Goal: Feedback & Contribution: Contribute content

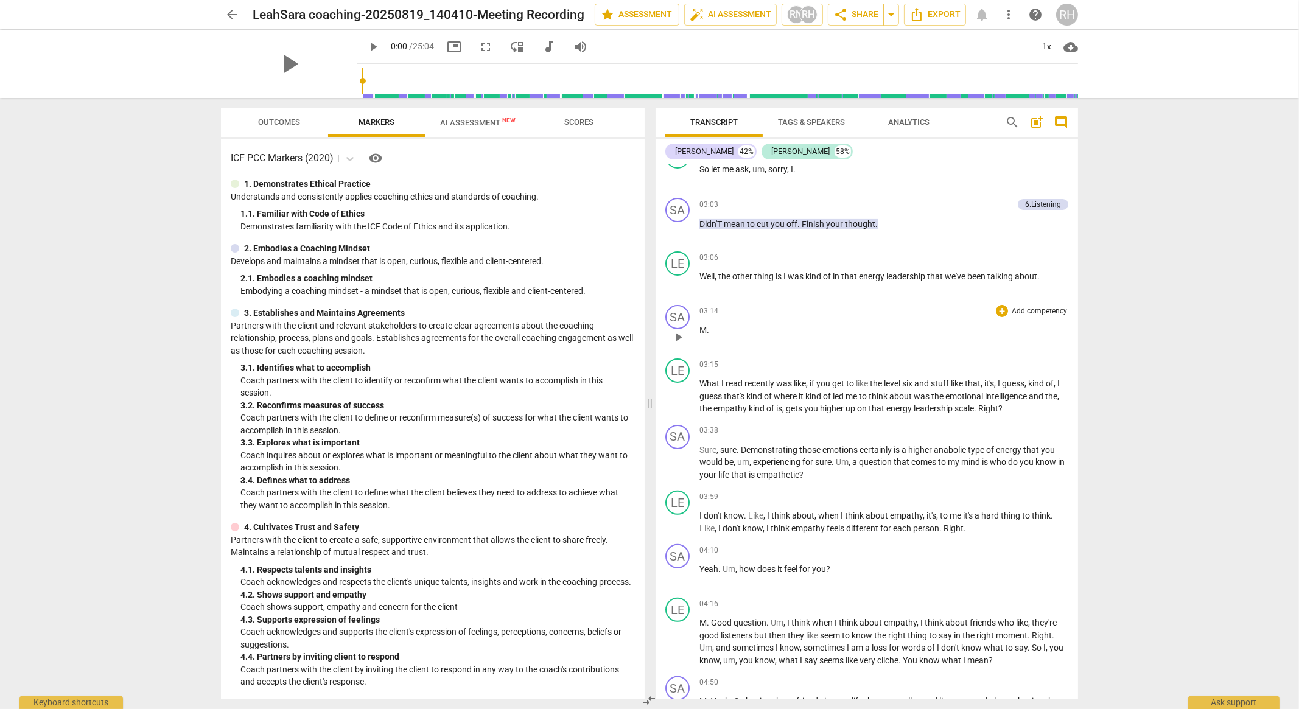
scroll to position [685, 0]
click at [683, 290] on span "play_arrow" at bounding box center [678, 283] width 15 height 15
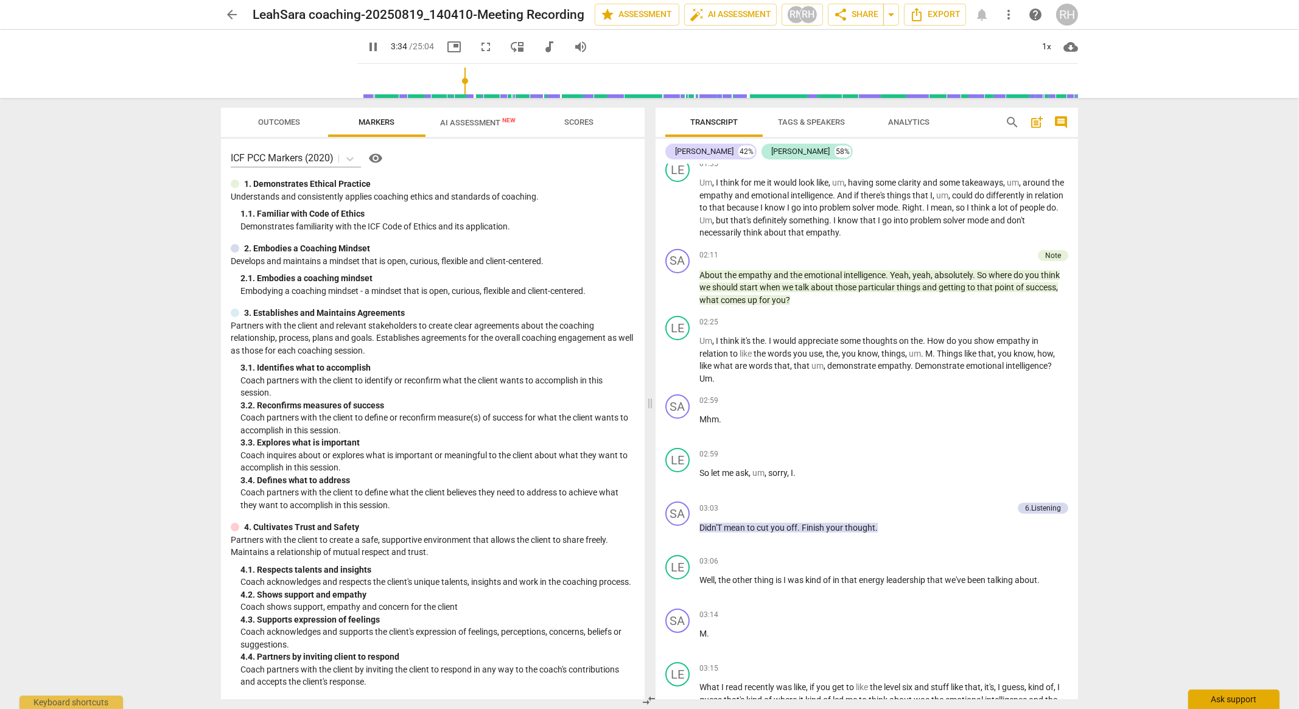
scroll to position [932, 0]
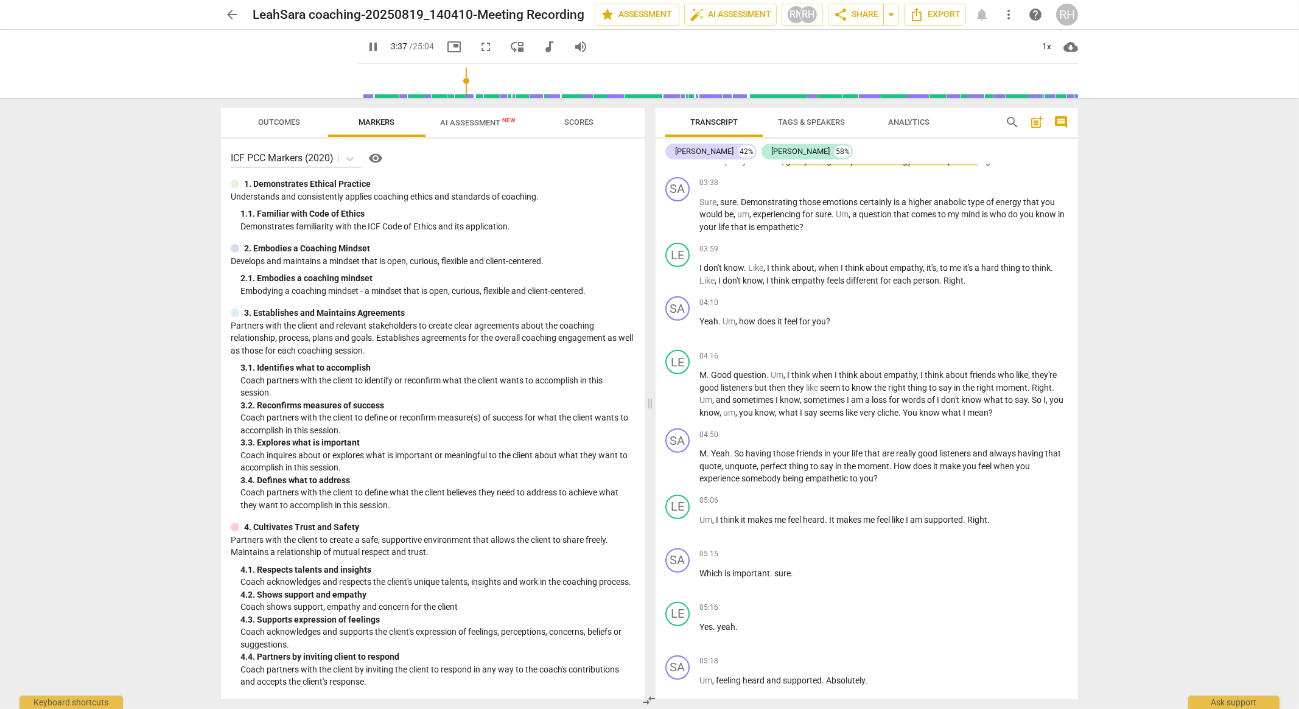
click at [1100, 172] on div "arrow_back LeahSara coaching-20250819_140410-Meeting Recording edit star Assess…" at bounding box center [649, 354] width 1299 height 709
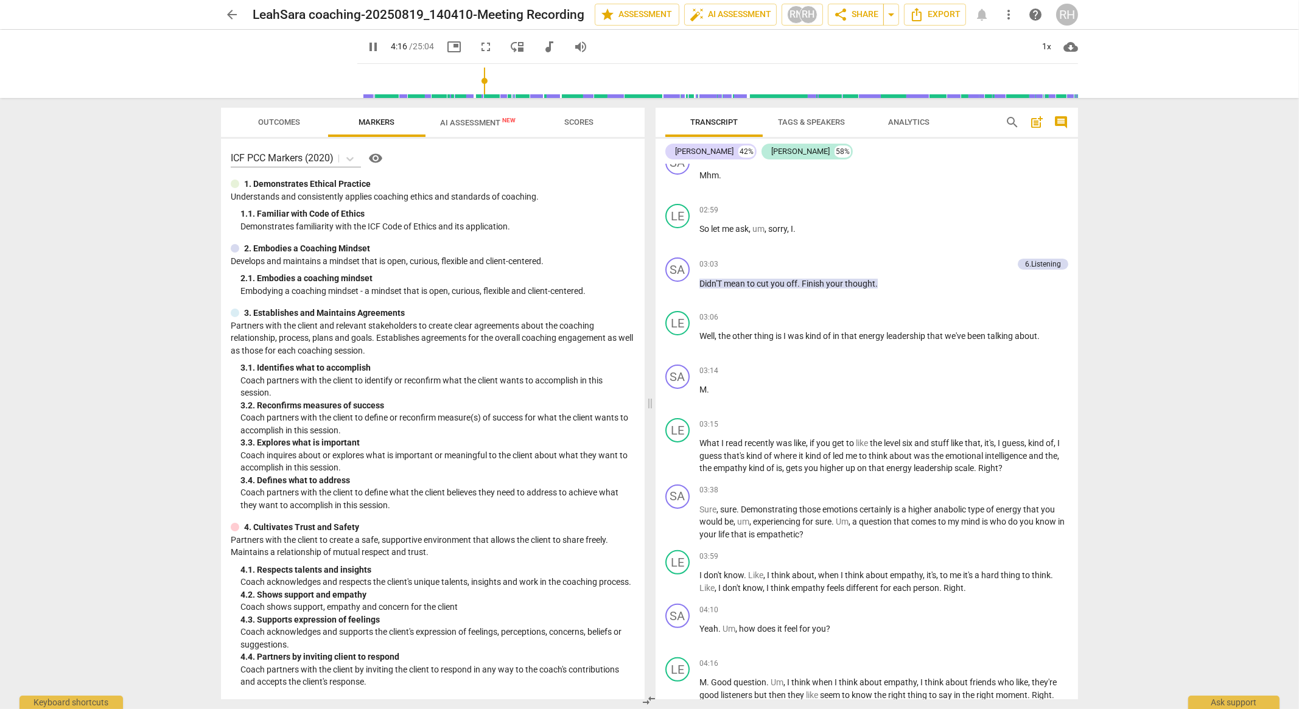
scroll to position [627, 0]
click at [1044, 267] on div "6.Listening" at bounding box center [1043, 261] width 36 height 11
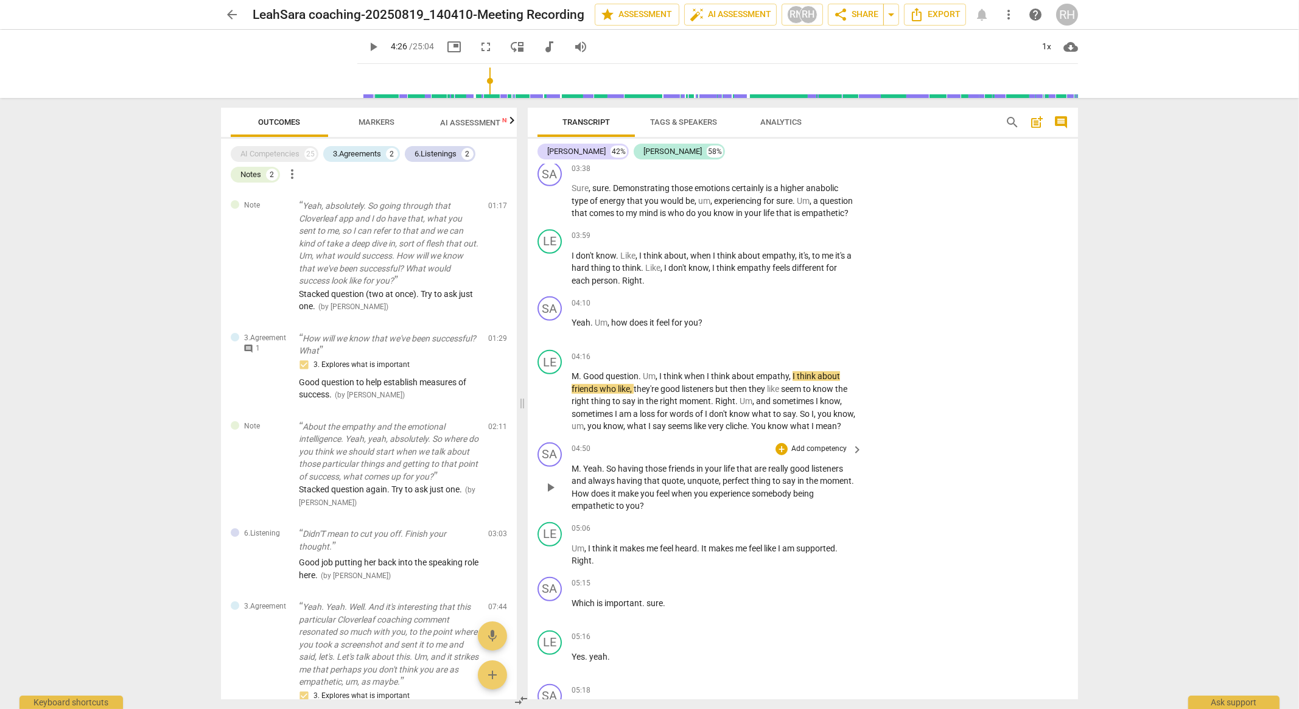
scroll to position [1050, 0]
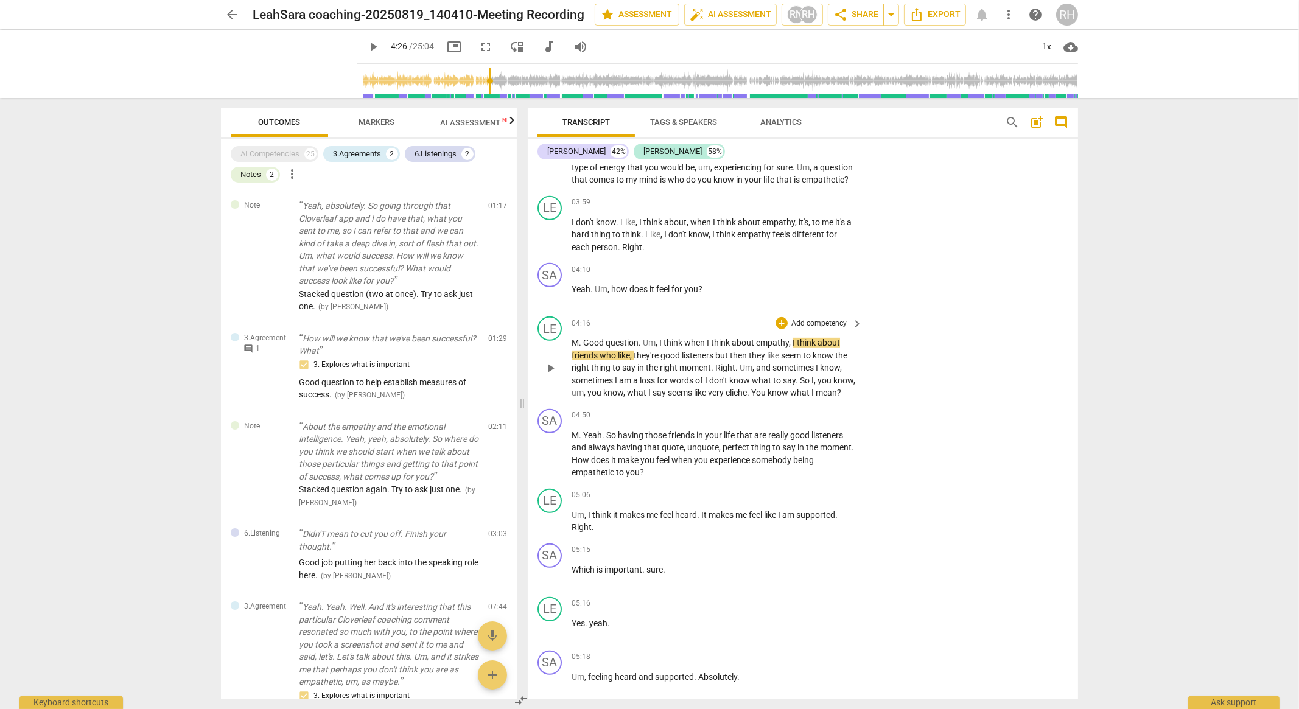
click at [554, 375] on span "play_arrow" at bounding box center [550, 368] width 15 height 15
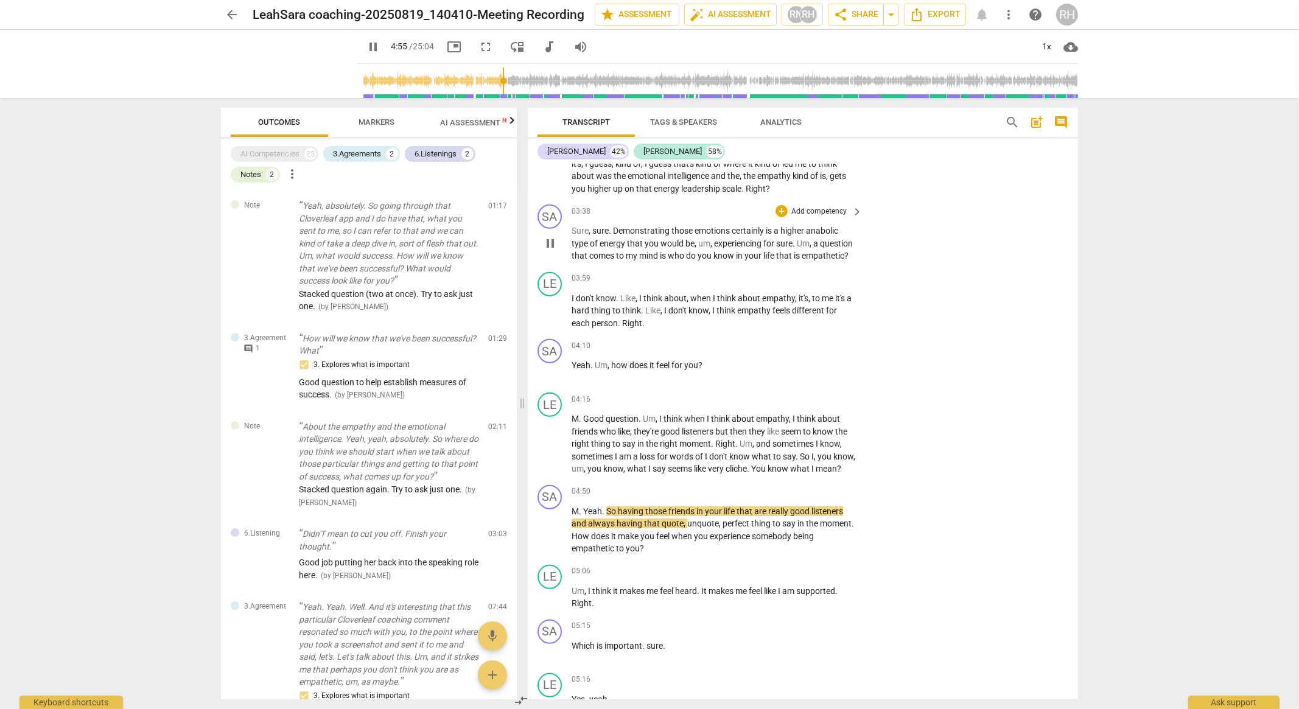
click at [834, 209] on p "Add competency" at bounding box center [819, 211] width 58 height 11
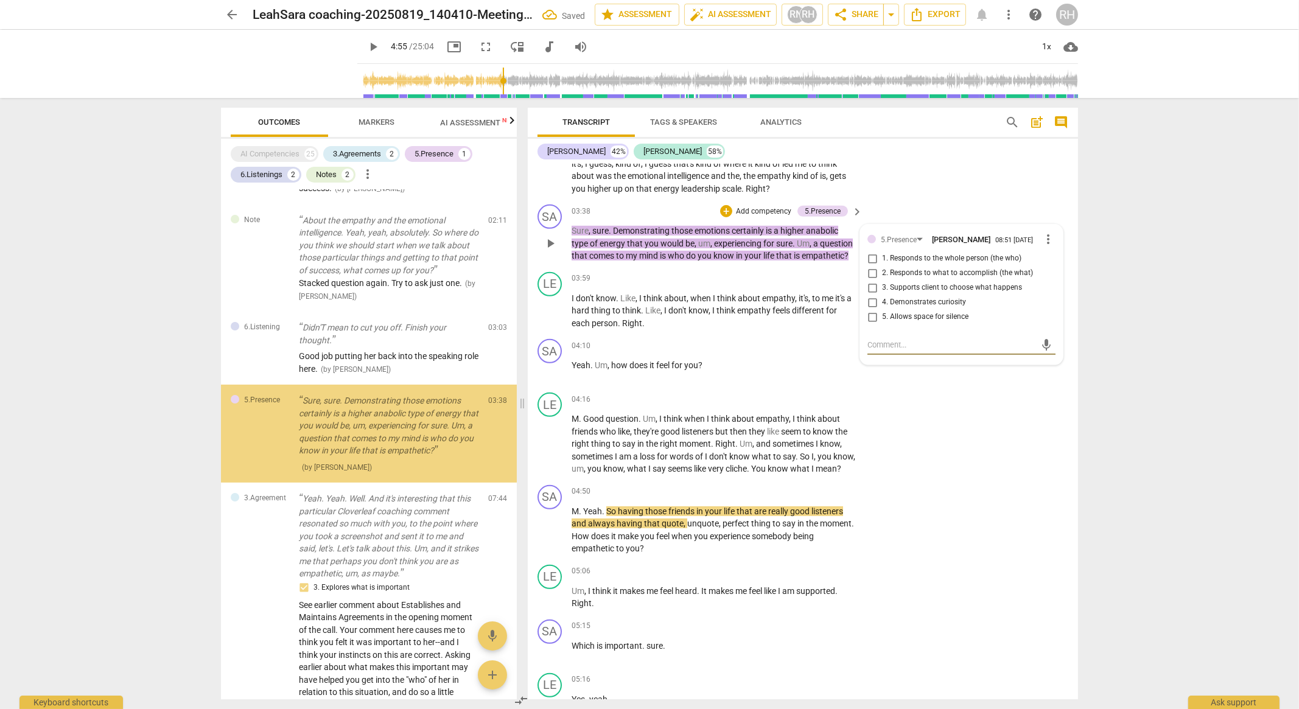
scroll to position [207, 0]
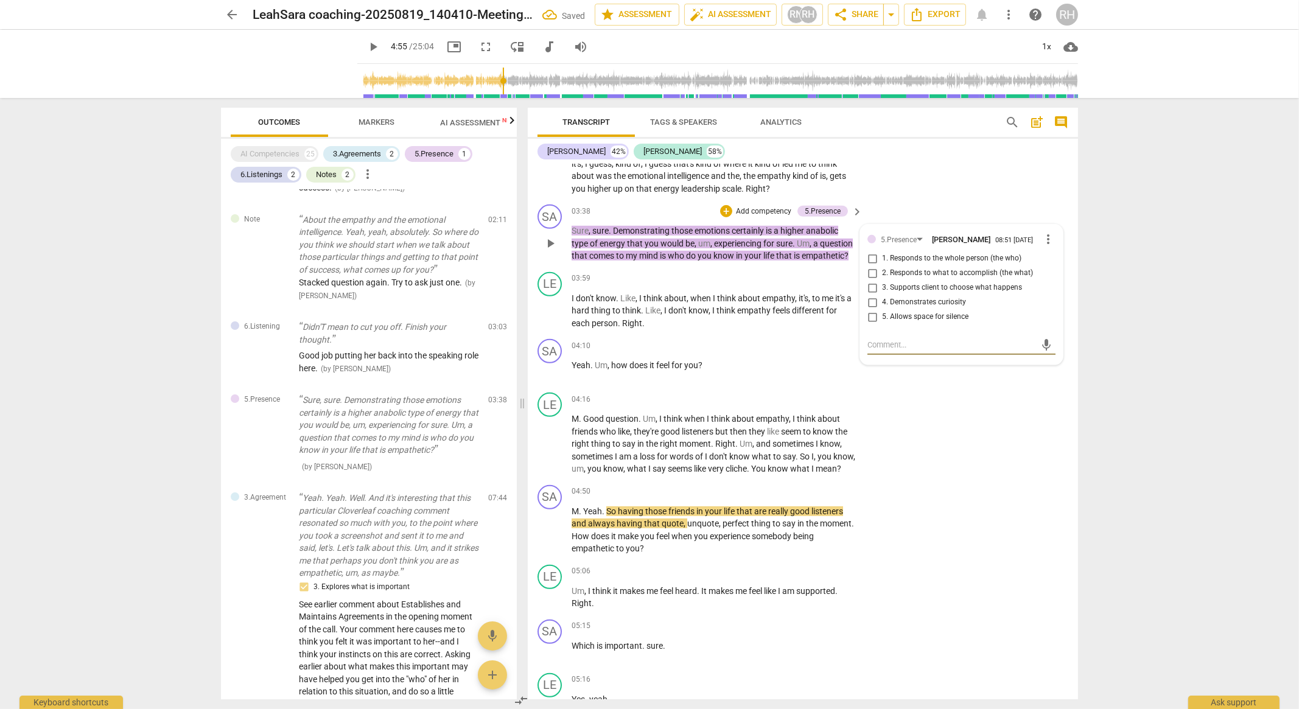
click at [1046, 237] on span "more_vert" at bounding box center [1048, 239] width 15 height 15
click at [915, 406] on div at bounding box center [649, 354] width 1299 height 709
click at [752, 208] on p "Add competency" at bounding box center [764, 211] width 58 height 11
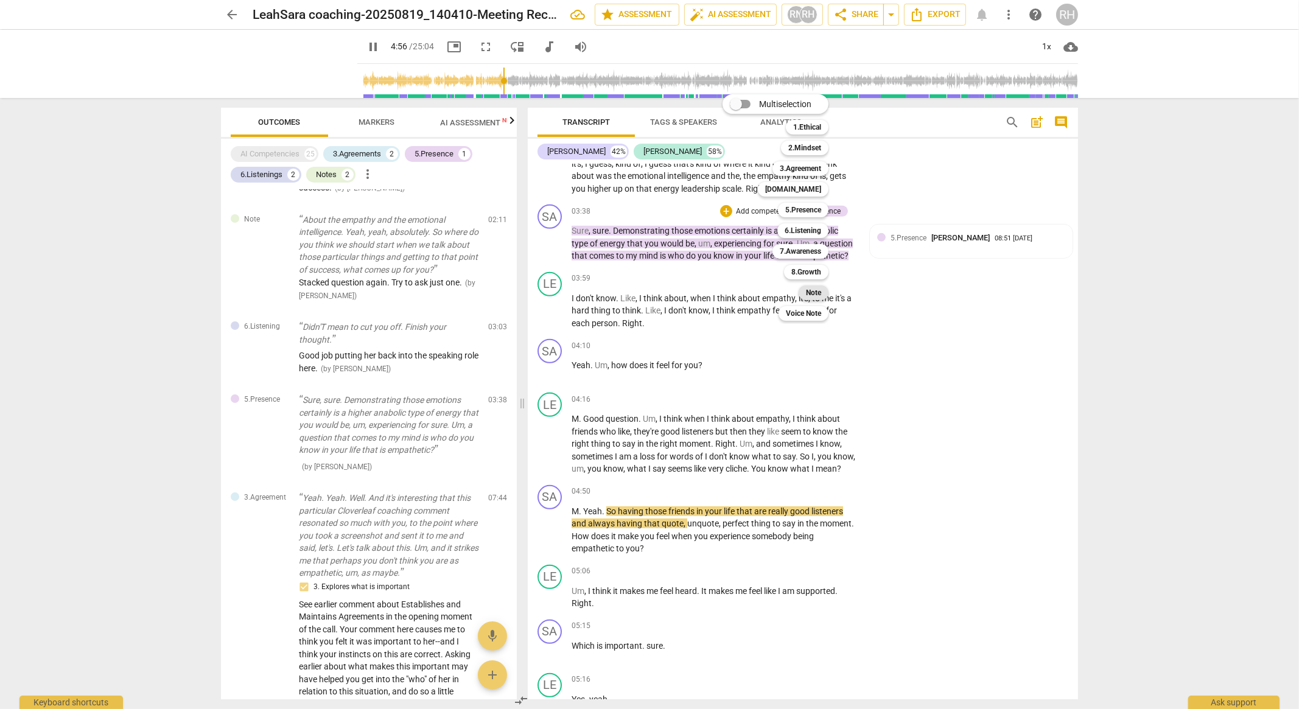
click at [812, 290] on b "Note" at bounding box center [813, 292] width 15 height 15
type input "297"
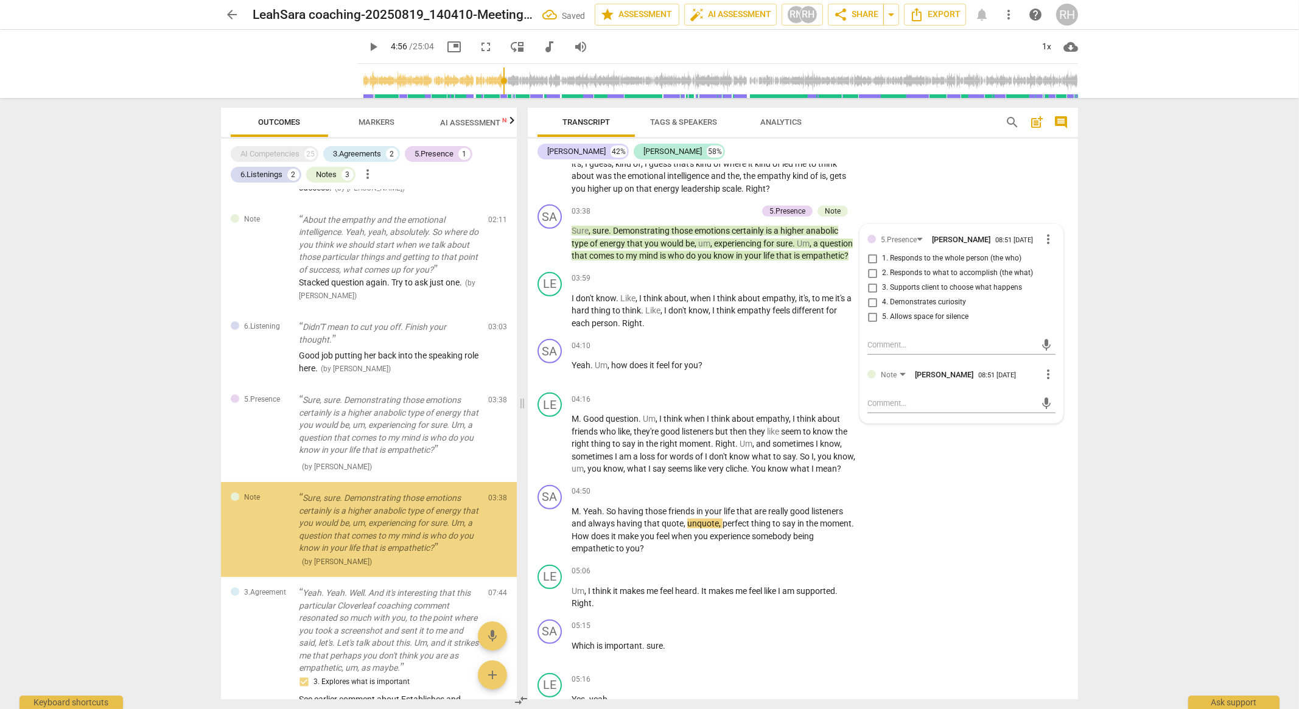
scroll to position [304, 0]
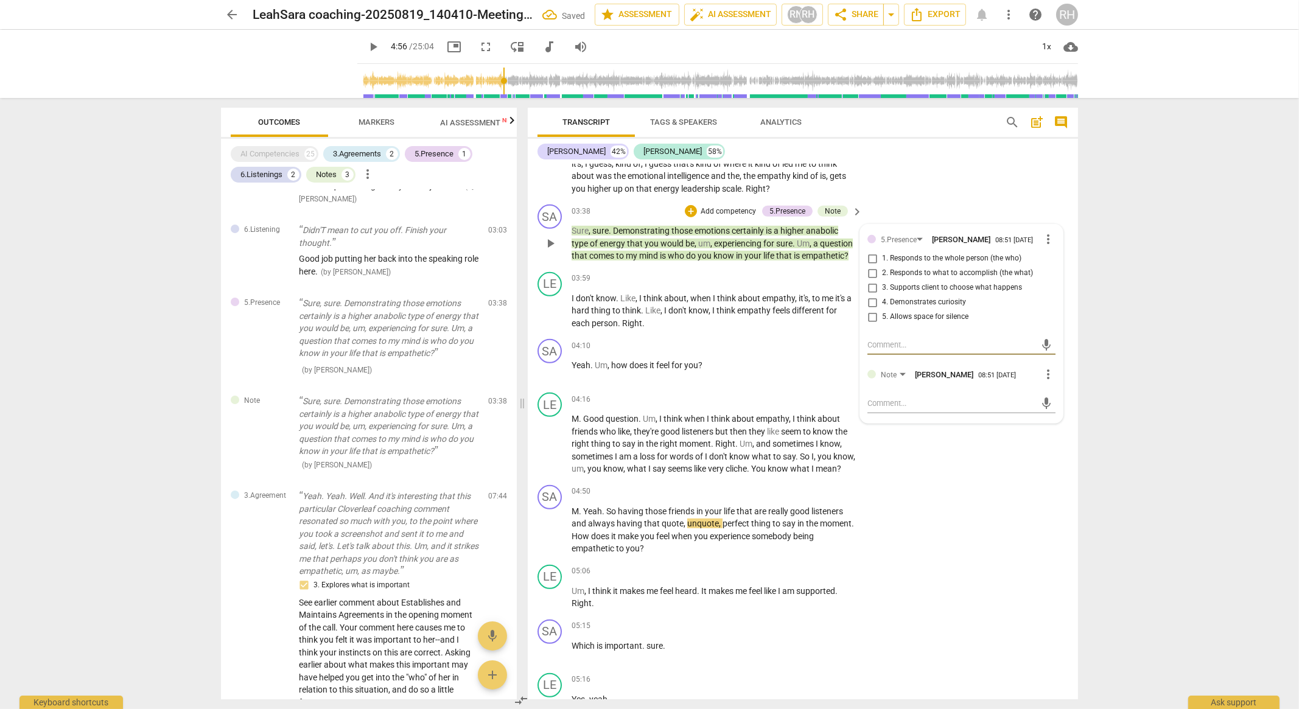
click at [921, 347] on textarea at bounding box center [951, 345] width 169 height 12
type textarea "C"
type textarea "Cu"
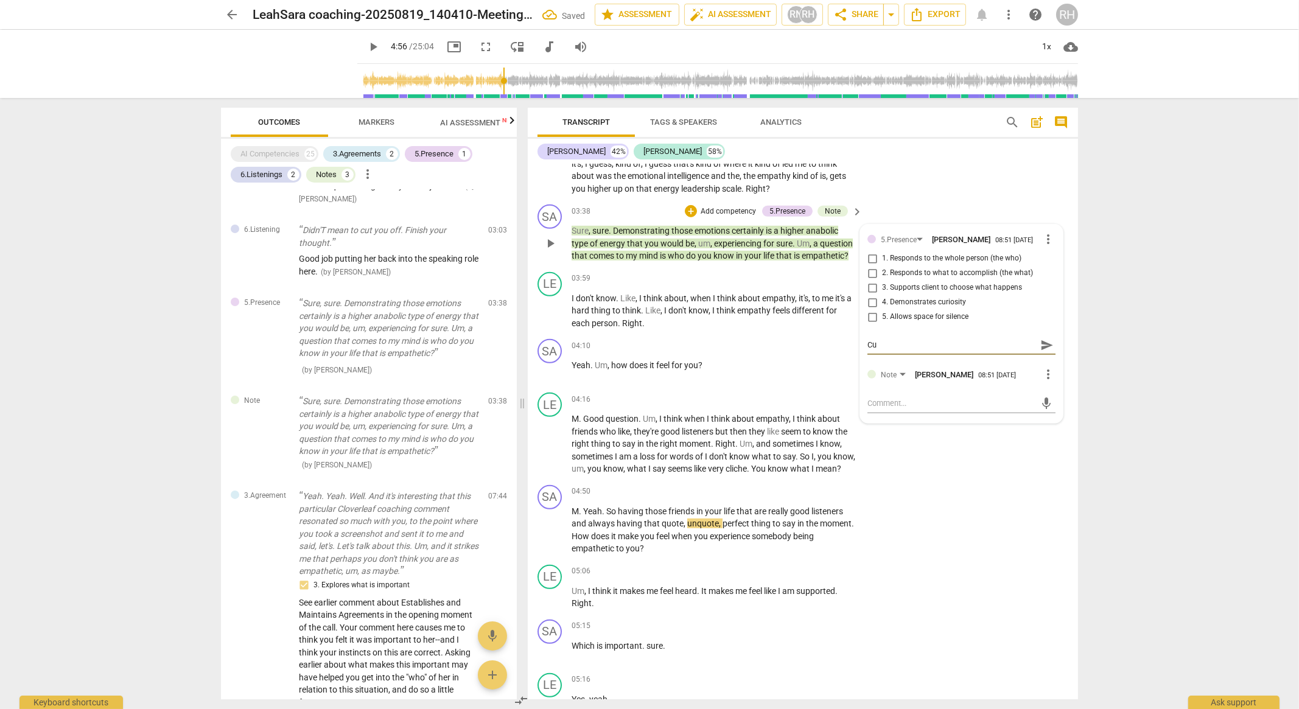
type textarea "Cur"
type textarea "Curi"
type textarea "Curio"
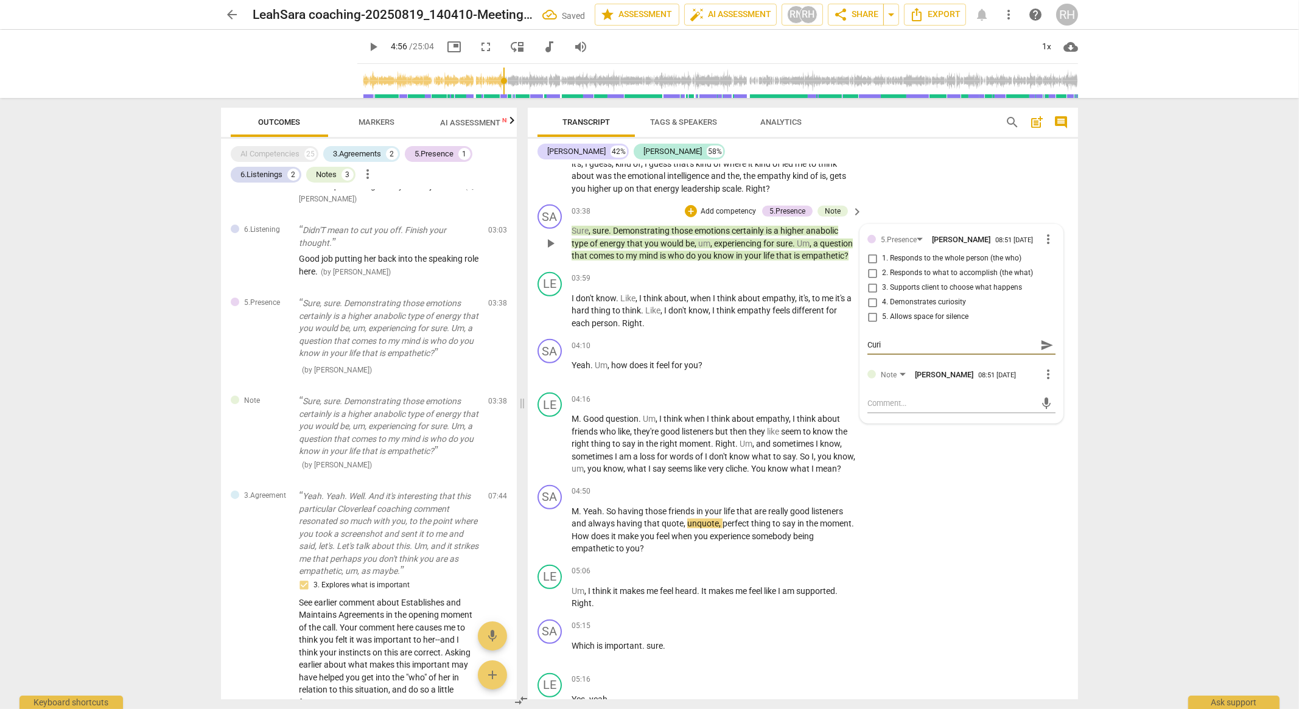
type textarea "Curio"
type textarea "Curiou"
type textarea "Curious"
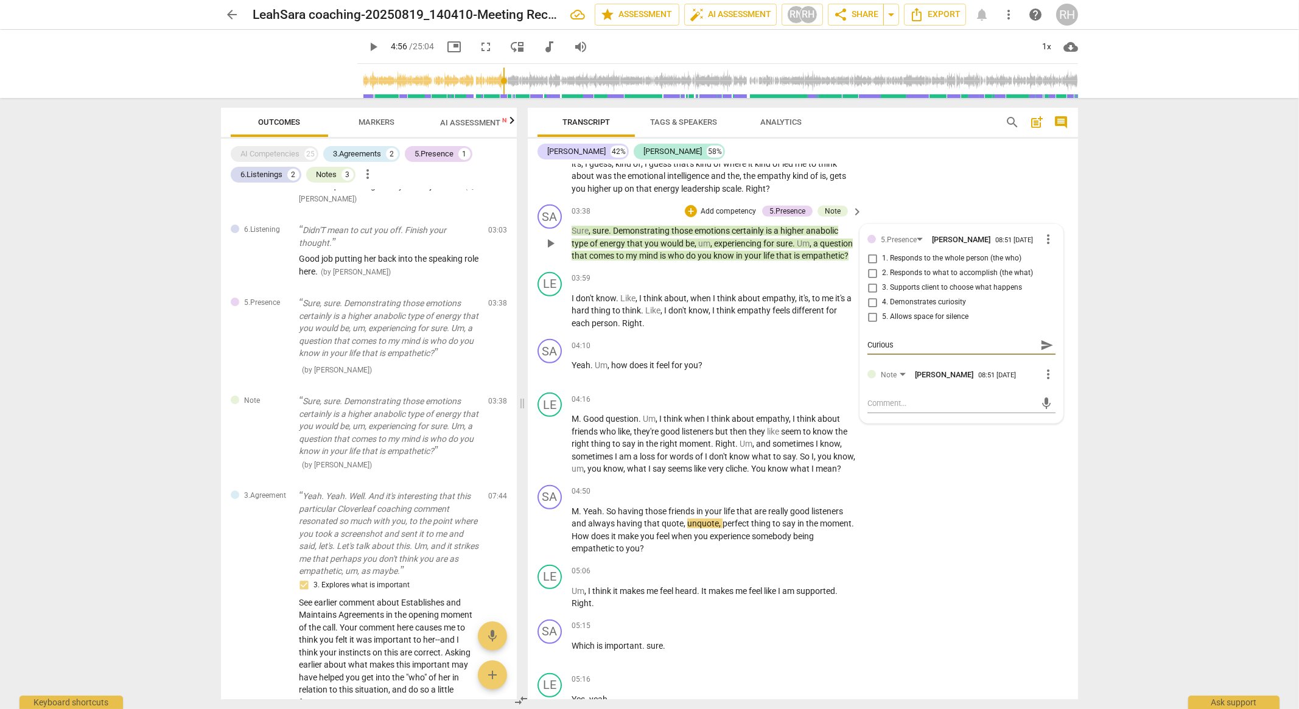
type textarea "Curious"
type textarea "Curious a"
type textarea "Curious ab"
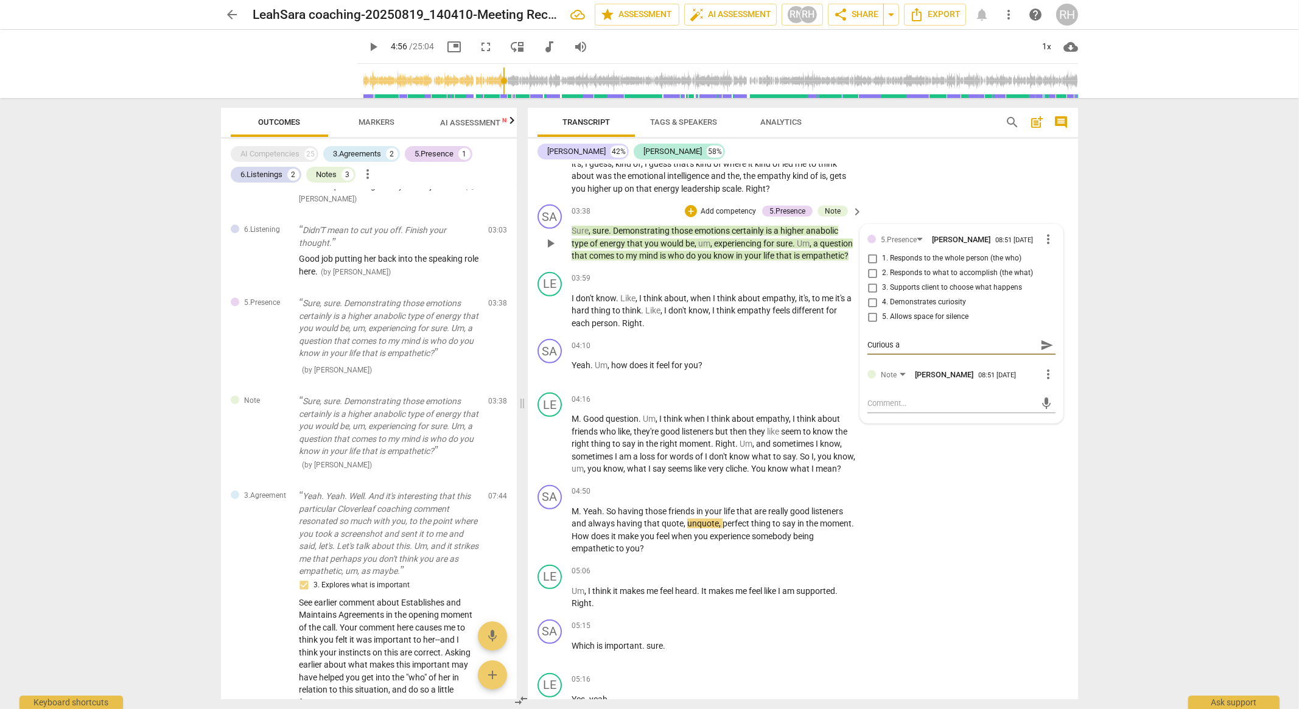
type textarea "Curious ab"
type textarea "Curious abo"
type textarea "Curious abou"
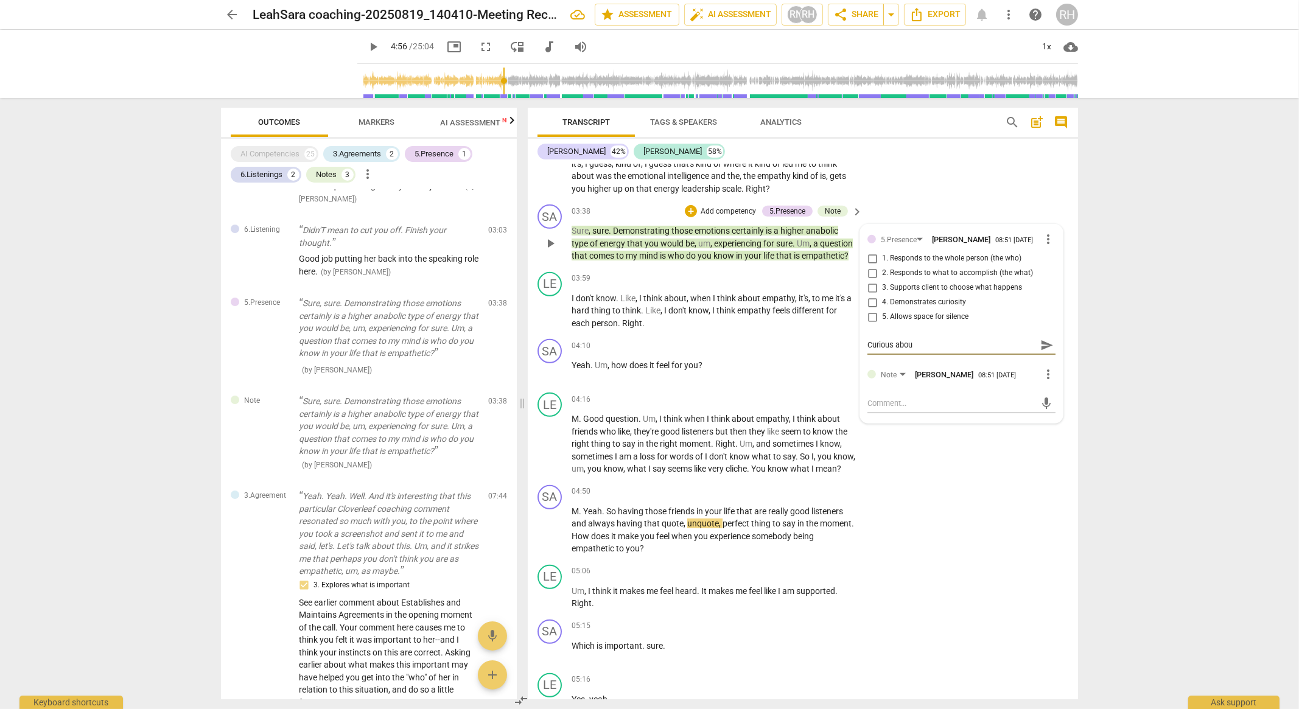
type textarea "Curious about"
type textarea "Curious about w"
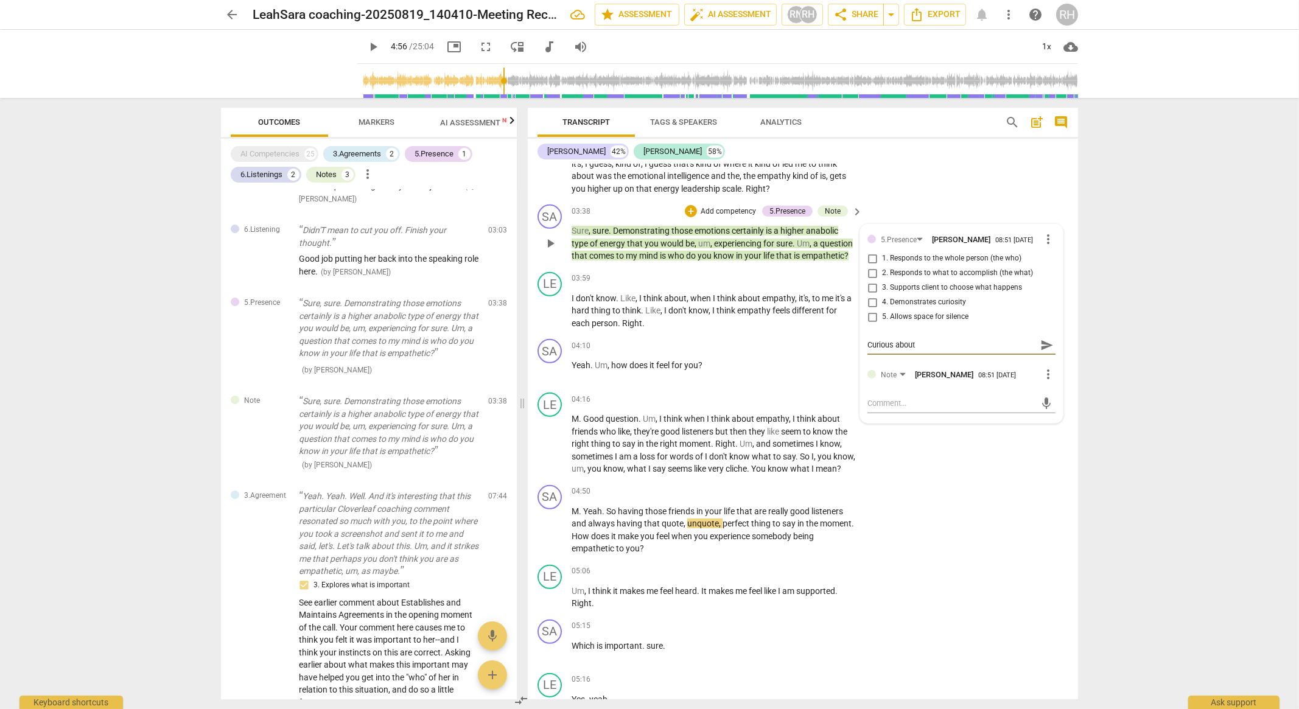
type textarea "Curious about w"
type textarea "Curious about wh"
type textarea "Curious about w"
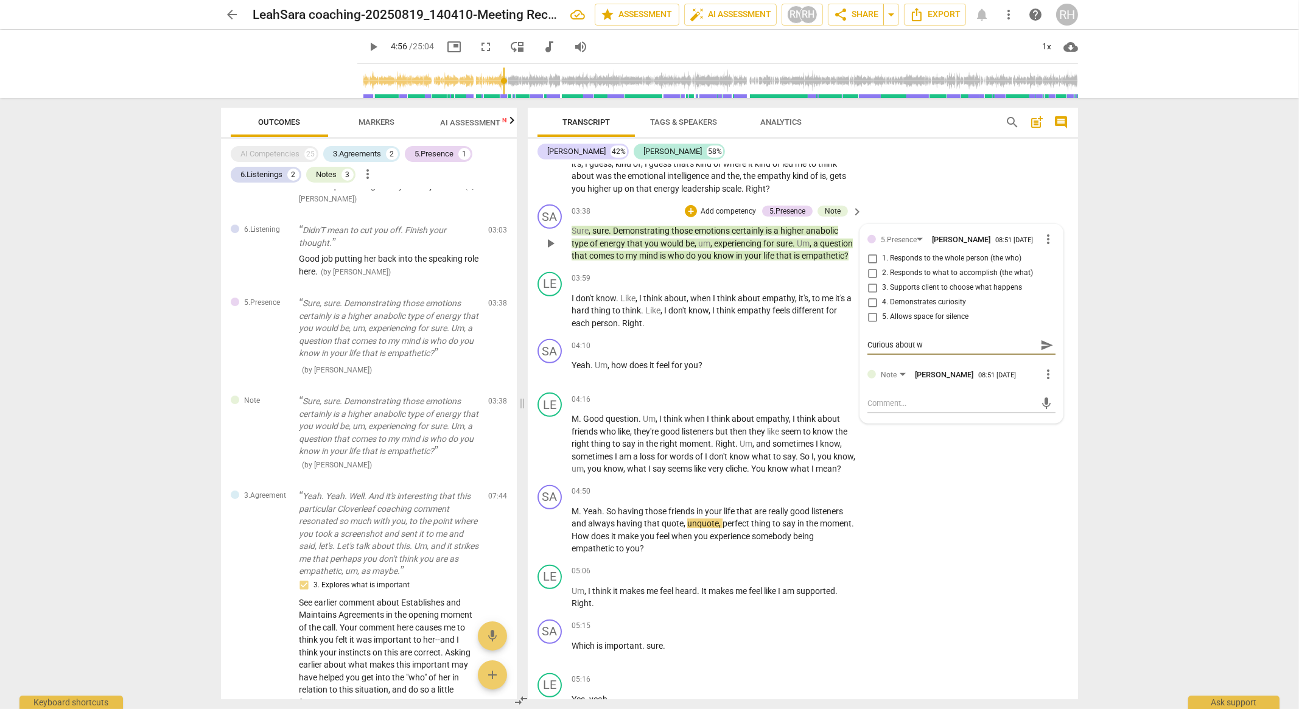
type textarea "Curious about"
type textarea "Curious about y"
type textarea "Curious about yo"
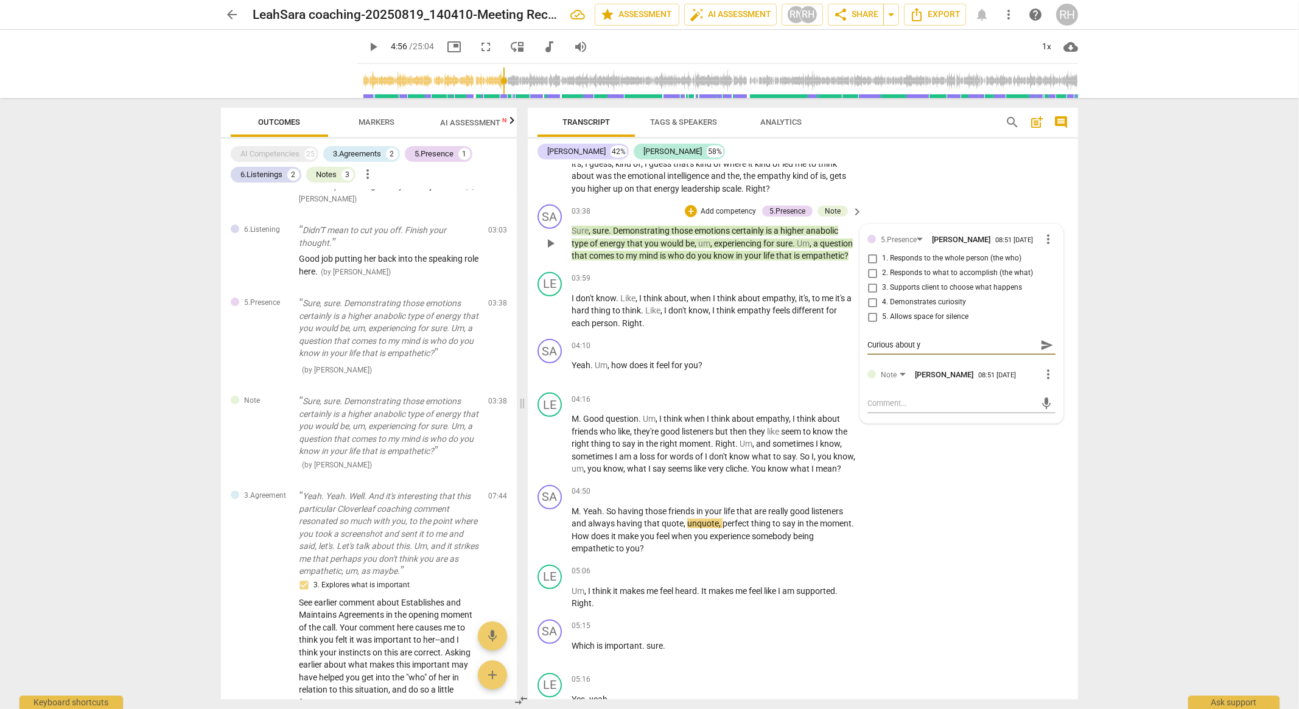
type textarea "Curious about yo"
type textarea "Curious about you"
type textarea "Curious about your"
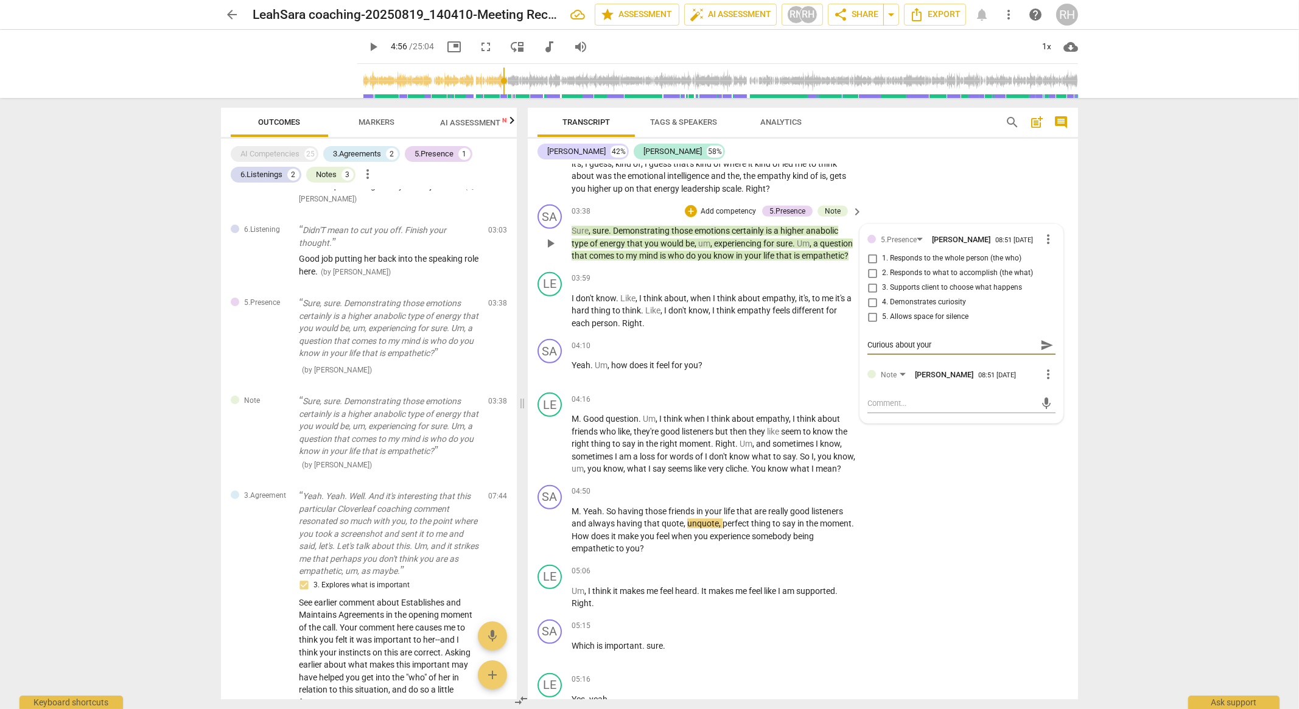
type textarea "Curious about your"
type textarea "Curious about your r"
type textarea "Curious about your ra"
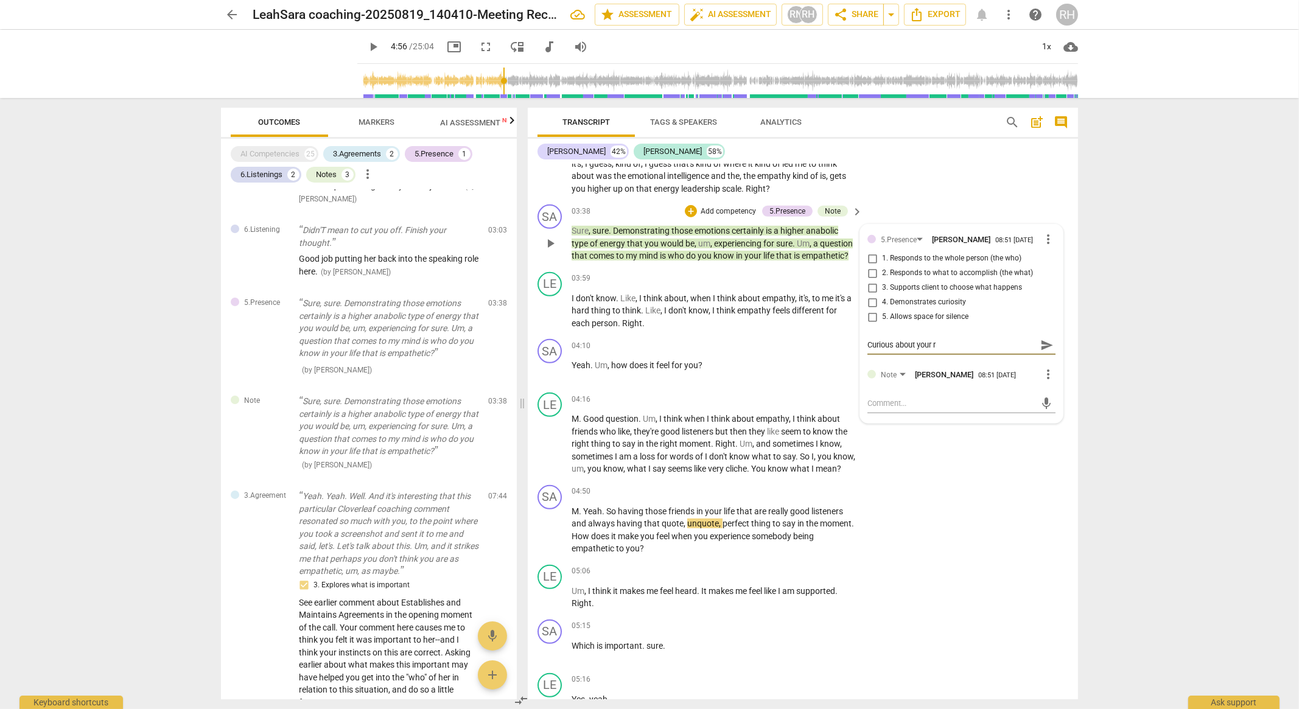
type textarea "Curious about your ra"
type textarea "Curious about your rat"
type textarea "Curious about your rati"
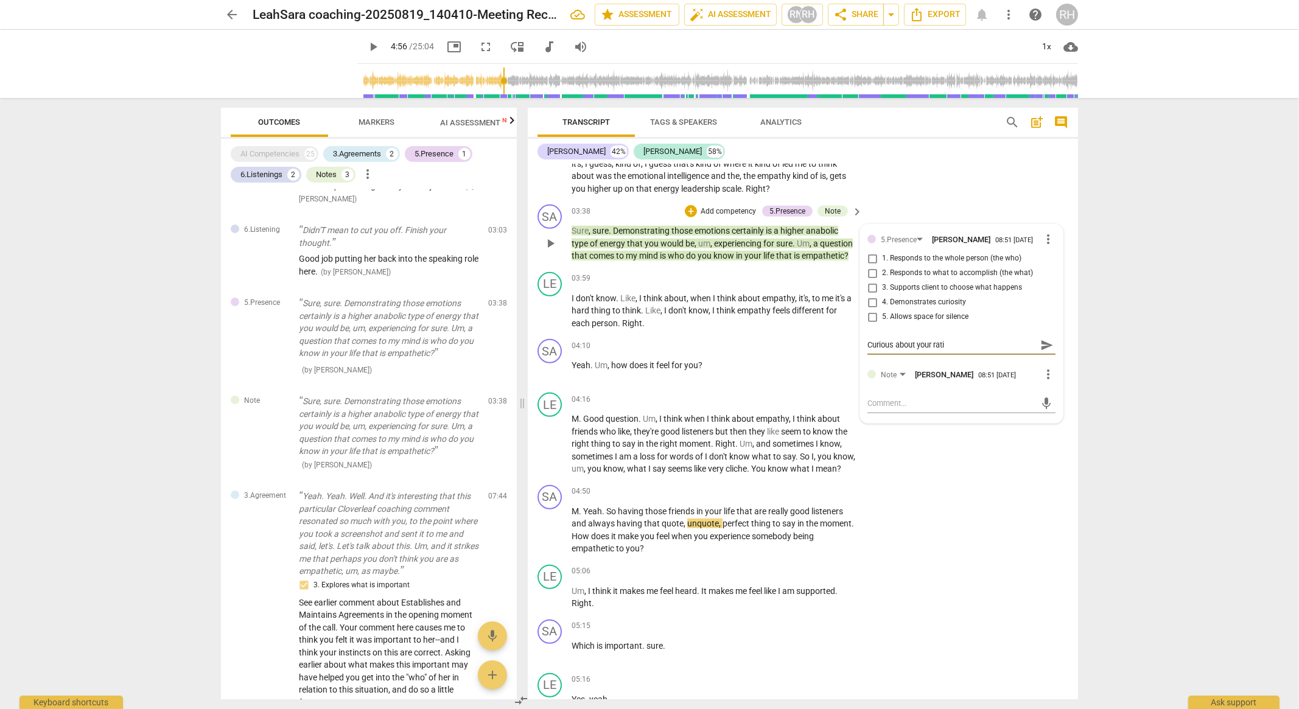
type textarea "Curious about your ratio"
type textarea "Curious about your ration"
type textarea "Curious about your rationa"
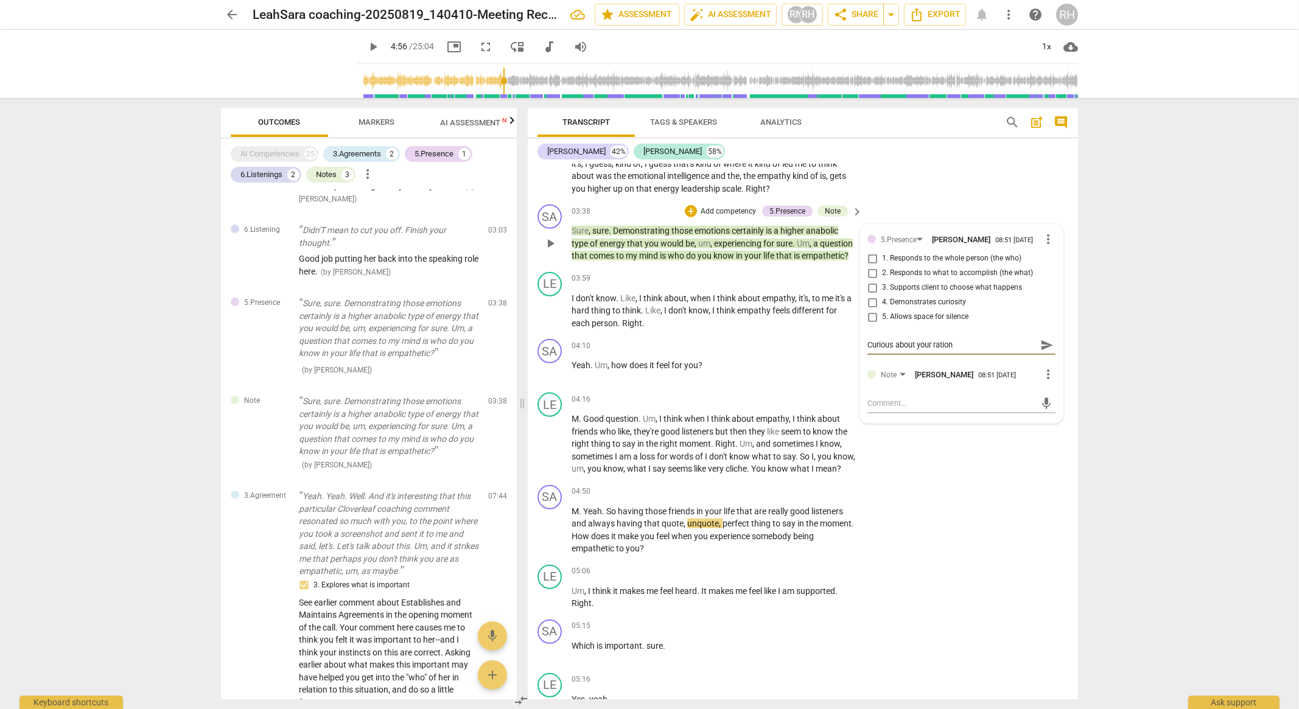
type textarea "Curious about your rationa"
type textarea "Curious about your rational"
type textarea "Curious about your rationale"
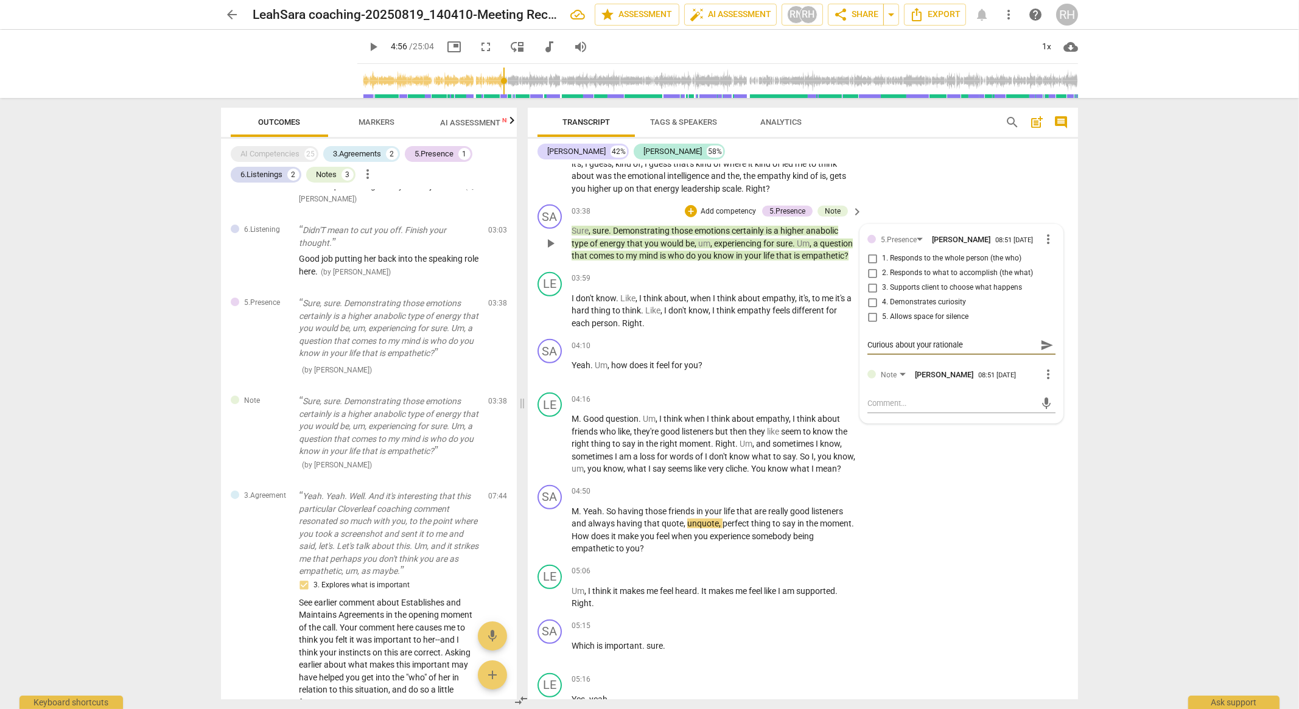
type textarea "Curious about your rationale"
type textarea "Curious about your rationale f"
type textarea "Curious about your rationale fo"
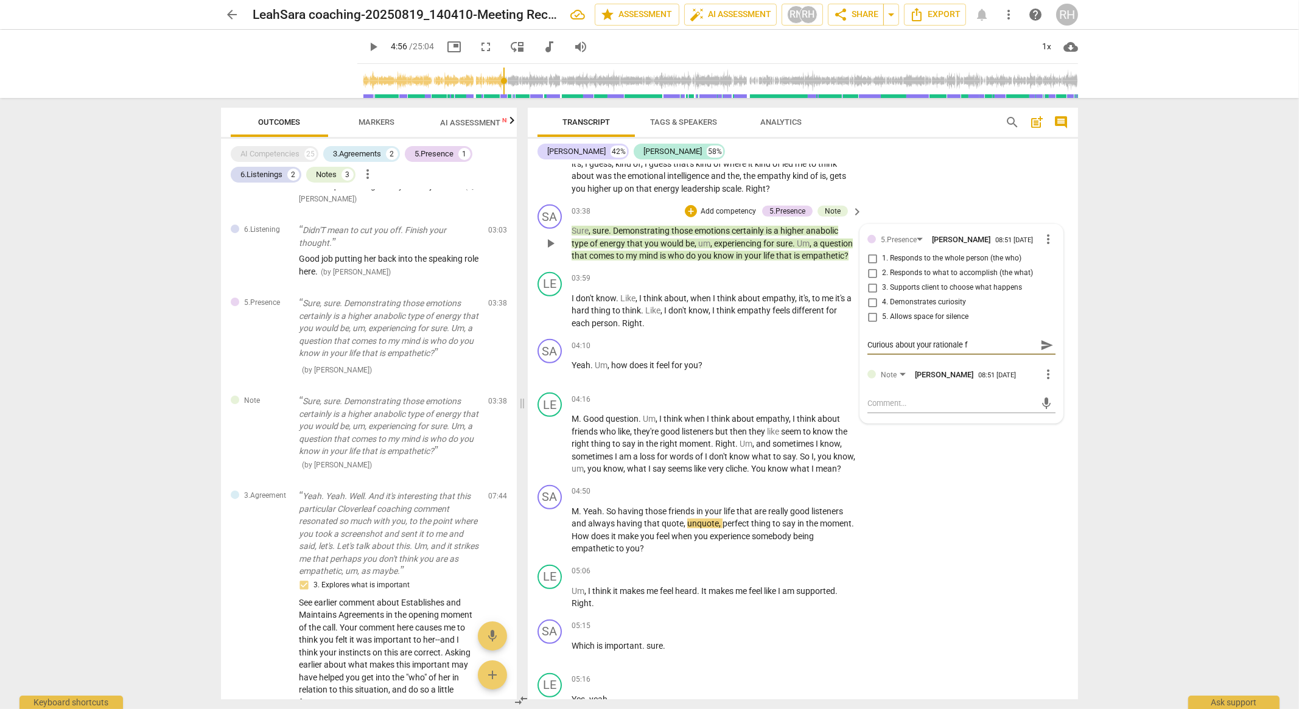
type textarea "Curious about your rationale fo"
type textarea "Curious about your rationale for"
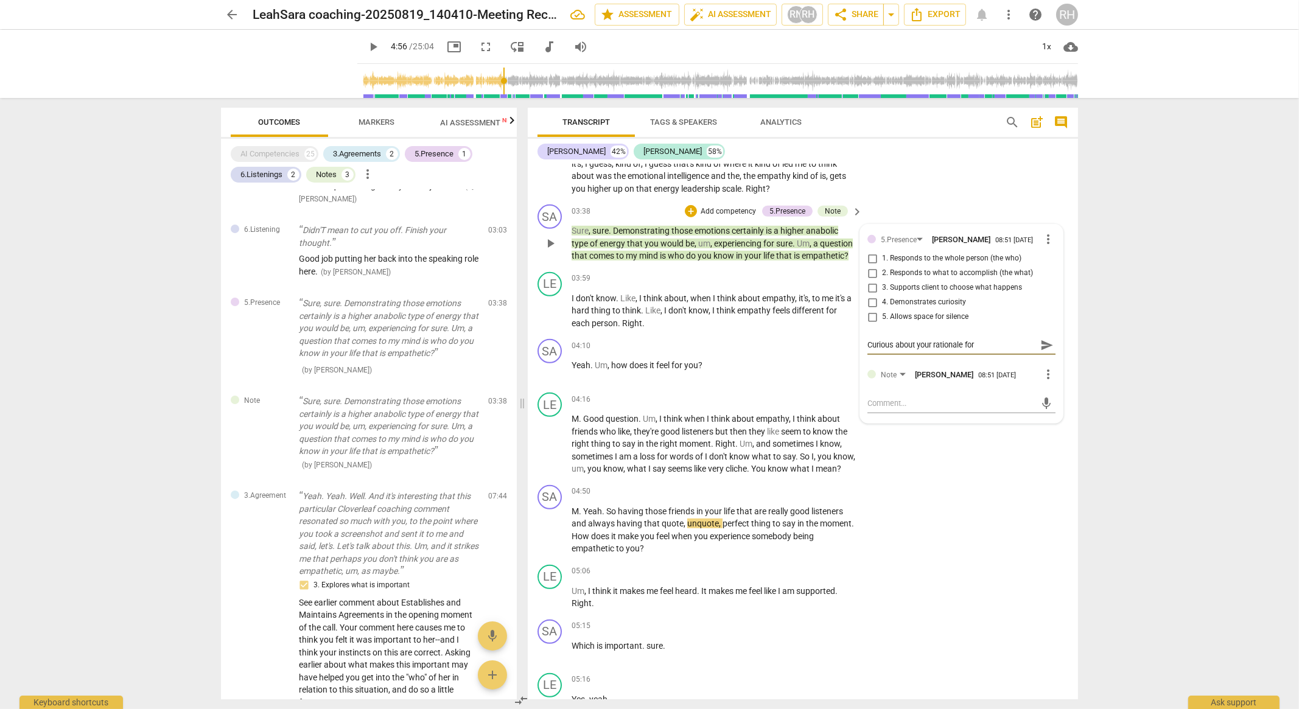
type textarea "Curious about your rationale for a"
type textarea "Curious about your rationale for as"
type textarea "Curious about your rationale for ask"
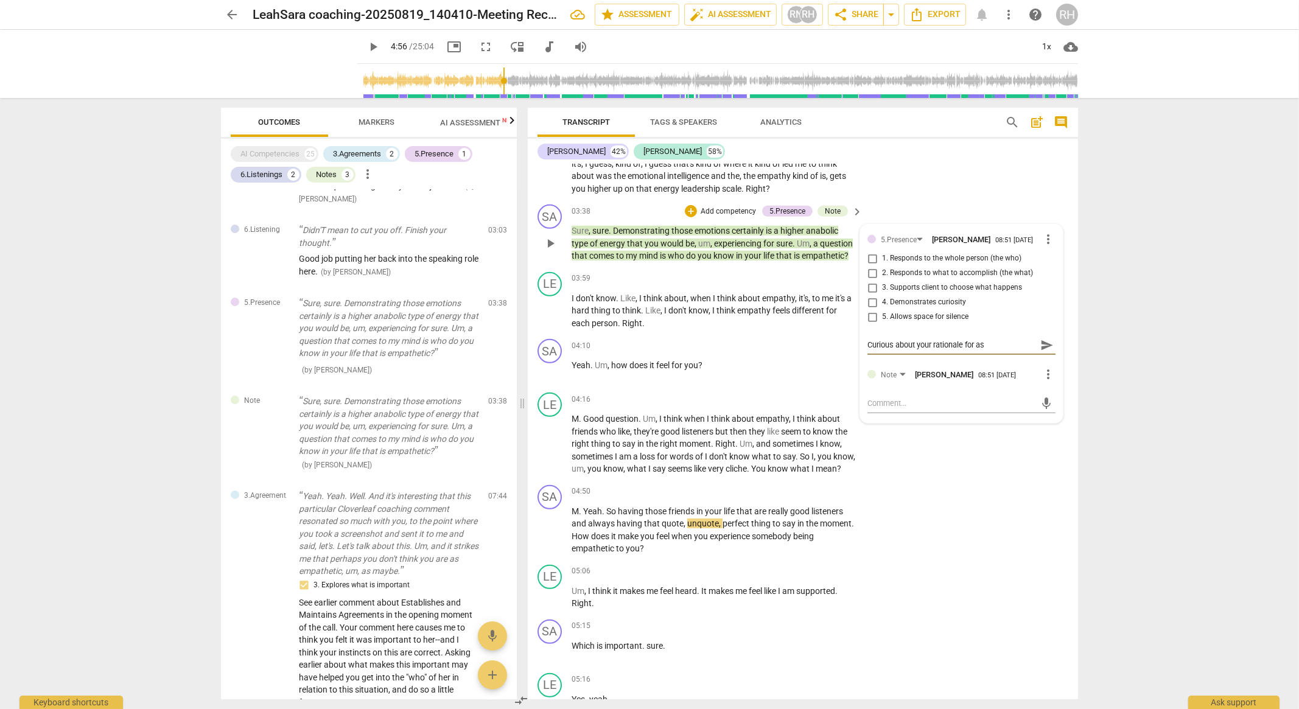
type textarea "Curious about your rationale for ask"
type textarea "Curious about your rationale for aski"
type textarea "Curious about your rationale for askin"
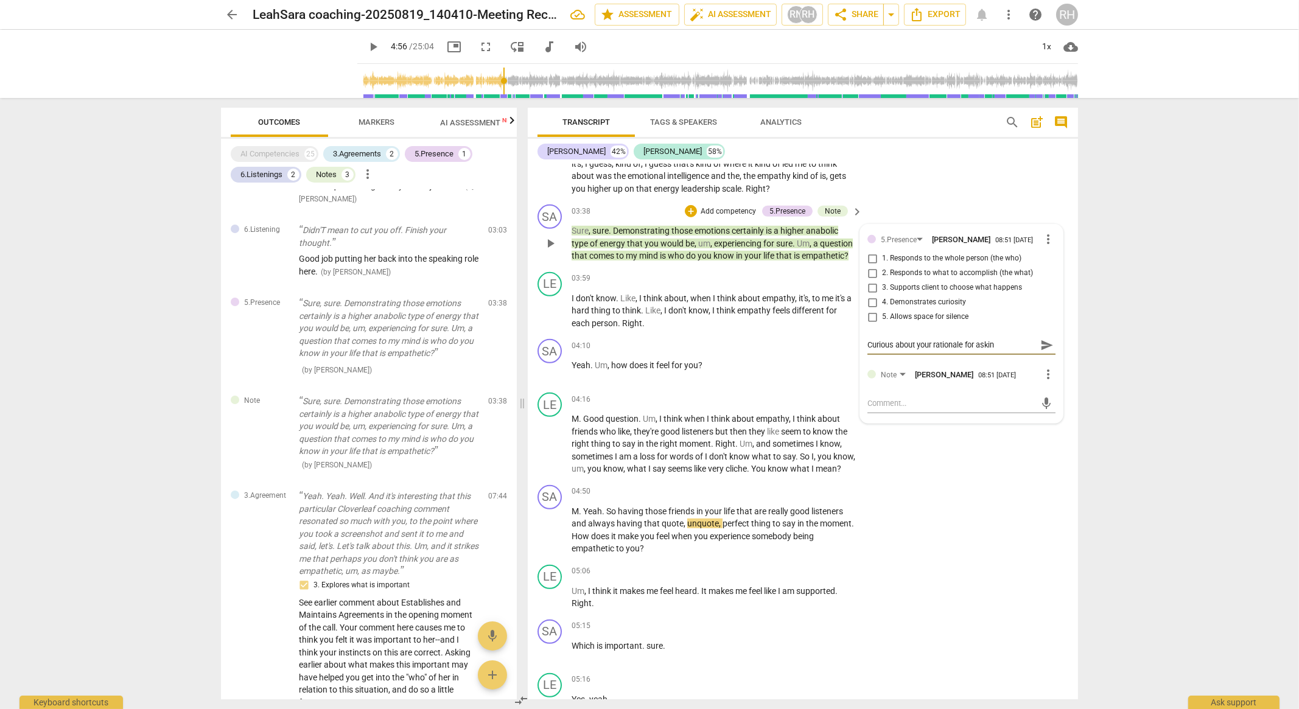
type textarea "Curious about your rationale for asking"
type textarea "Curious about your rationale for asking a"
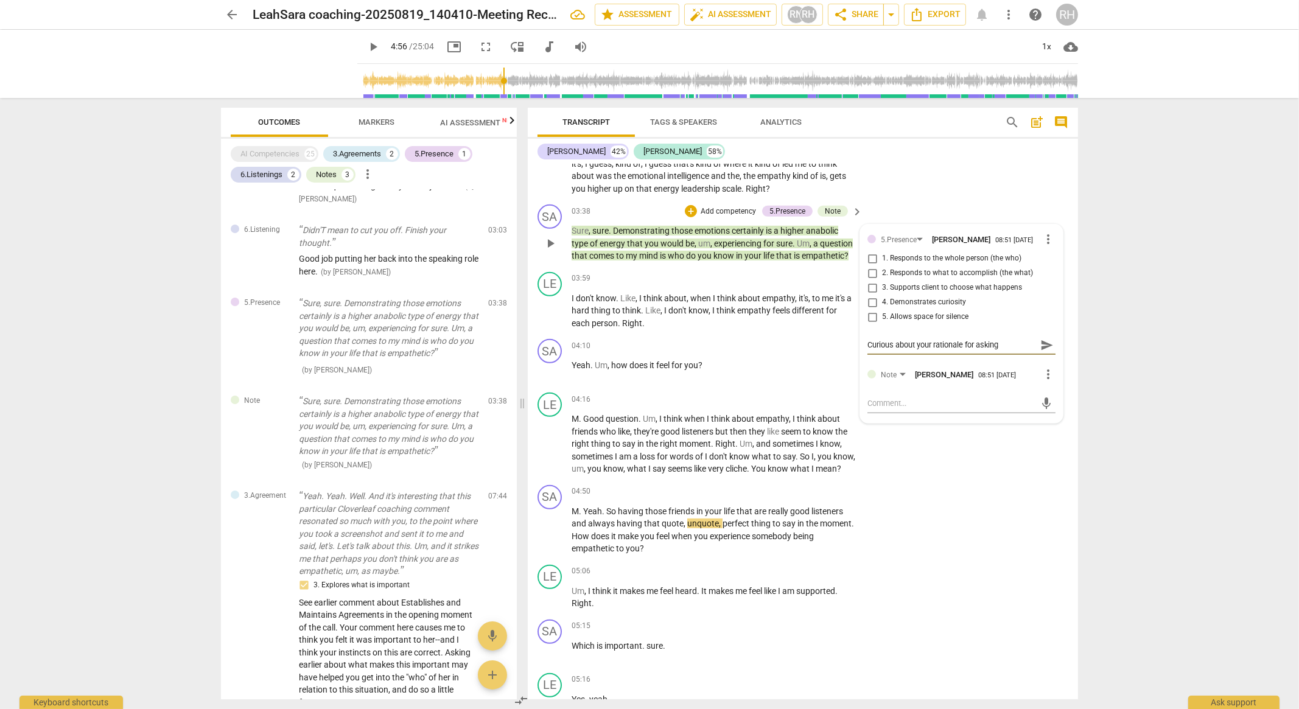
type textarea "Curious about your rationale for asking a"
type textarea "Curious about your rationale for asking ab"
type textarea "Curious about your rationale for asking abo"
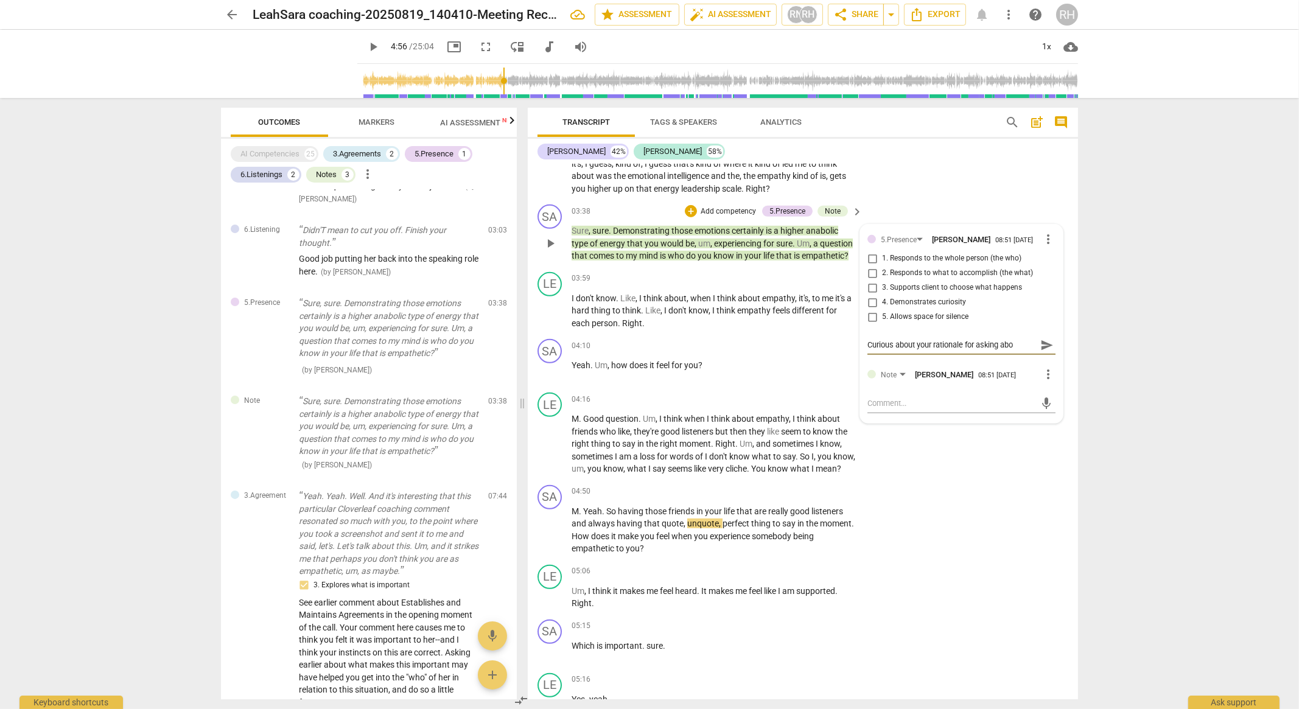
type textarea "Curious about your rationale for asking abou"
type textarea "Curious about your rationale for asking about"
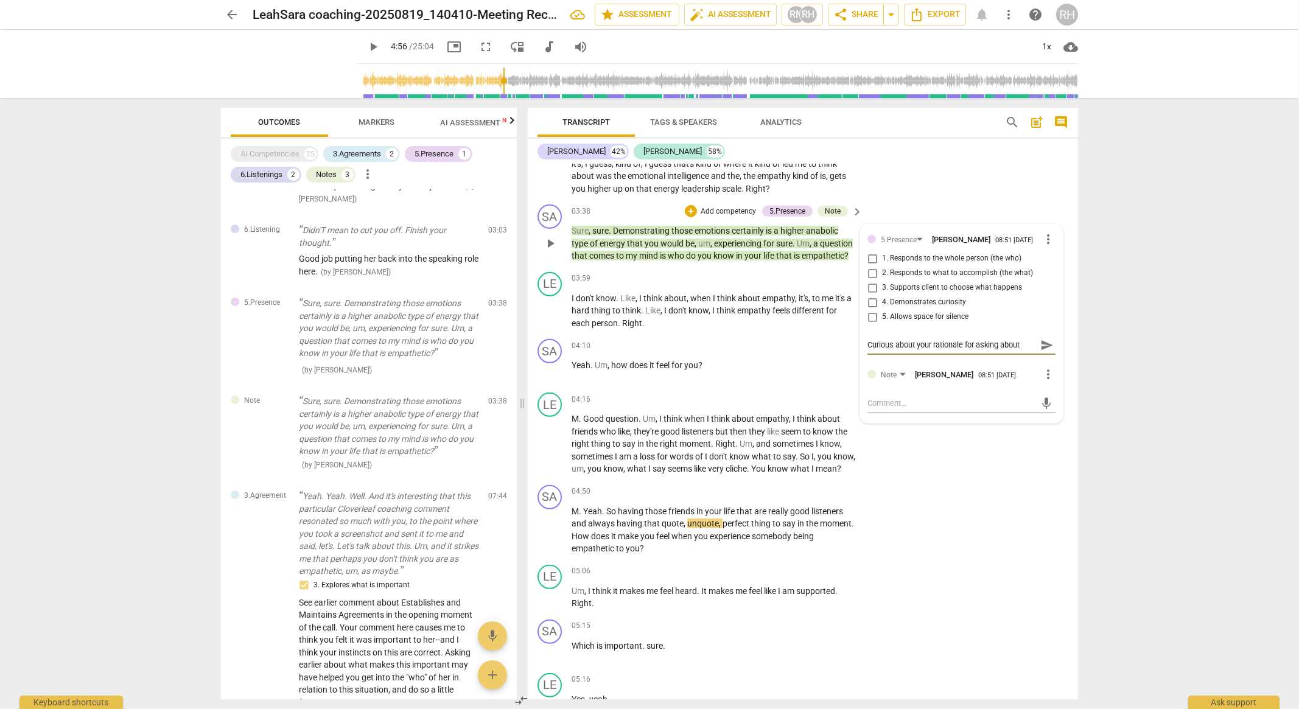
type textarea "Curious about your rationale for asking about"
type textarea "Curious about your rationale for asking about o"
type textarea "Curious about your rationale for asking about ot"
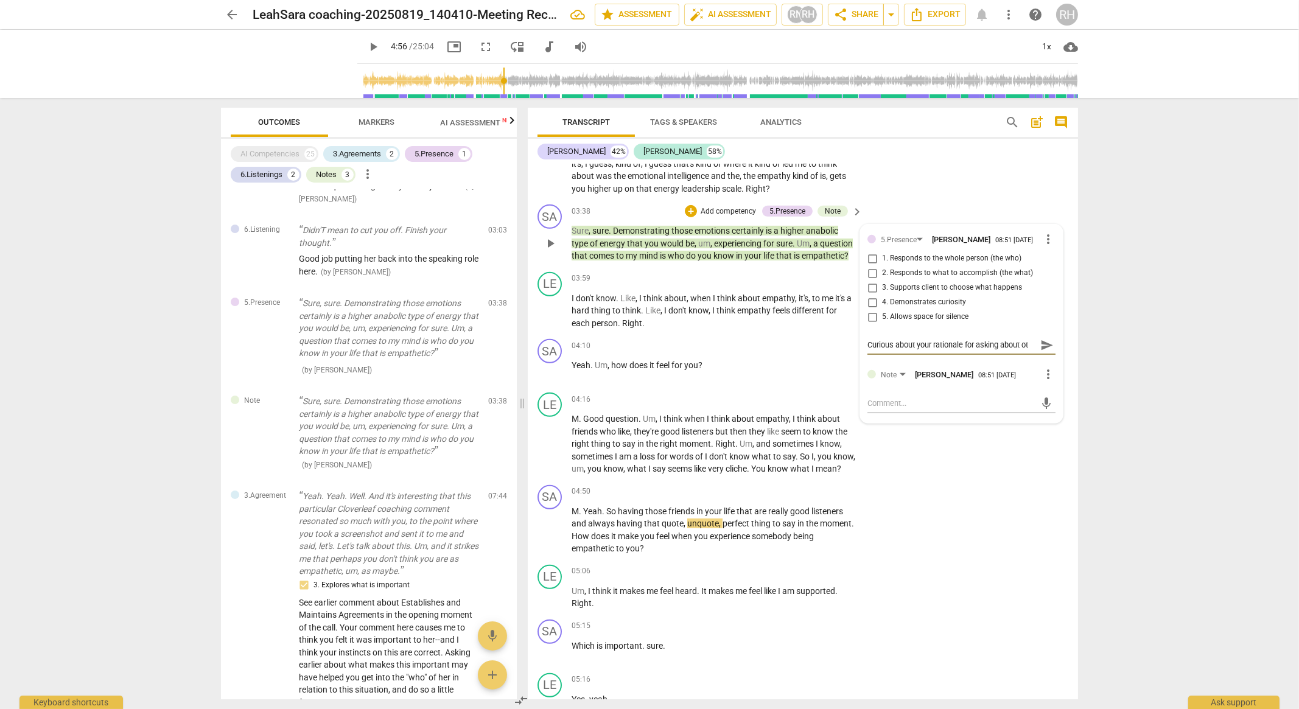
type textarea "Curious about your rationale for asking about oth"
type textarea "Curious about your rationale for asking about othe"
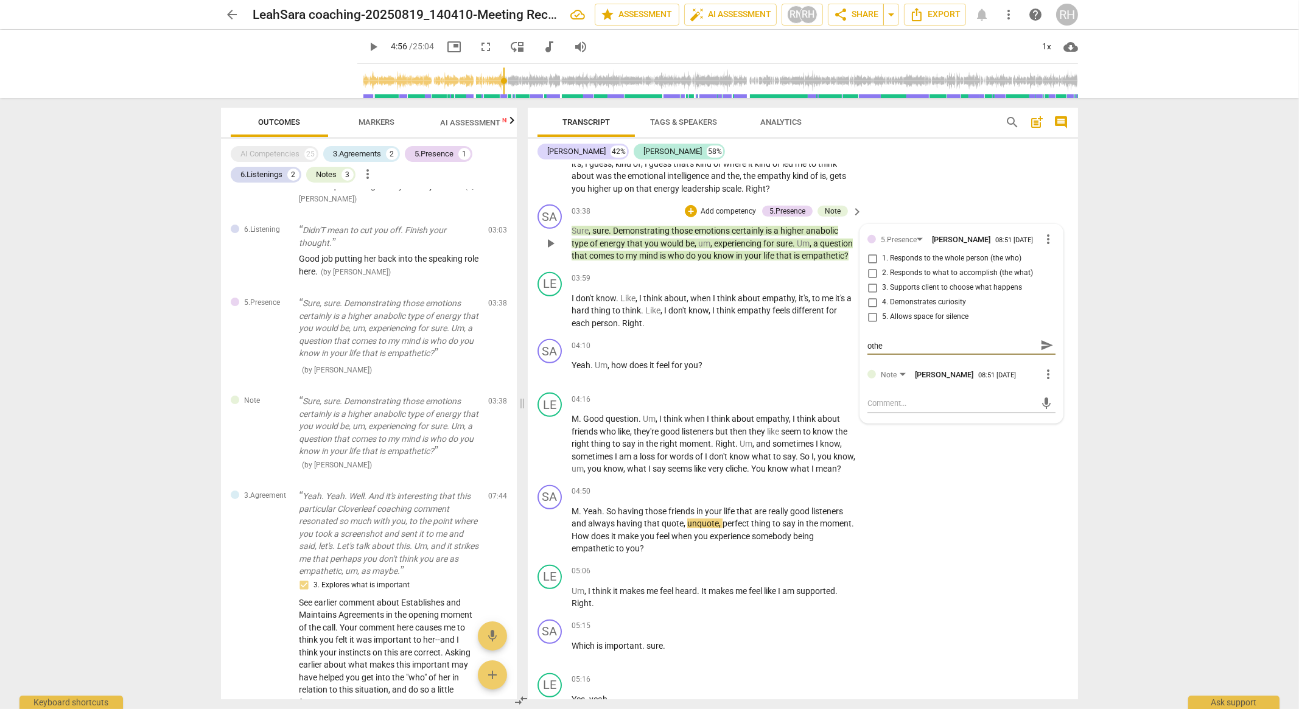
type textarea "Curious about your rationale for asking about other"
type textarea "Curious about your rationale for asking about others"
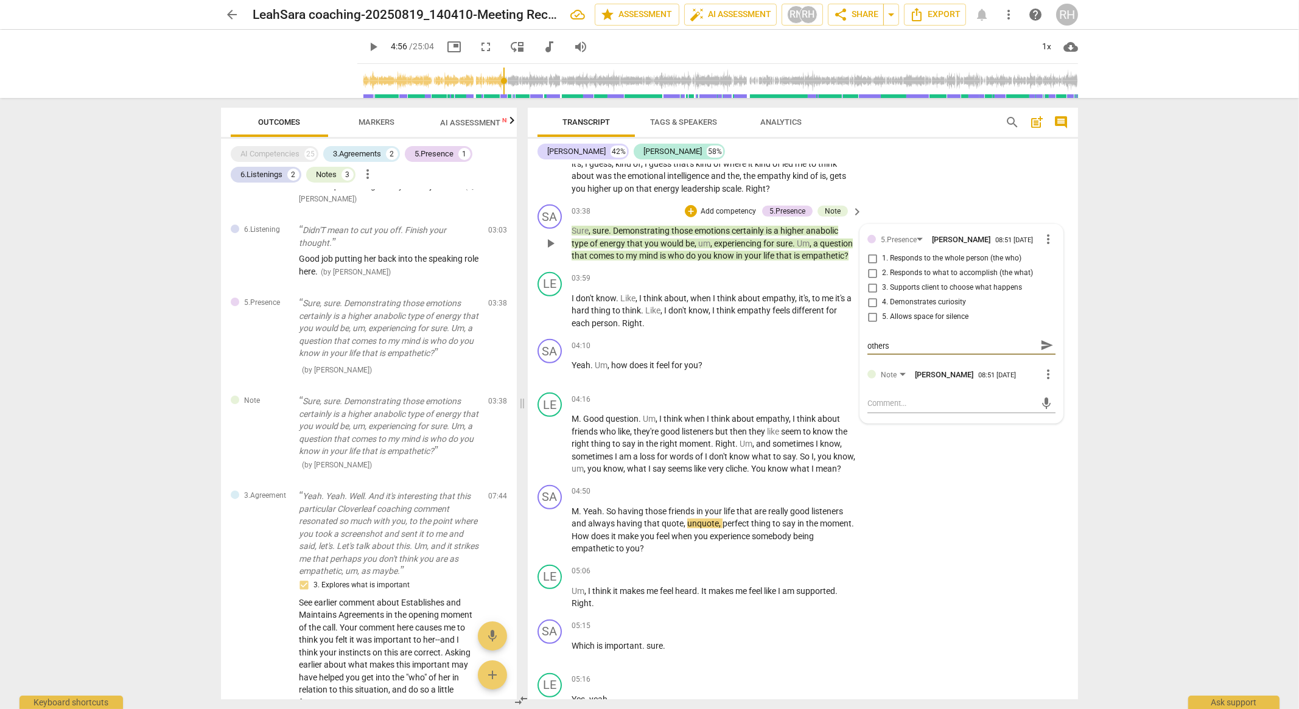
type textarea "Curious about your rationale for asking about others"
type textarea "Curious about your rationale for asking about others i"
type textarea "Curious about your rationale for asking about others in"
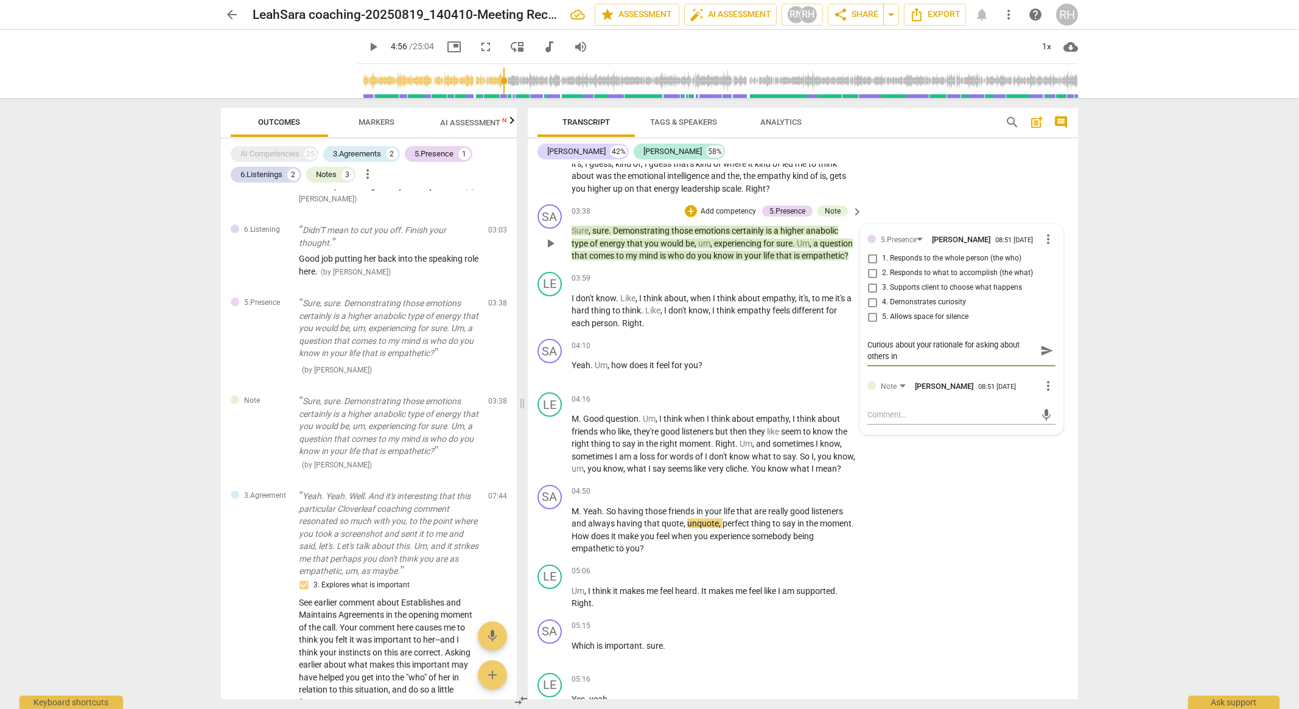
scroll to position [0, 0]
type textarea "Curious about your rationale for asking about others in"
type textarea "Curious about your rationale for asking about others in h"
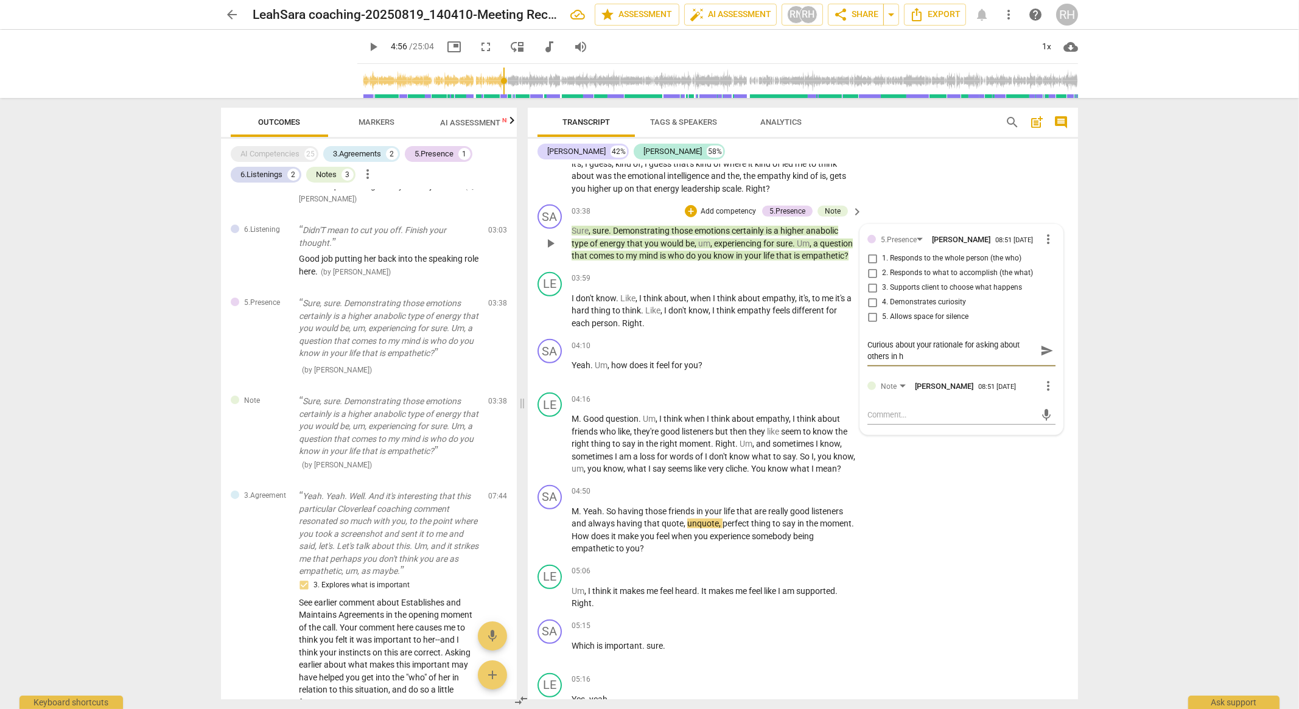
type textarea "Curious about your rationale for asking about others in he"
type textarea "Curious about your rationale for asking about others in her"
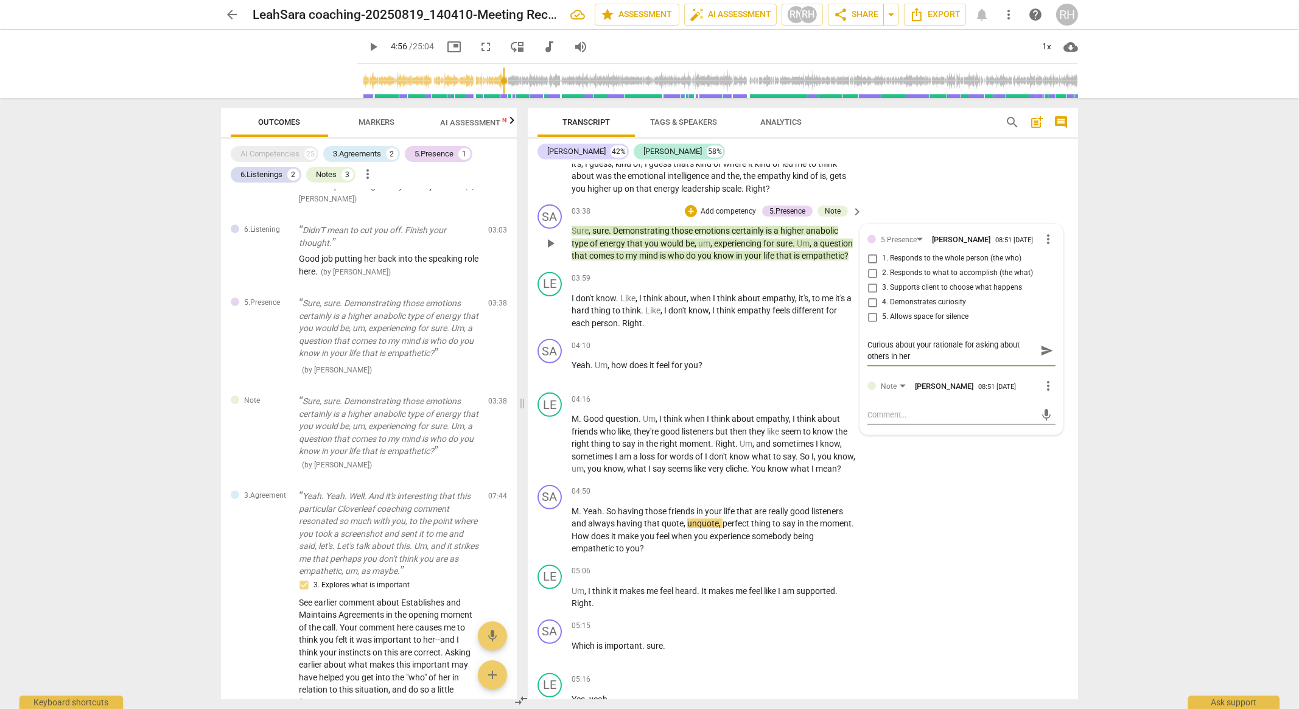
type textarea "Curious about your rationale for asking about others in her"
type textarea "Curious about your rationale for asking about others in her l"
type textarea "Curious about your rationale for asking about others in her li"
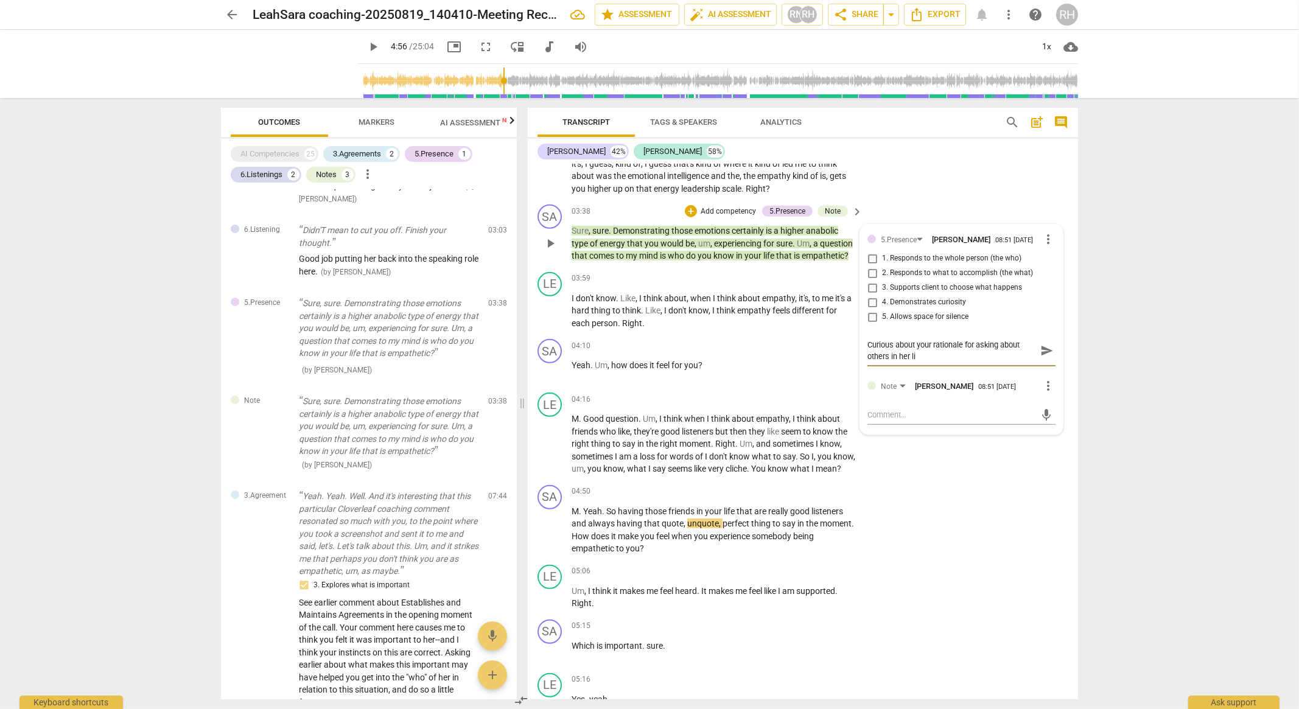
type textarea "Curious about your rationale for asking about others in her lif"
type textarea "Curious about your rationale for asking about others in her life"
type textarea "Curious about your rationale for asking about others in her life."
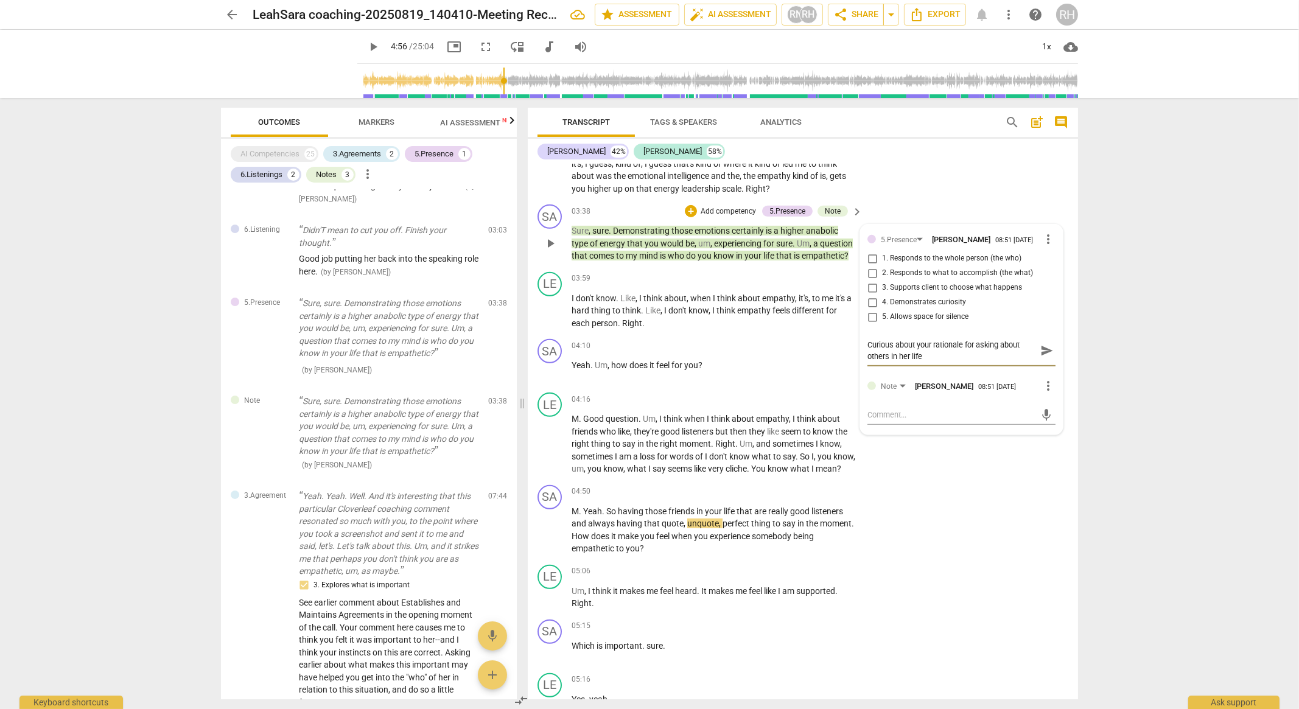
type textarea "Curious about your rationale for asking about others in her life."
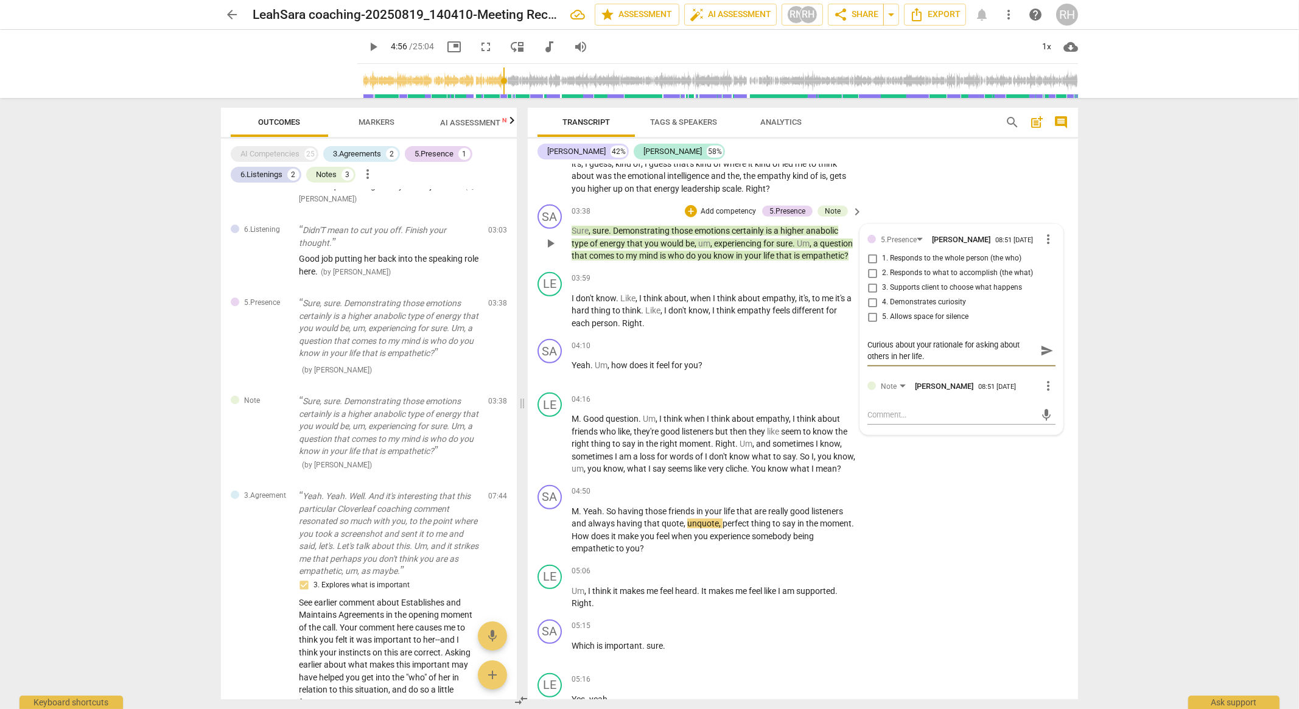
type textarea "Curious about your rationale for asking about others in her life. I"
type textarea "Curious about your rationale for asking about others in her life. I s"
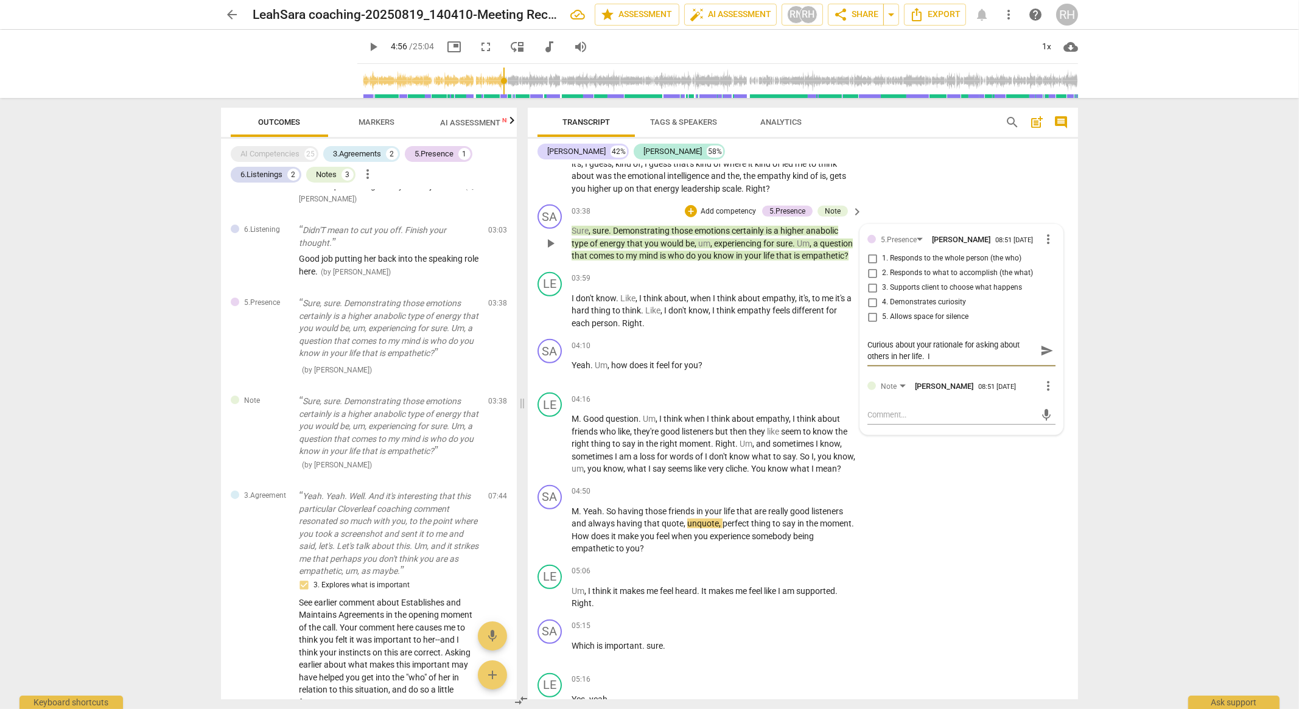
type textarea "Curious about your rationale for asking about others in her life. I s"
type textarea "Curious about your rationale for asking about others in her life. I se"
type textarea "Curious about your rationale for asking about others in her life. I see"
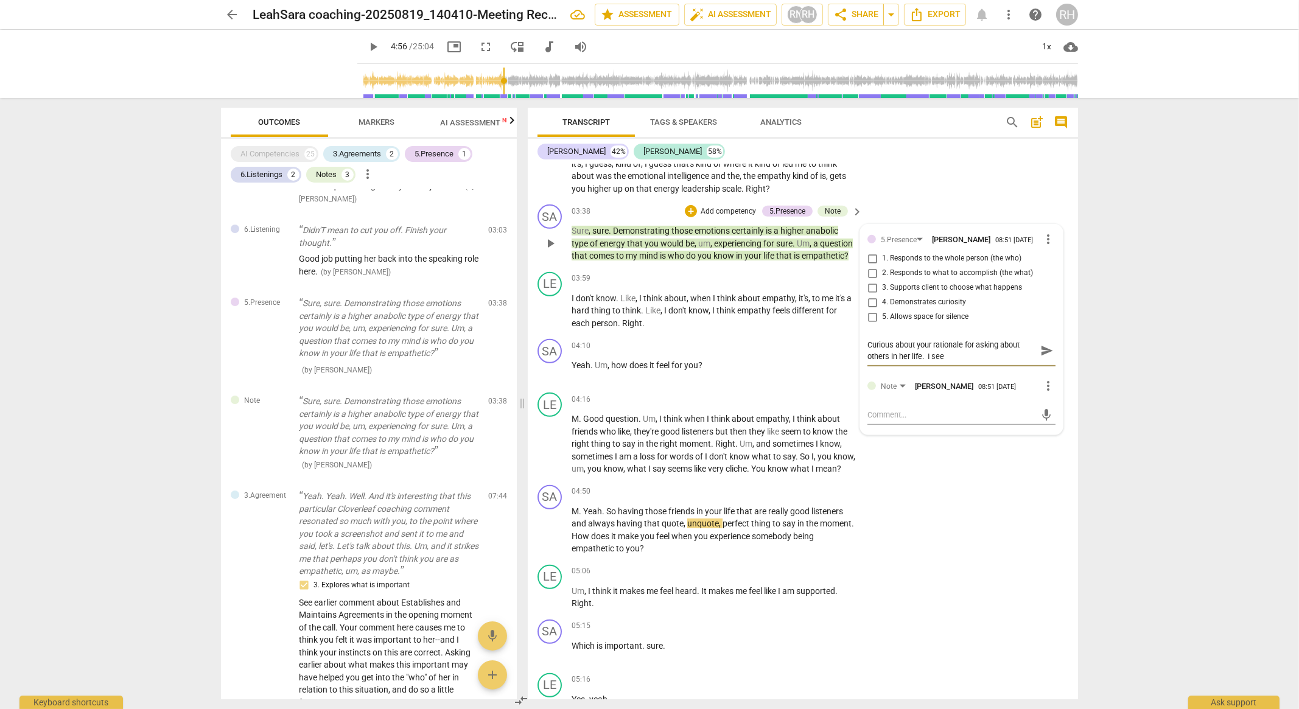
type textarea "Curious about your rationale for asking about others in her life. I see"
type textarea "Curious about your rationale for asking about others in her life. I see v"
type textarea "Curious about your rationale for asking about others in her life. I see va"
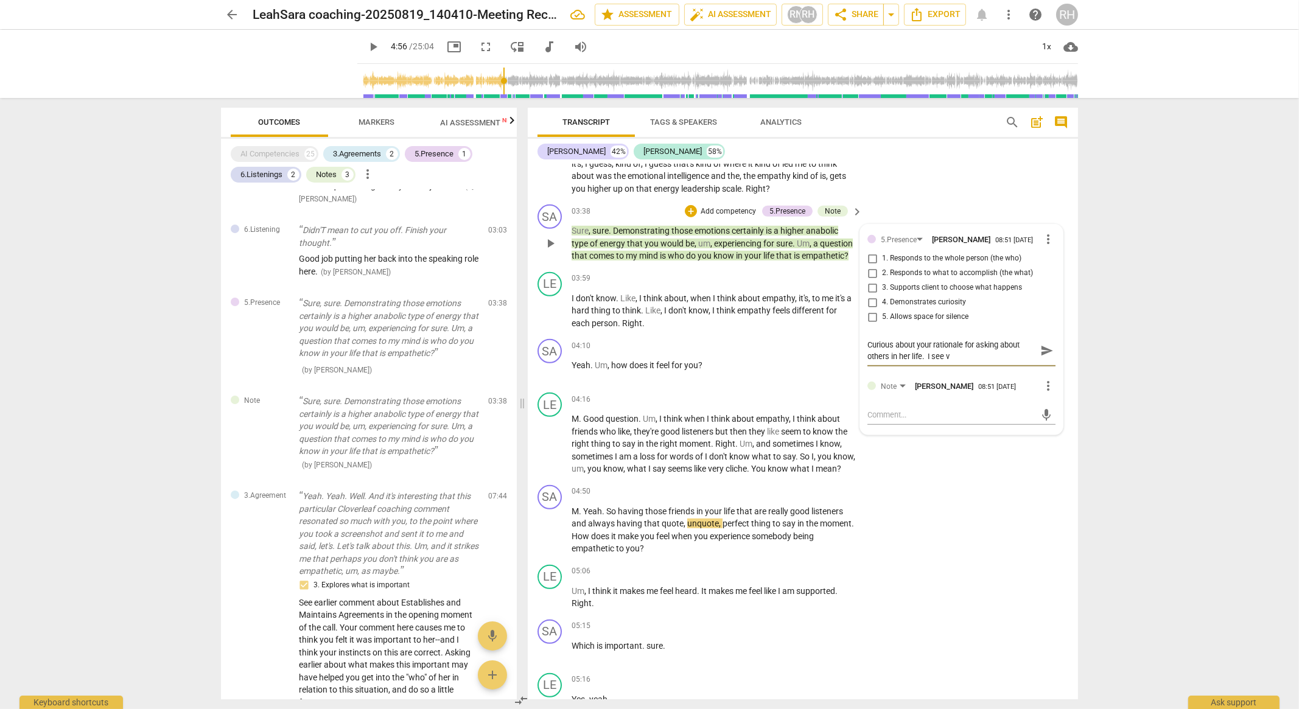
type textarea "Curious about your rationale for asking about others in her life. I see va"
type textarea "Curious about your rationale for asking about others in her life. I see val"
type textarea "Curious about your rationale for asking about others in her life. I see valu"
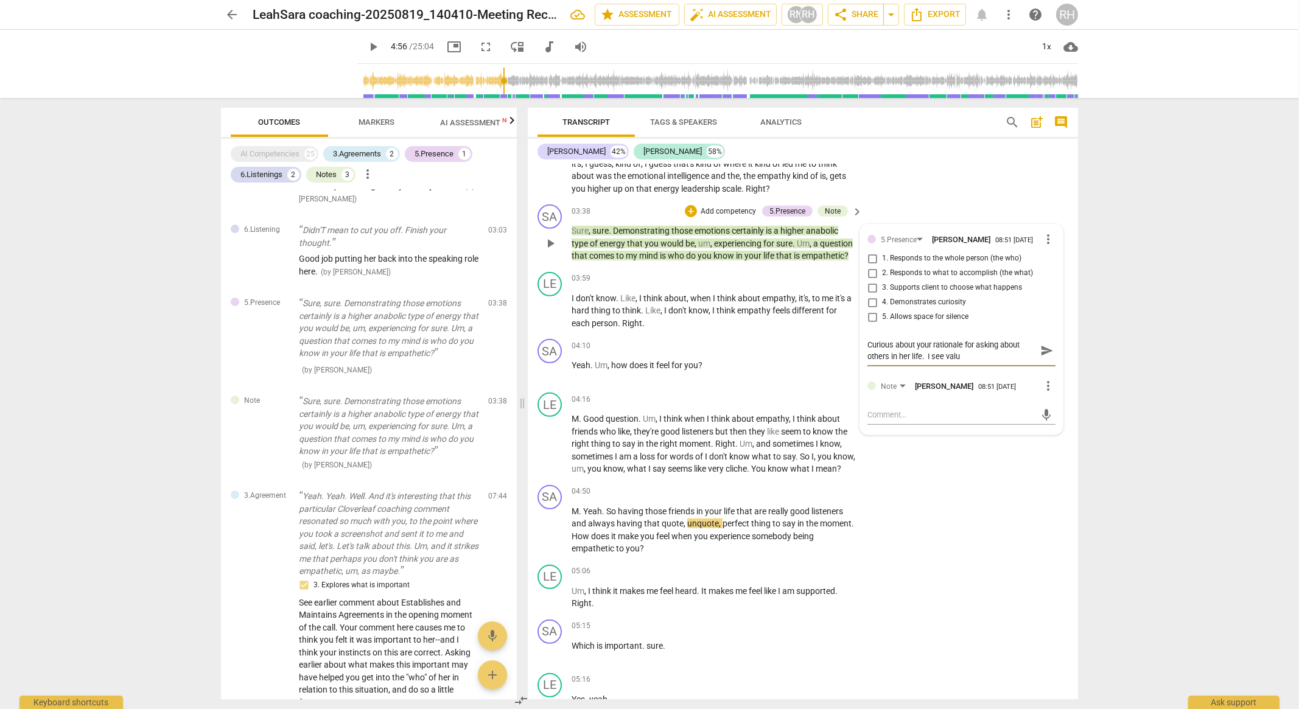
type textarea "Curious about your rationale for asking about others in her life. I see value"
type textarea "Curious about your rationale for asking about others in her life. I see value i"
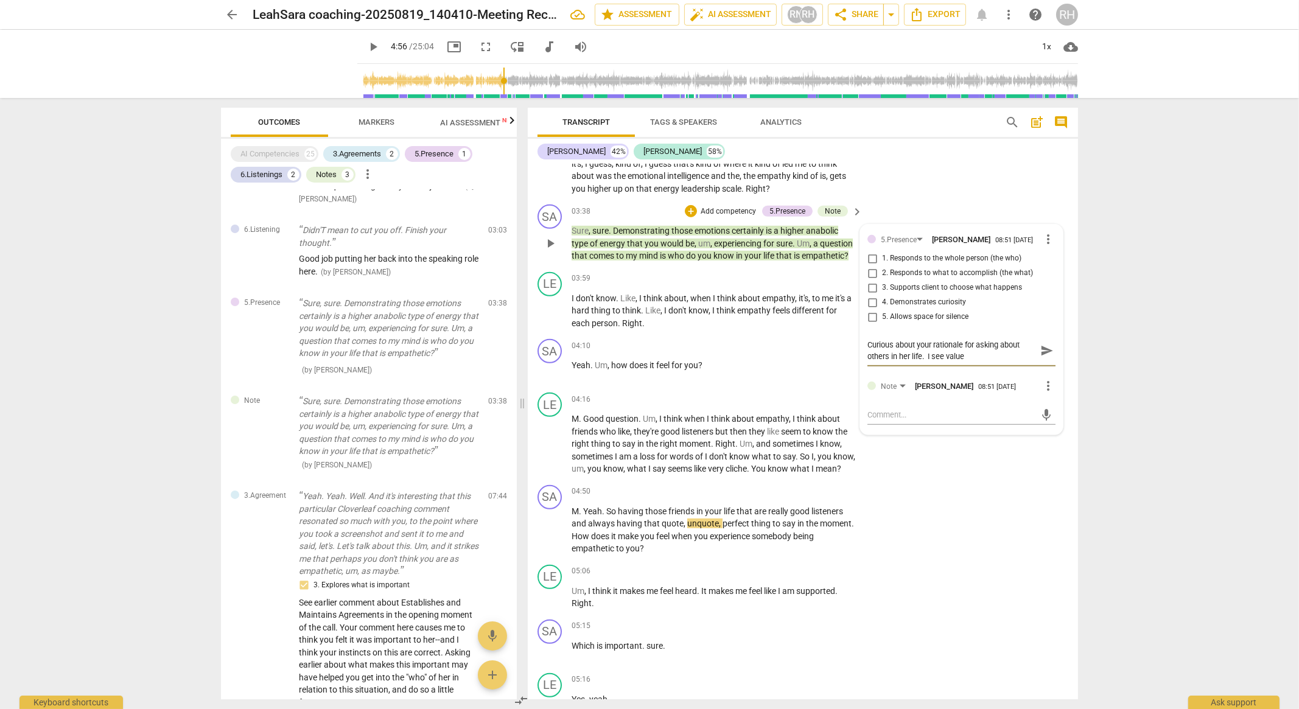
type textarea "Curious about your rationale for asking about others in her life. I see value i"
type textarea "Curious about your rationale for asking about others in her life. I see value in"
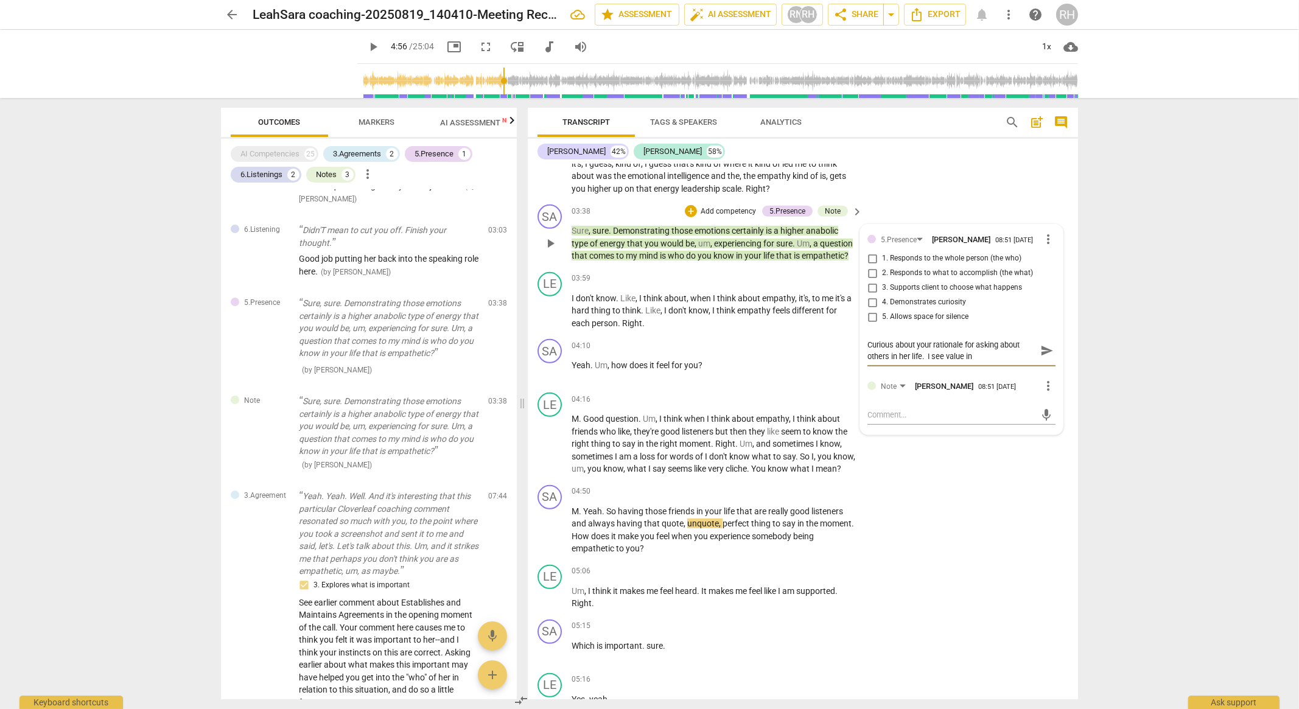
type textarea "Curious about your rationale for asking about others in her life. I see value i…"
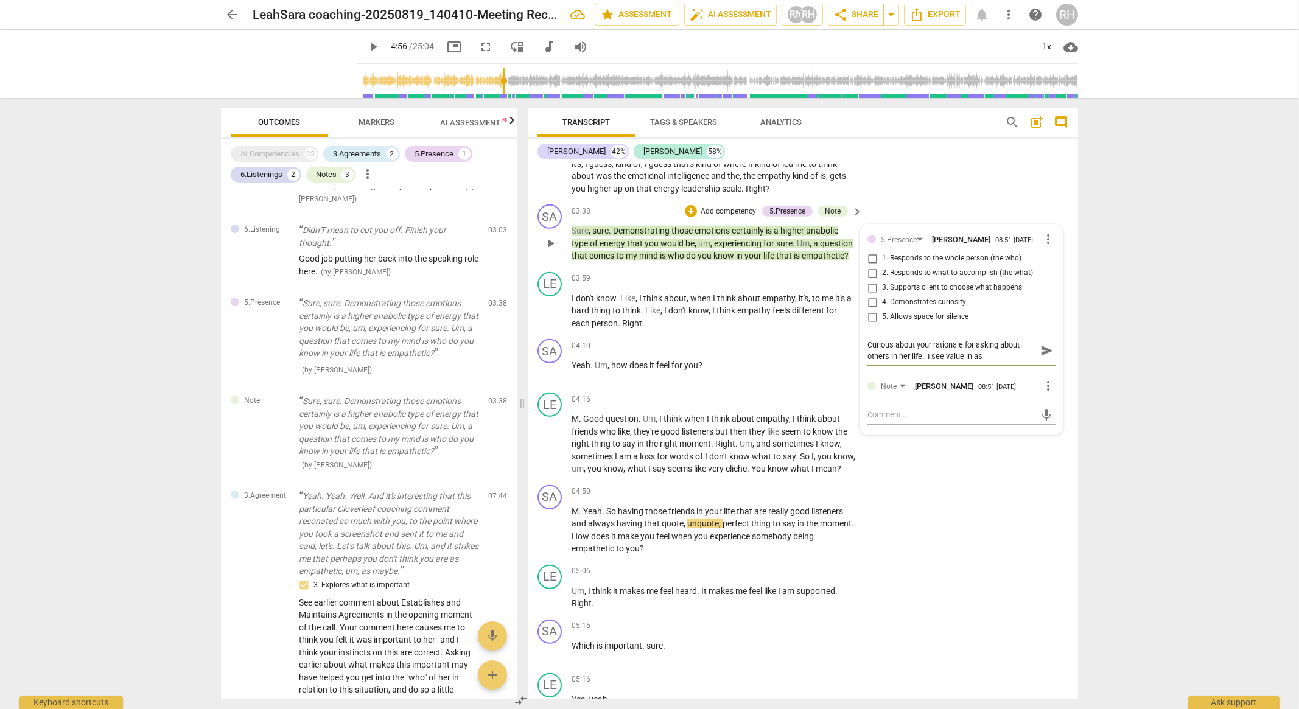
type textarea "Curious about your rationale for asking about others in her life. I see value i…"
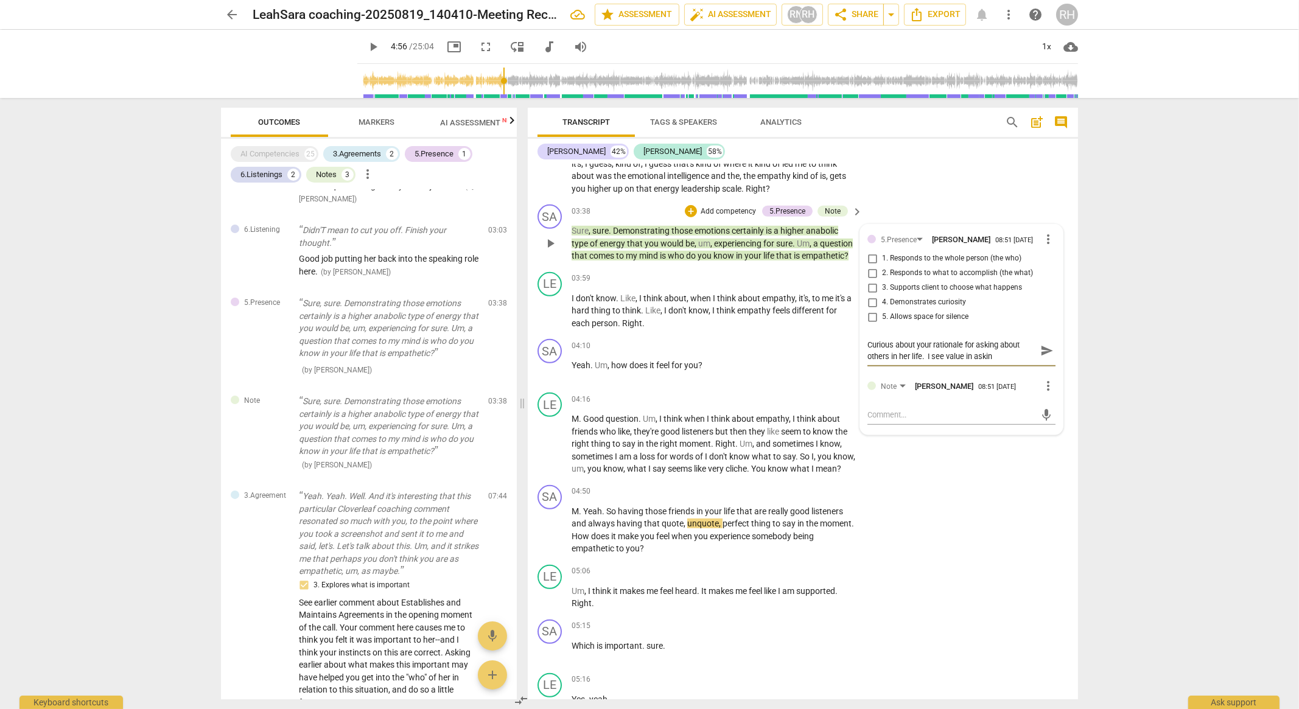
type textarea "Curious about your rationale for asking about others in her life. I see value i…"
click at [925, 354] on textarea "Curious about your rationale for asking about others in her life. I see value i…" at bounding box center [951, 350] width 169 height 23
type textarea "Curious about your rationale for asking about others in her life. I see value i…"
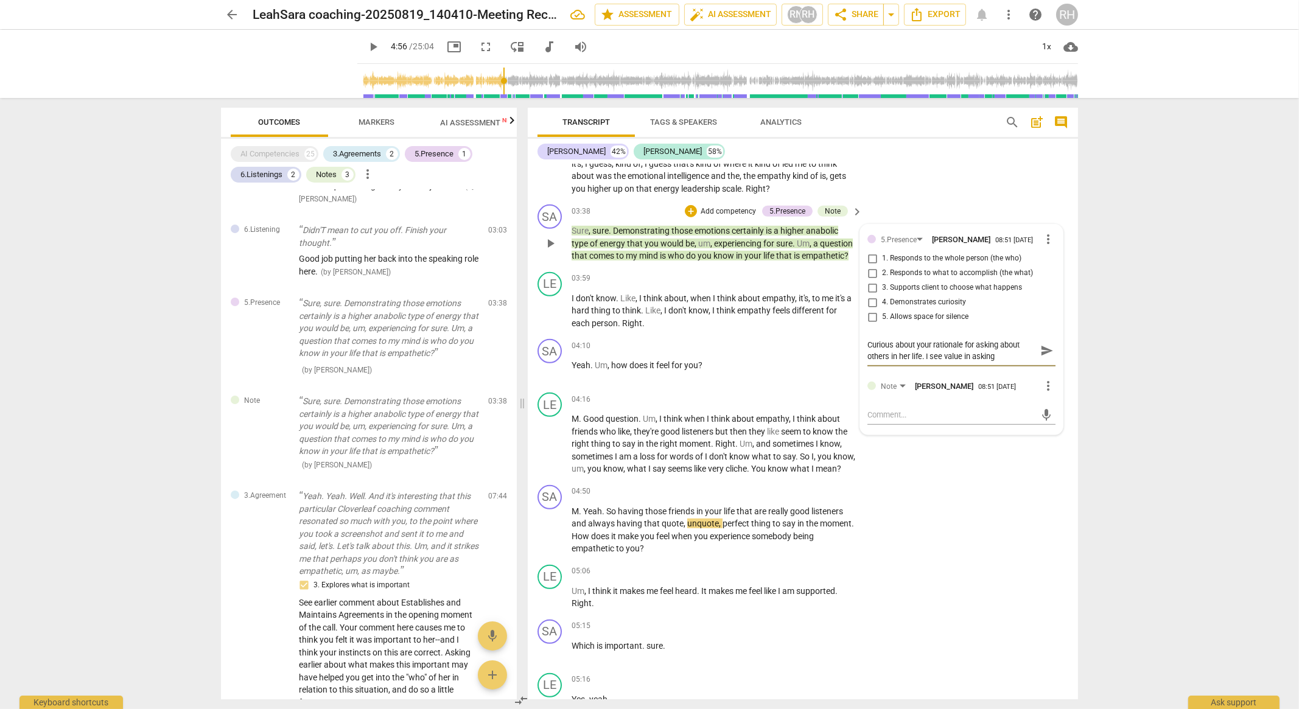
type textarea "Curious about your rationale for asking about others in her life.I see value in…"
type textarea "Curious about your rationale for asking about others in her lifeI see value in …"
type textarea "Curious about your rationale for asking about others in her lifI see value in a…"
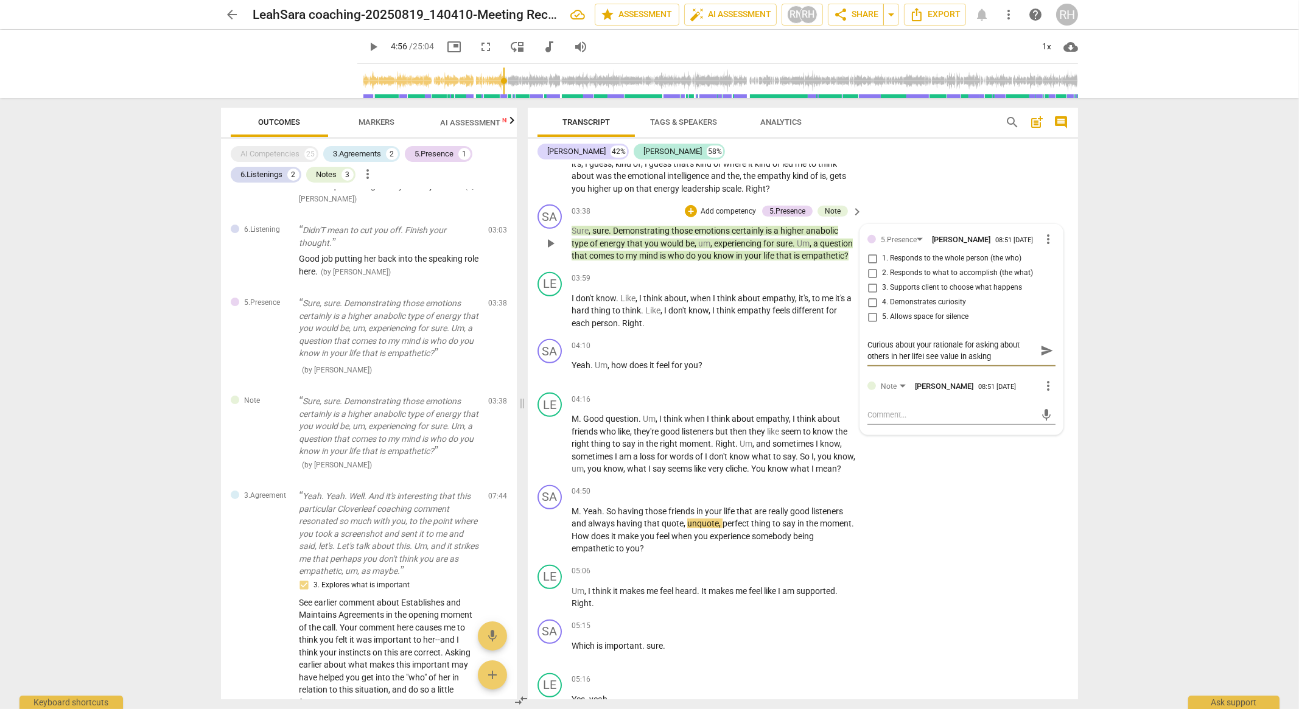
type textarea "Curious about your rationale for asking about others in her lifI see value in a…"
type textarea "Curious about your rationale for asking about others in her liI see value in as…"
type textarea "Curious about your rationale for asking about others in her lI see value in ask…"
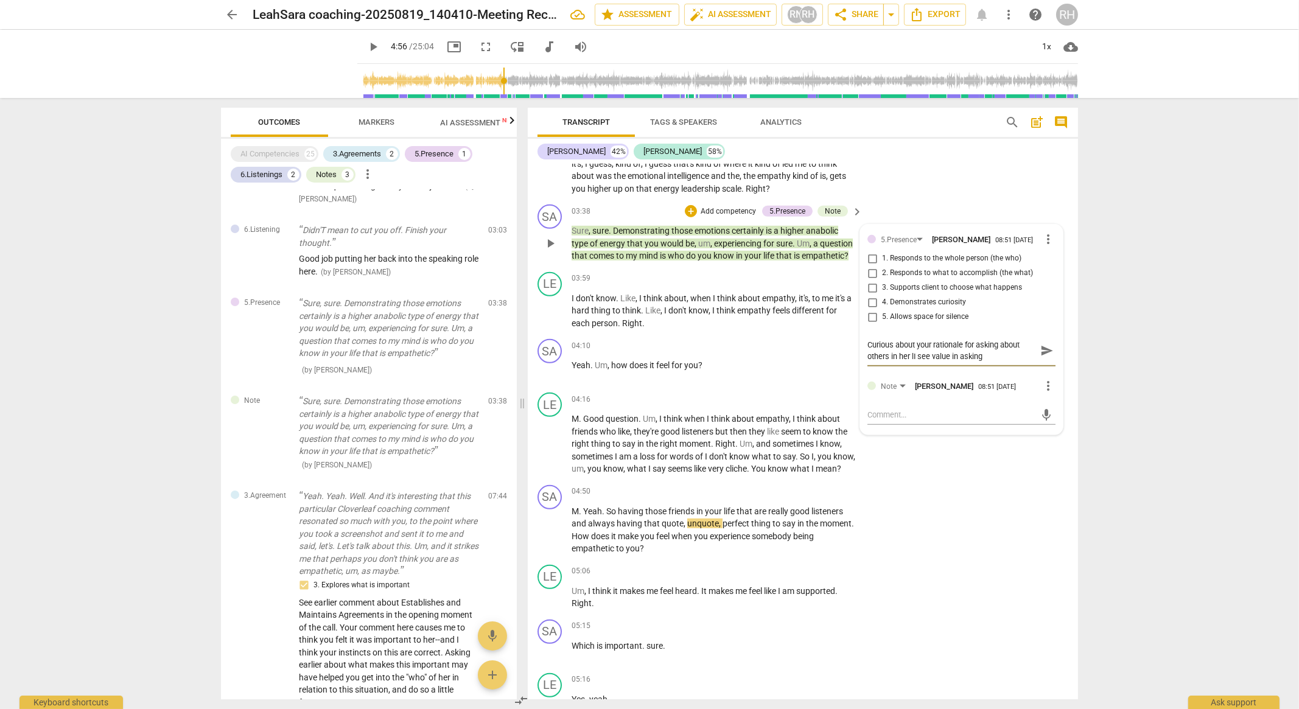
type textarea "Curious about your rationale for asking about others in her I see value in aski…"
type textarea "Curious about your rationale for asking about others in herI see value in asking"
click at [1041, 358] on span "send" at bounding box center [1046, 361] width 13 height 13
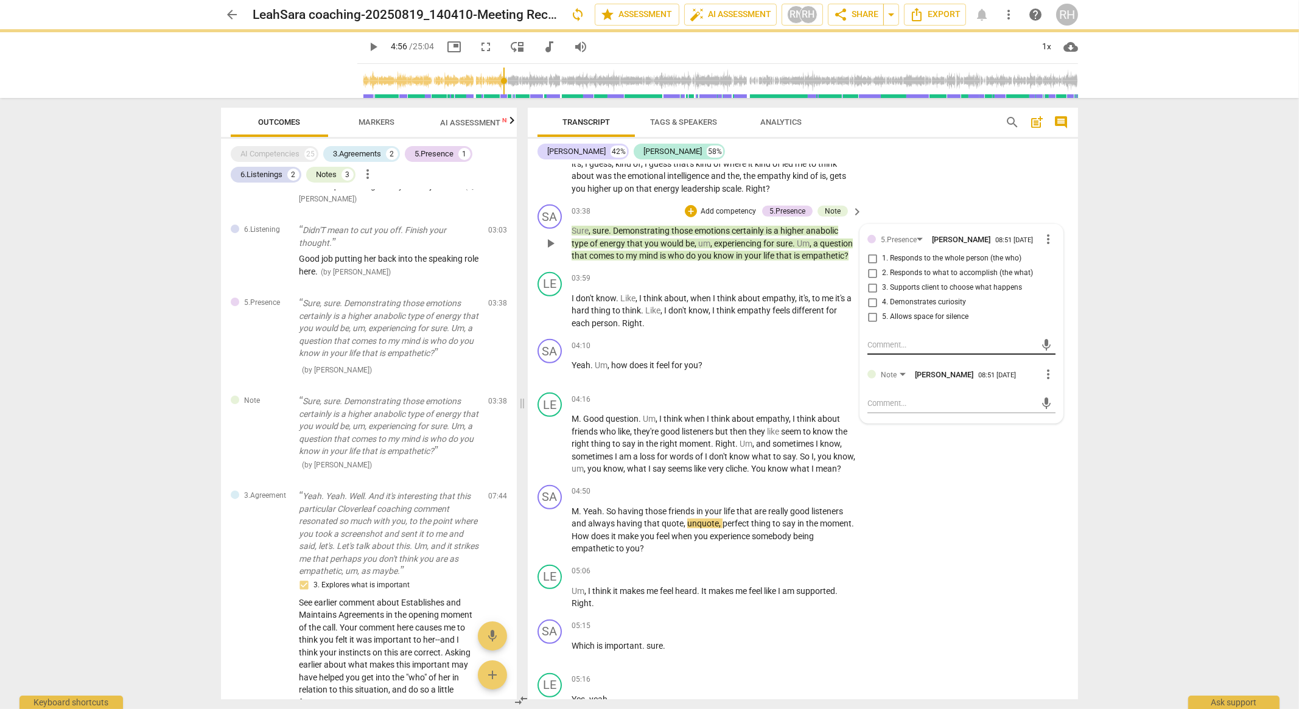
scroll to position [0, 0]
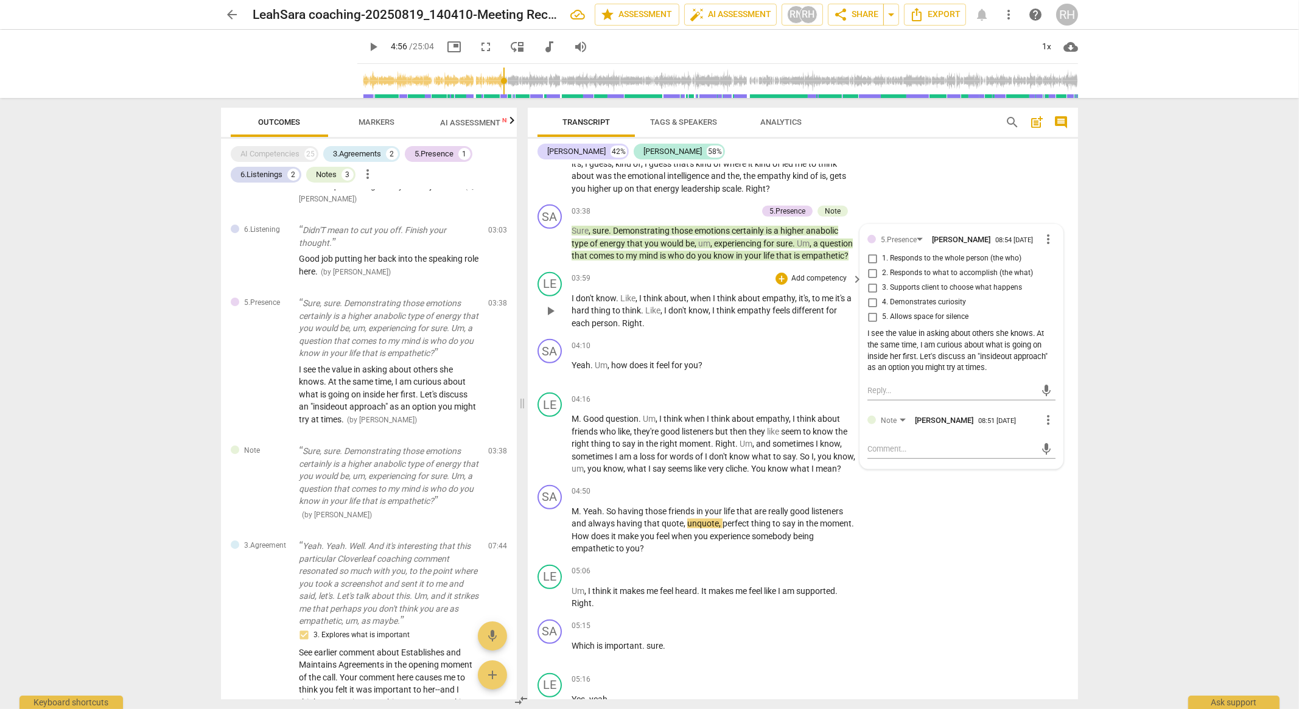
click at [551, 318] on span "play_arrow" at bounding box center [550, 311] width 15 height 15
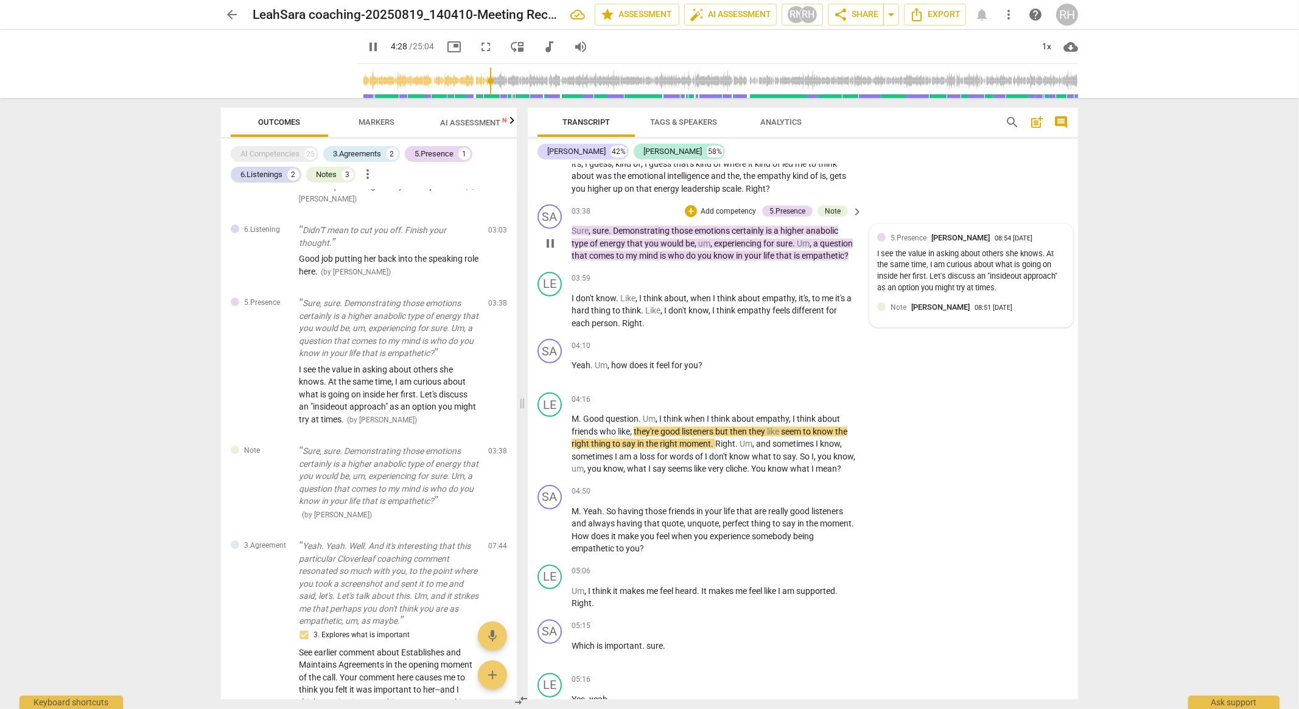
click at [971, 274] on div "I see the value in asking about others she knows. At the same time, I am curiou…" at bounding box center [971, 271] width 188 height 46
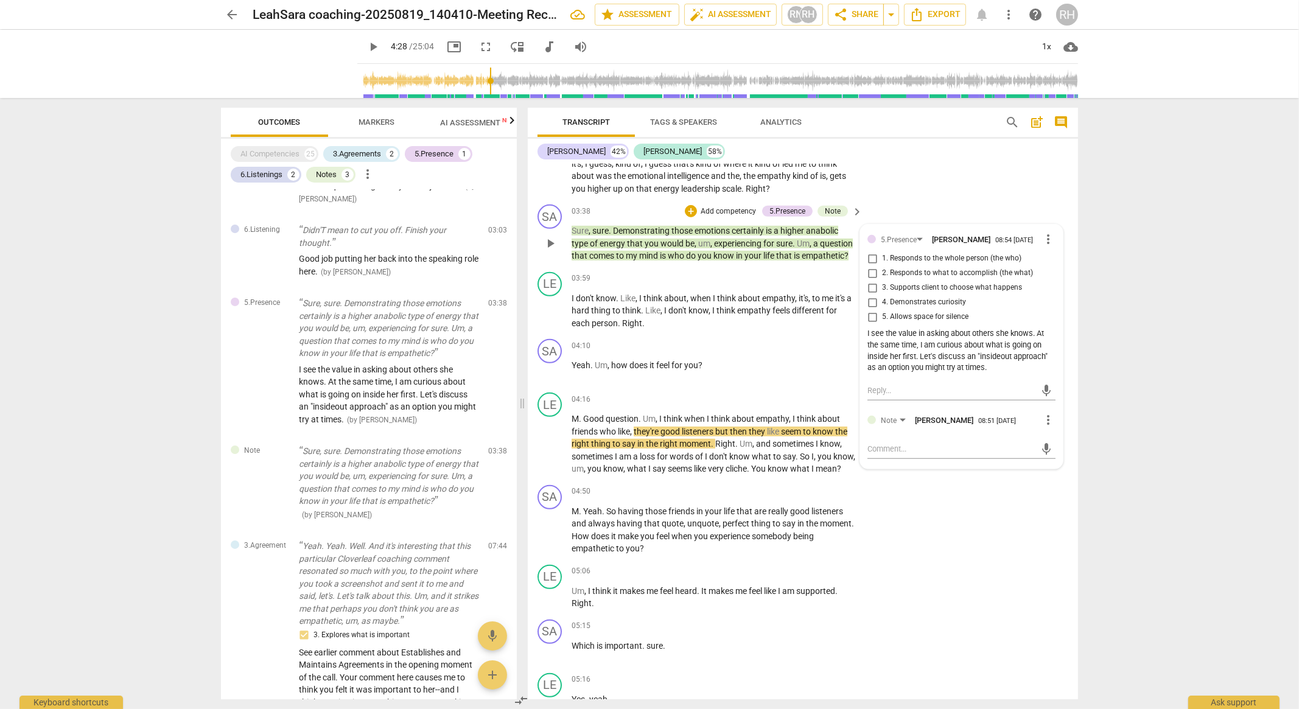
click at [993, 366] on div "I see the value in asking about others she knows. At the same time, I am curiou…" at bounding box center [961, 351] width 188 height 46
click at [1041, 240] on span "more_vert" at bounding box center [1048, 239] width 15 height 15
click at [1052, 239] on li "Edit" at bounding box center [1058, 237] width 42 height 23
click at [918, 355] on textarea "I see the value in asking about others she knows. At the same time, I am curiou…" at bounding box center [961, 362] width 188 height 46
click at [1038, 343] on textarea "I see the value in asking about others she knows. At the same time, I am curiou…" at bounding box center [961, 362] width 188 height 46
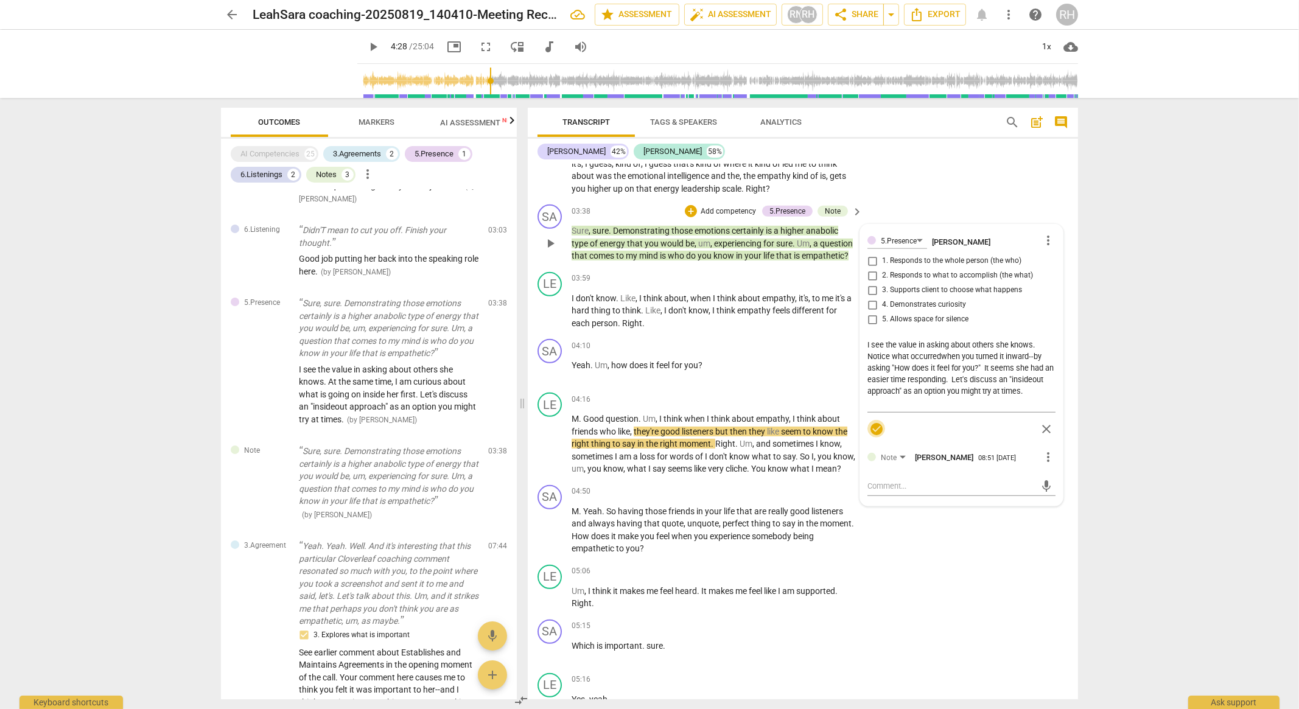
click at [880, 427] on span "check_circle" at bounding box center [876, 429] width 15 height 15
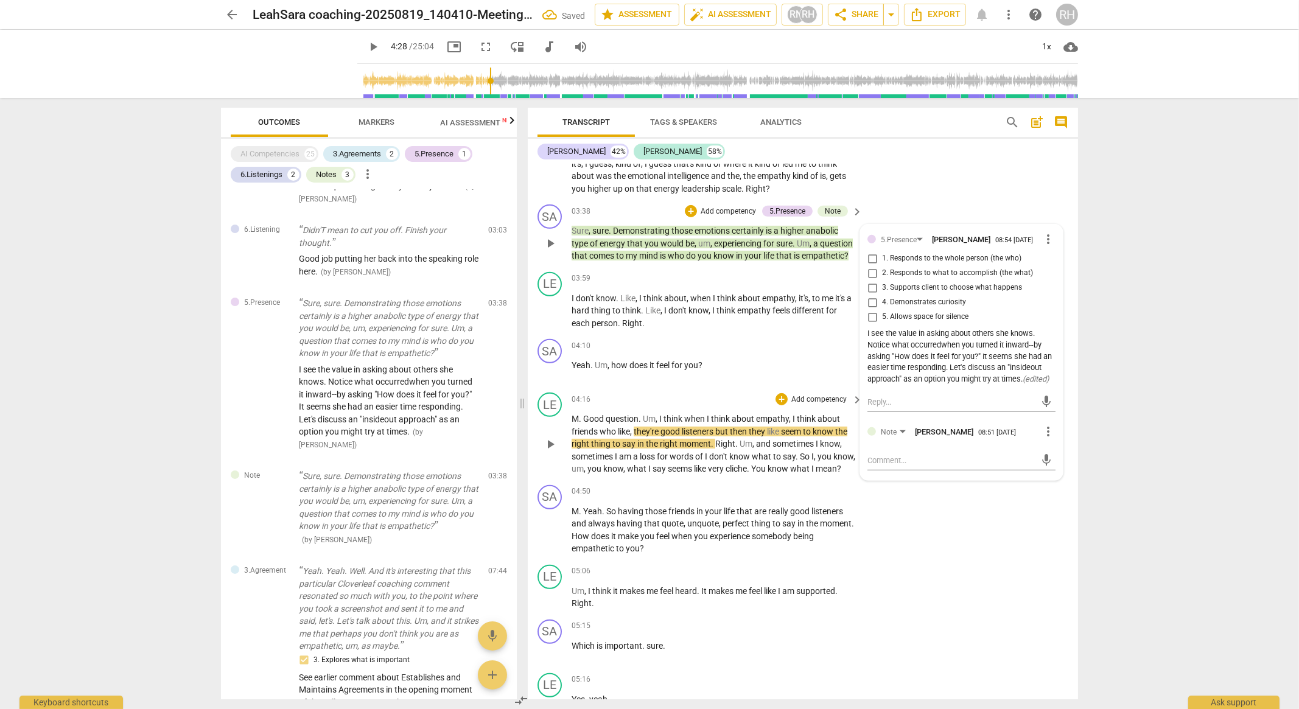
click at [553, 452] on span "play_arrow" at bounding box center [550, 444] width 15 height 15
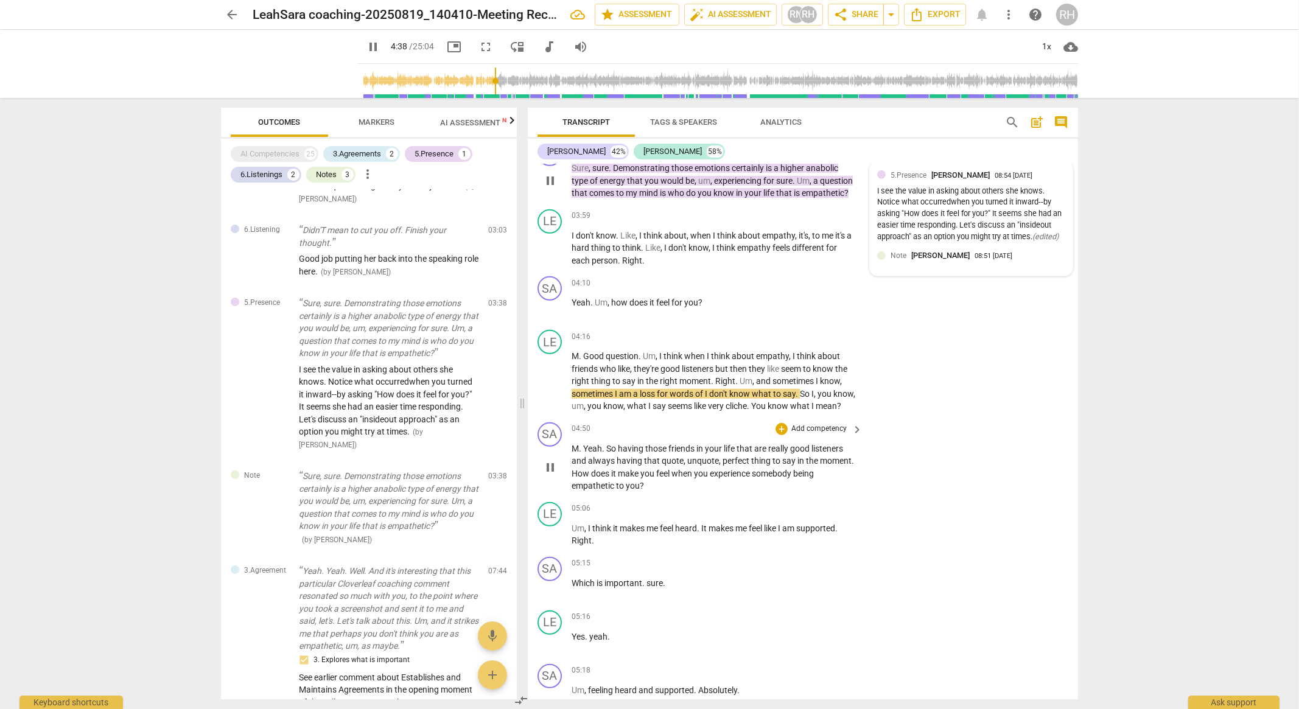
scroll to position [1050, 0]
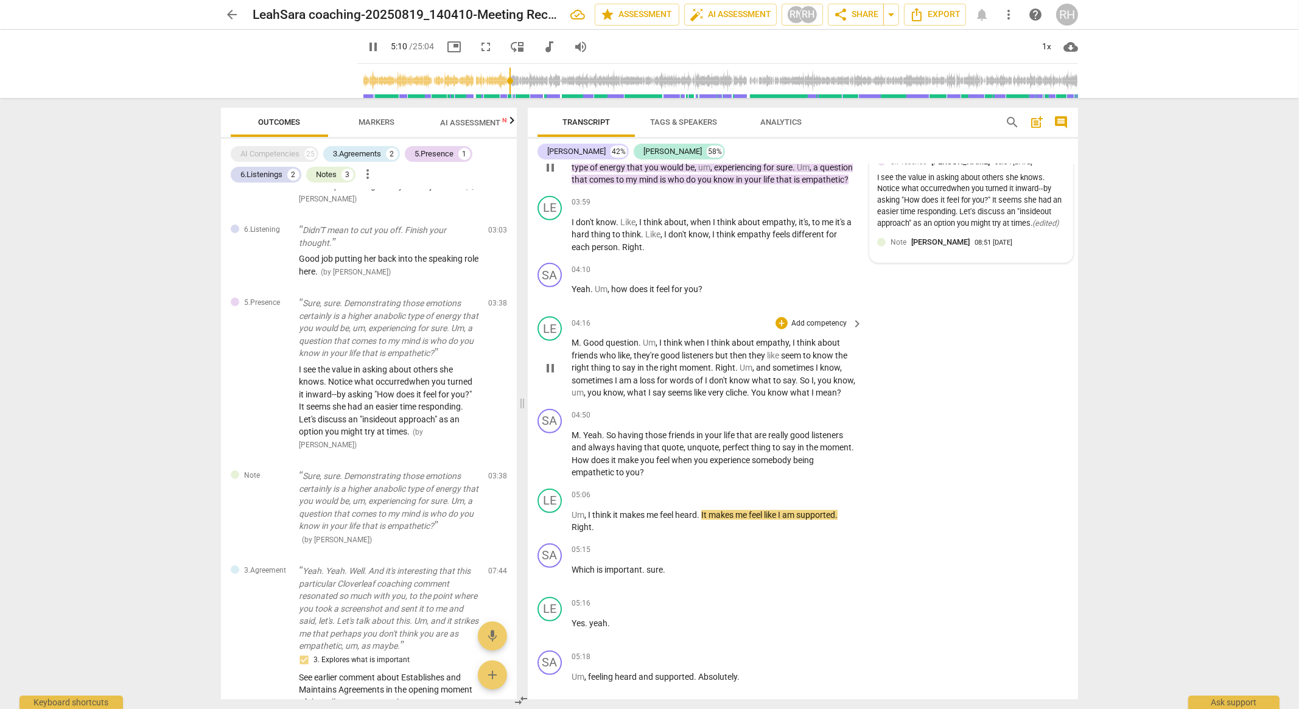
click at [808, 329] on p "Add competency" at bounding box center [819, 323] width 58 height 11
click at [808, 332] on div "Multiselection m 1.Ethical 1 2.Mindset 2 3.Agreement 3 [DOMAIN_NAME] 4 5.Presen…" at bounding box center [840, 331] width 134 height 232
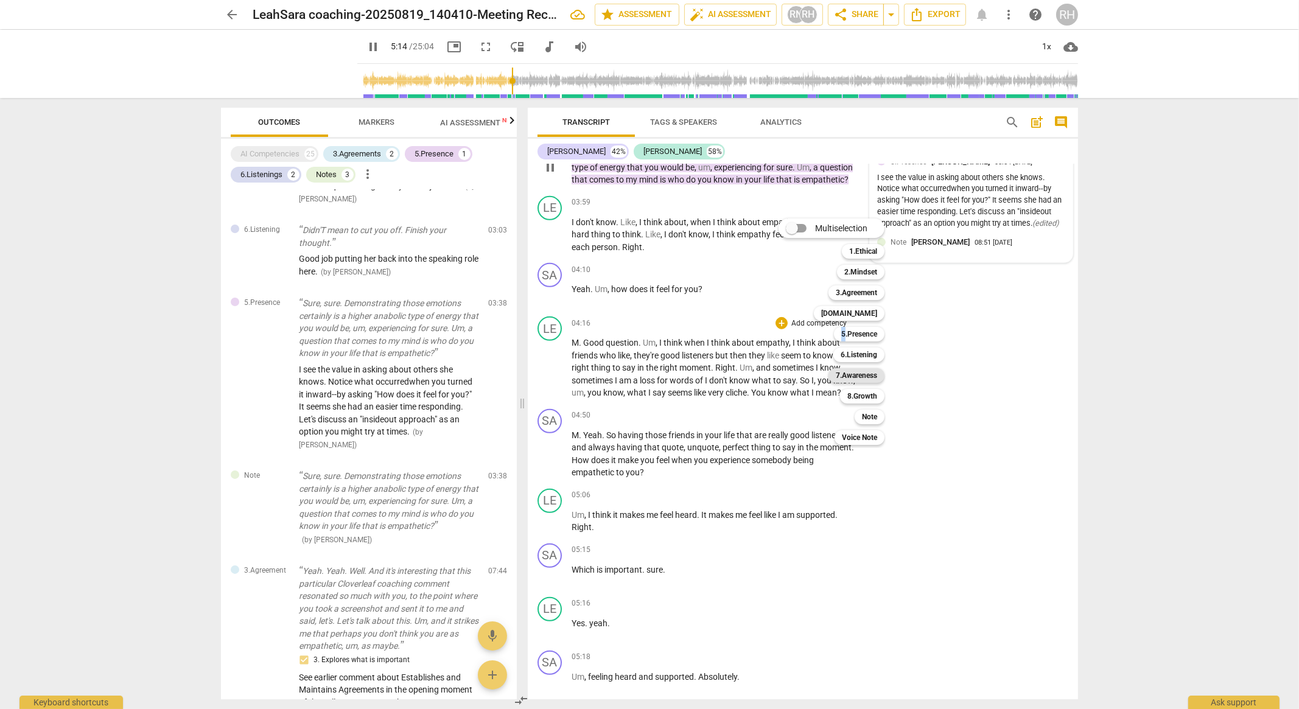
click at [854, 372] on b "7.Awareness" at bounding box center [856, 375] width 41 height 15
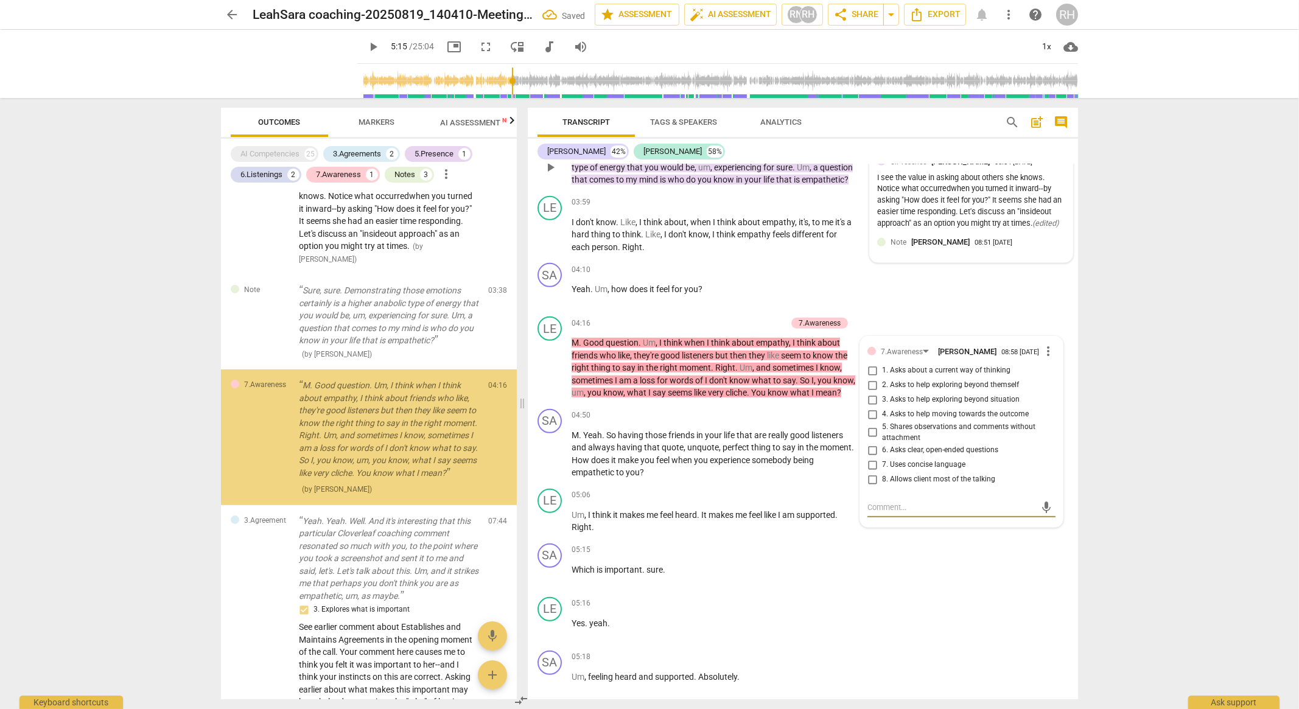
scroll to position [500, 0]
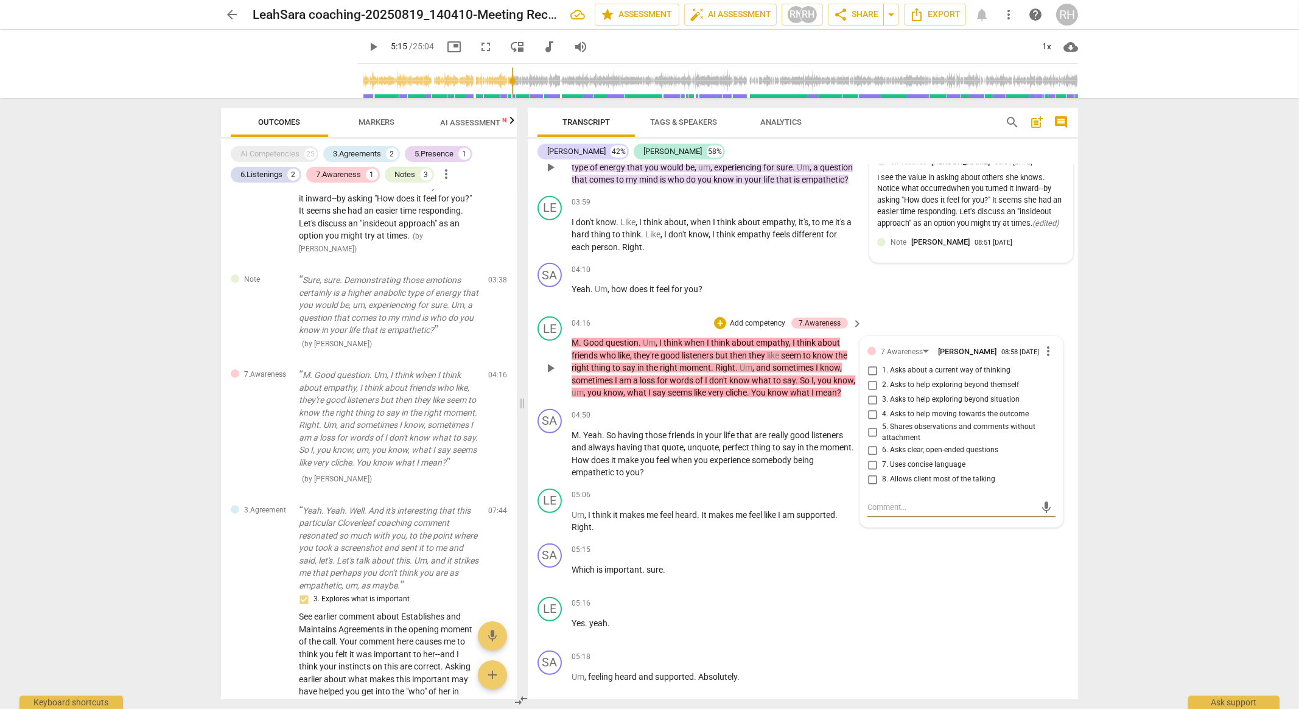
click at [869, 378] on input "1. Asks about a current way of thinking" at bounding box center [871, 370] width 19 height 15
click at [898, 513] on textarea at bounding box center [951, 507] width 169 height 12
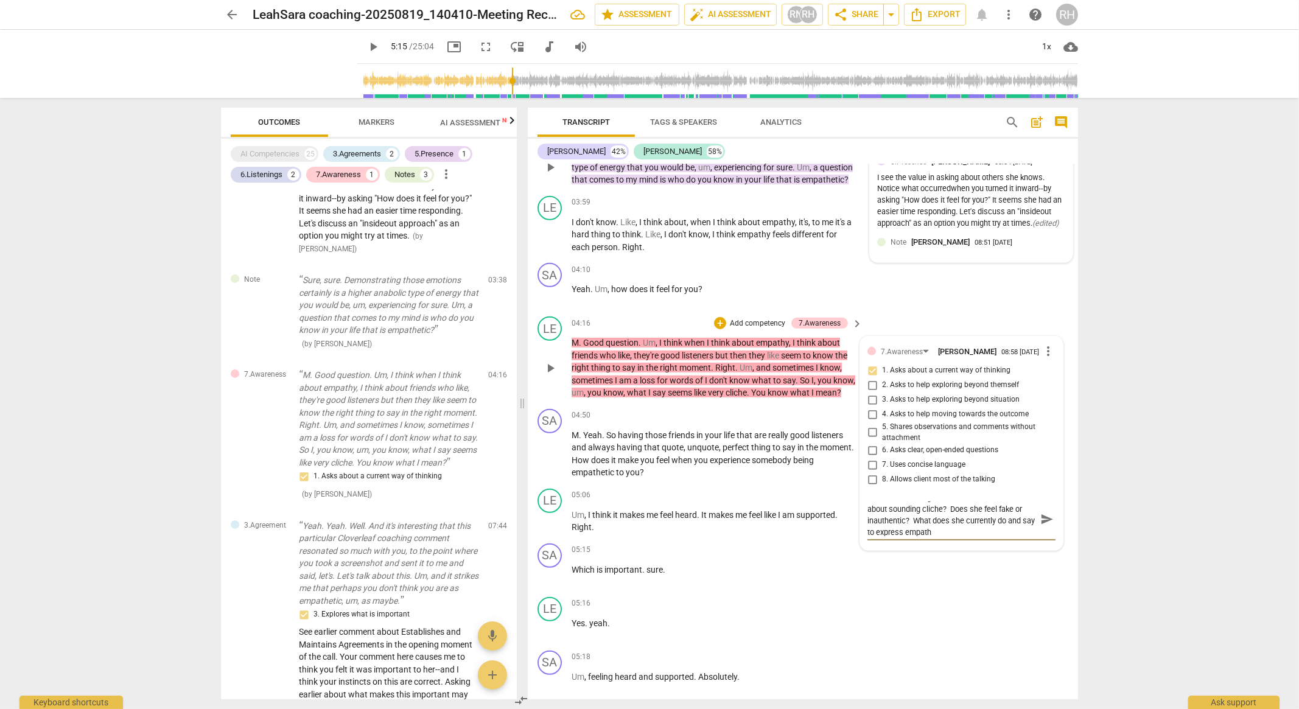
scroll to position [0, 0]
click at [868, 523] on textarea "Is there something underneath her concern about sounding cliche? Does she feel …" at bounding box center [951, 524] width 169 height 46
click at [1041, 549] on span "send" at bounding box center [1046, 542] width 13 height 13
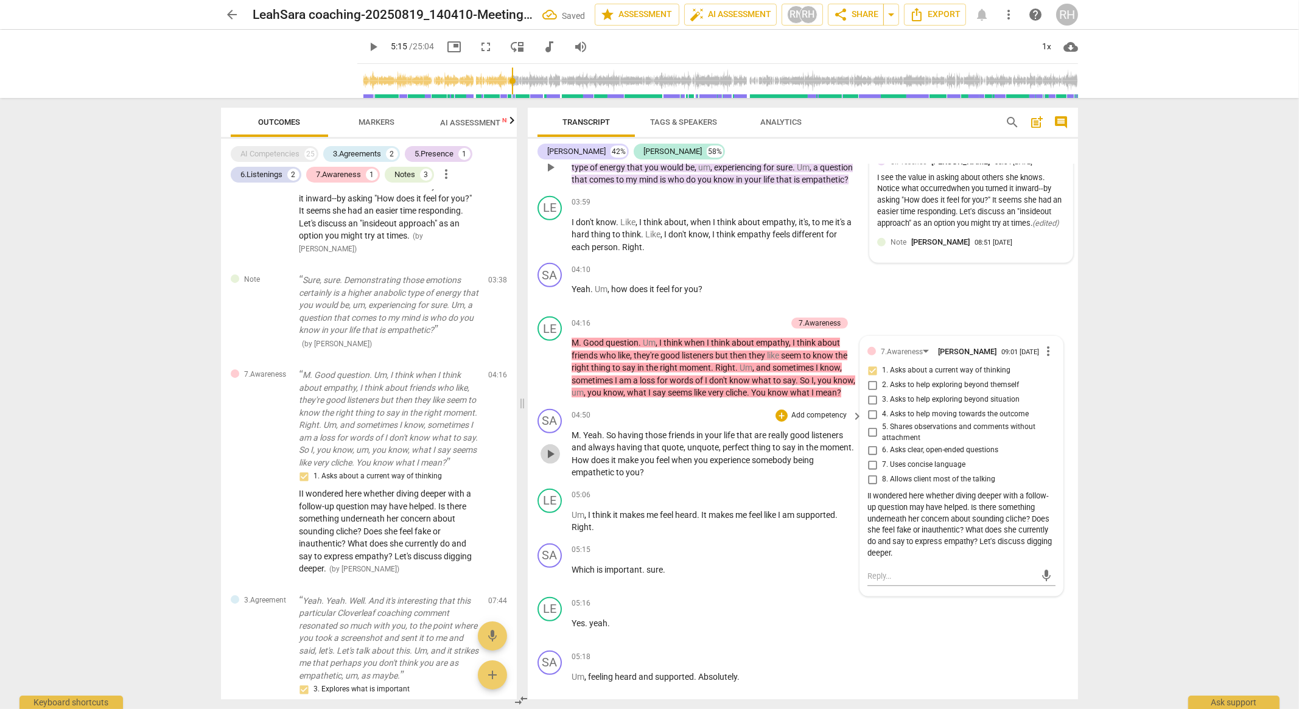
click at [543, 461] on span "play_arrow" at bounding box center [550, 454] width 15 height 15
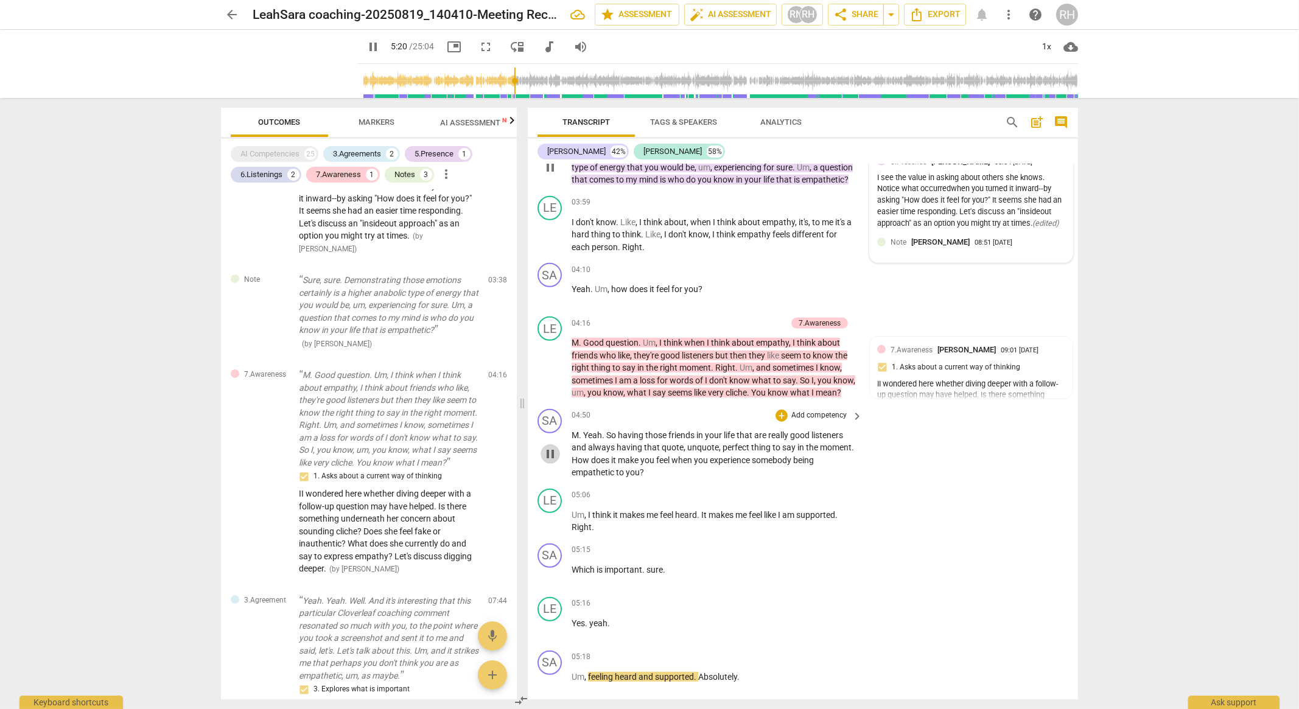
click at [552, 461] on span "pause" at bounding box center [550, 454] width 15 height 15
click at [550, 461] on span "play_arrow" at bounding box center [550, 454] width 15 height 15
click at [554, 461] on span "pause" at bounding box center [550, 454] width 15 height 15
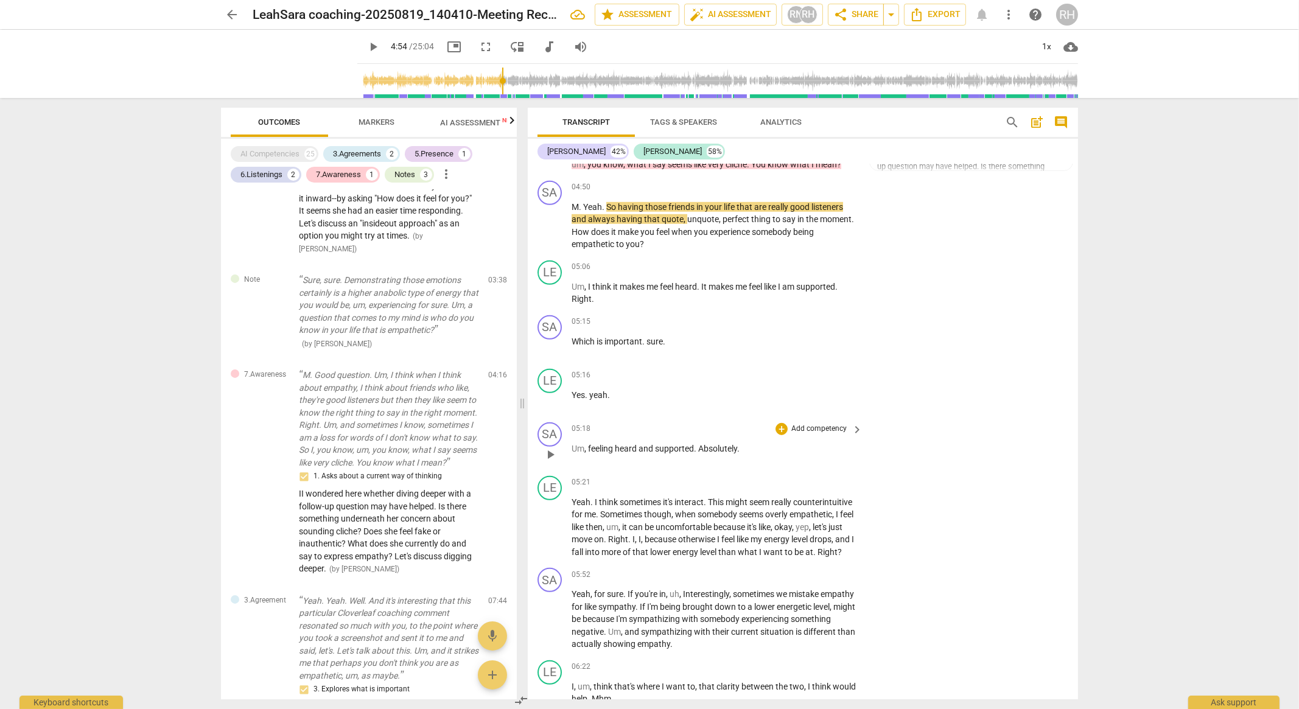
scroll to position [1354, 0]
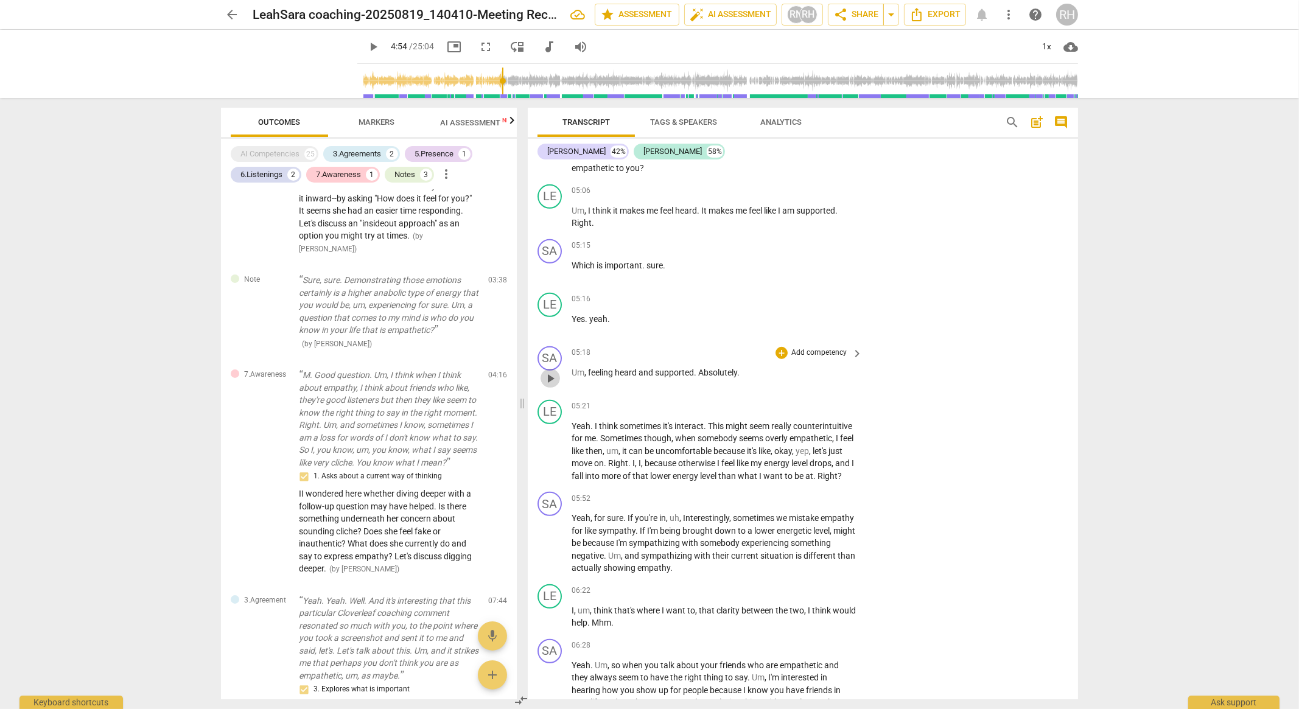
click at [553, 386] on span "play_arrow" at bounding box center [550, 378] width 15 height 15
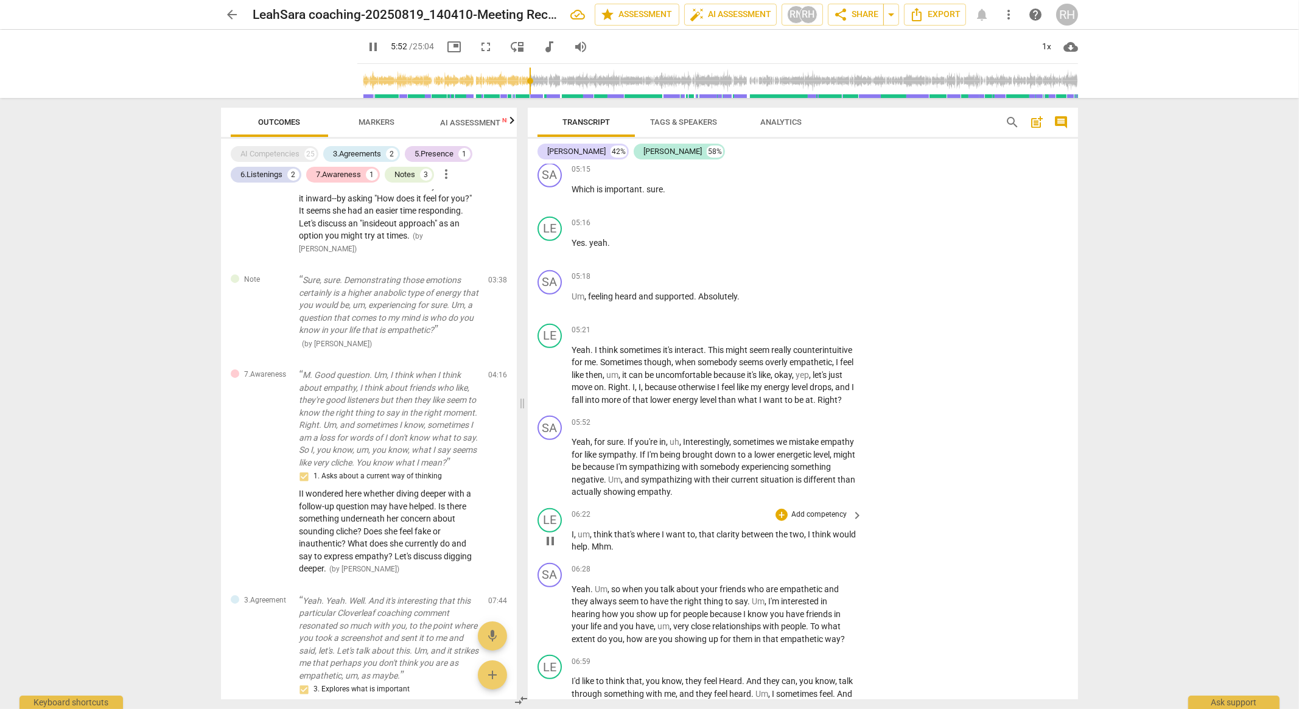
scroll to position [1506, 0]
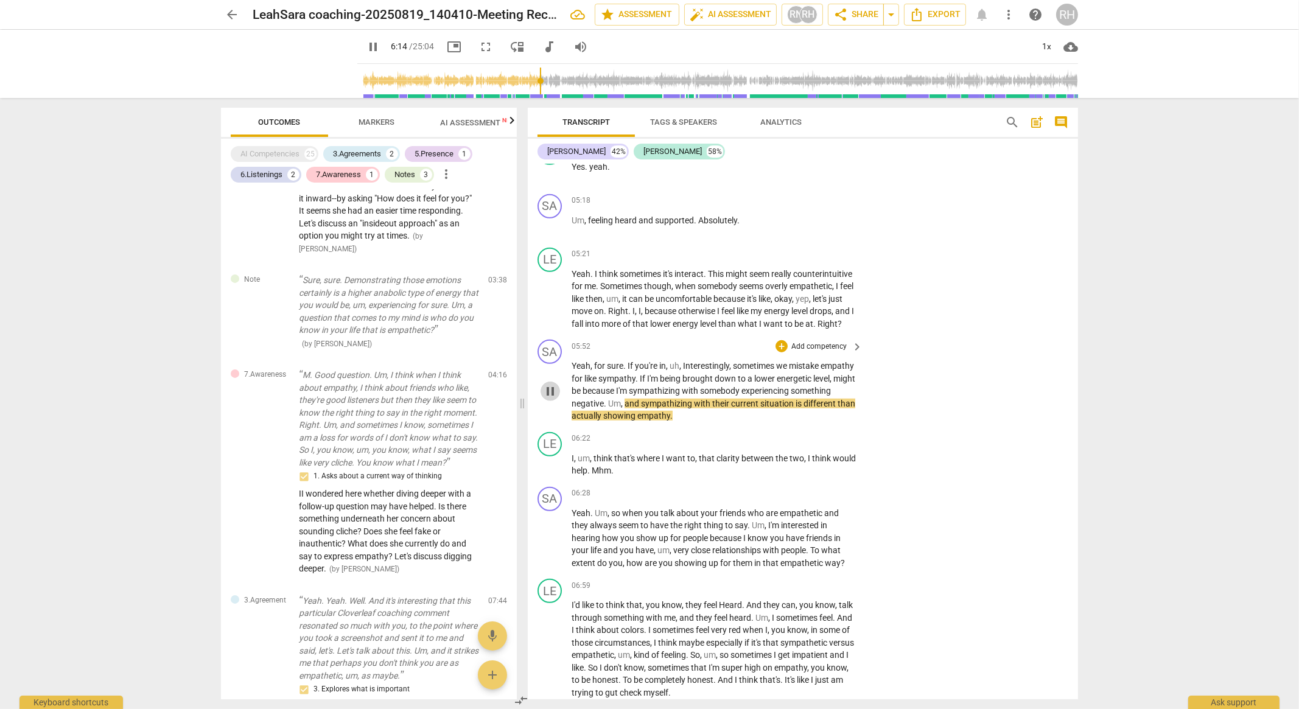
click at [555, 399] on span "pause" at bounding box center [550, 391] width 15 height 15
click at [809, 352] on p "Add competency" at bounding box center [819, 346] width 58 height 11
click at [862, 323] on b "2.Mindset" at bounding box center [860, 319] width 33 height 15
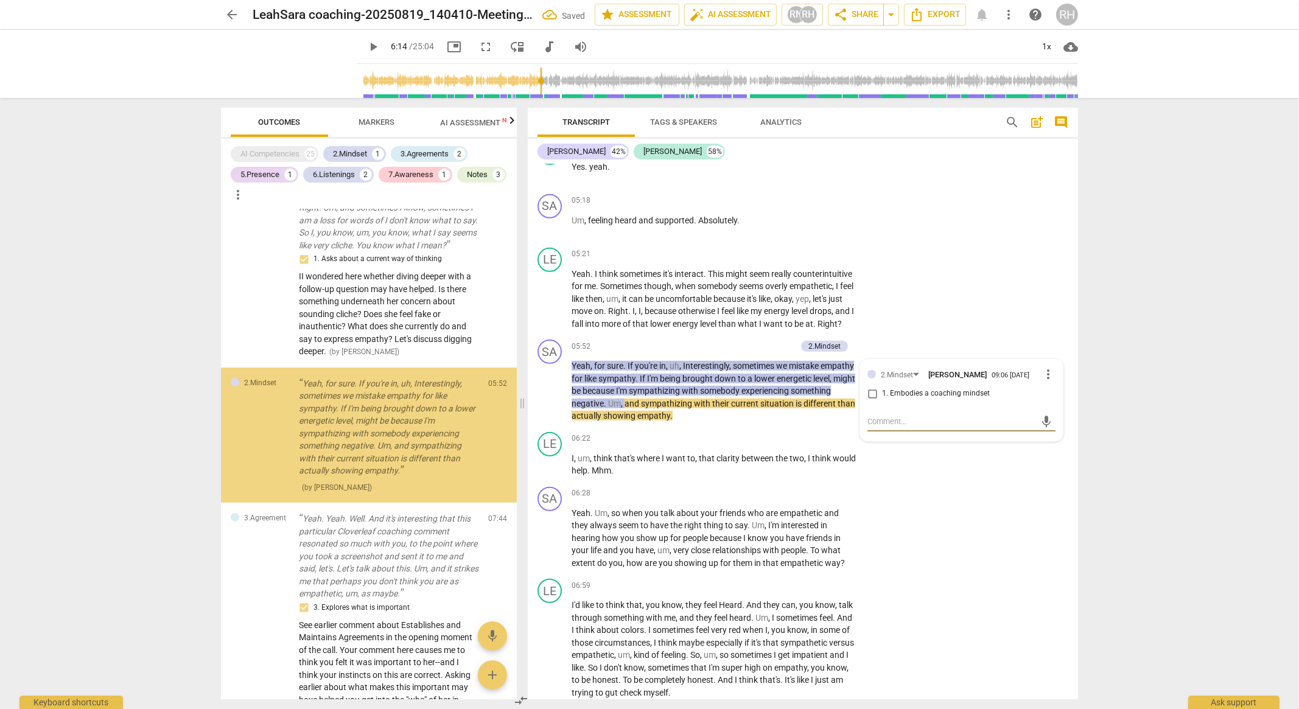
scroll to position [741, 0]
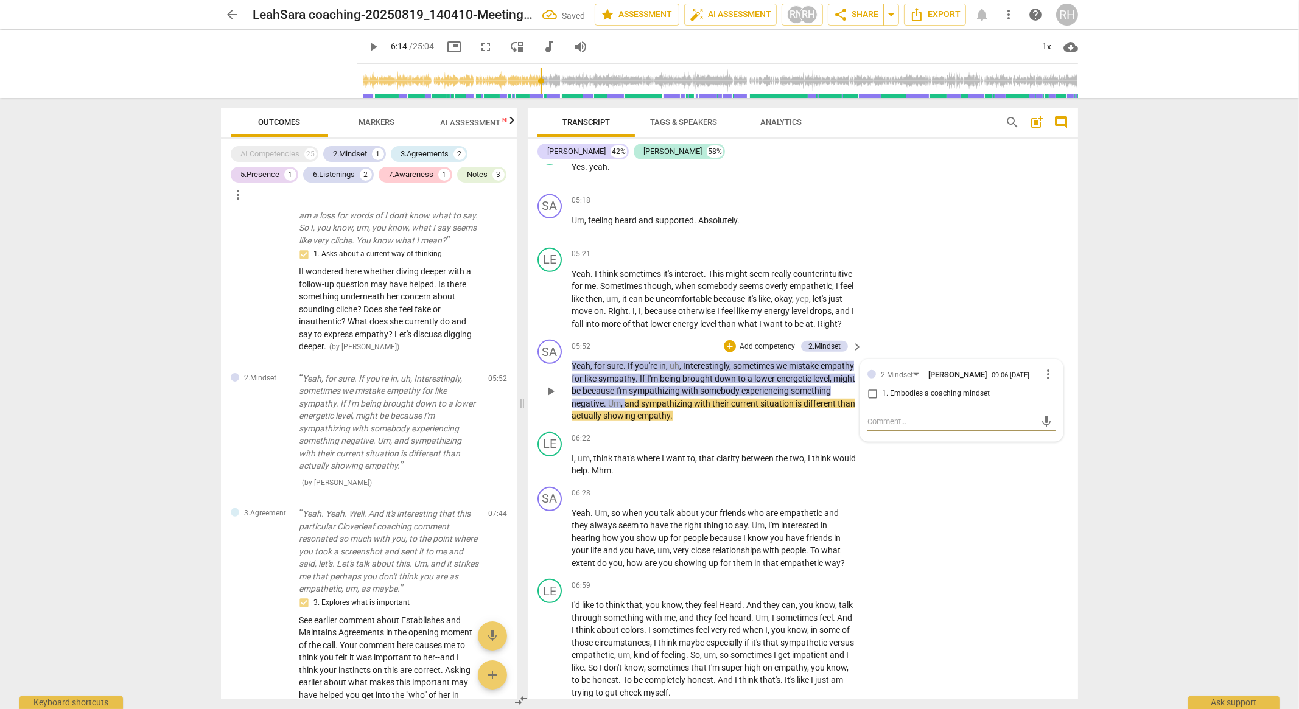
click at [903, 427] on textarea at bounding box center [951, 422] width 169 height 12
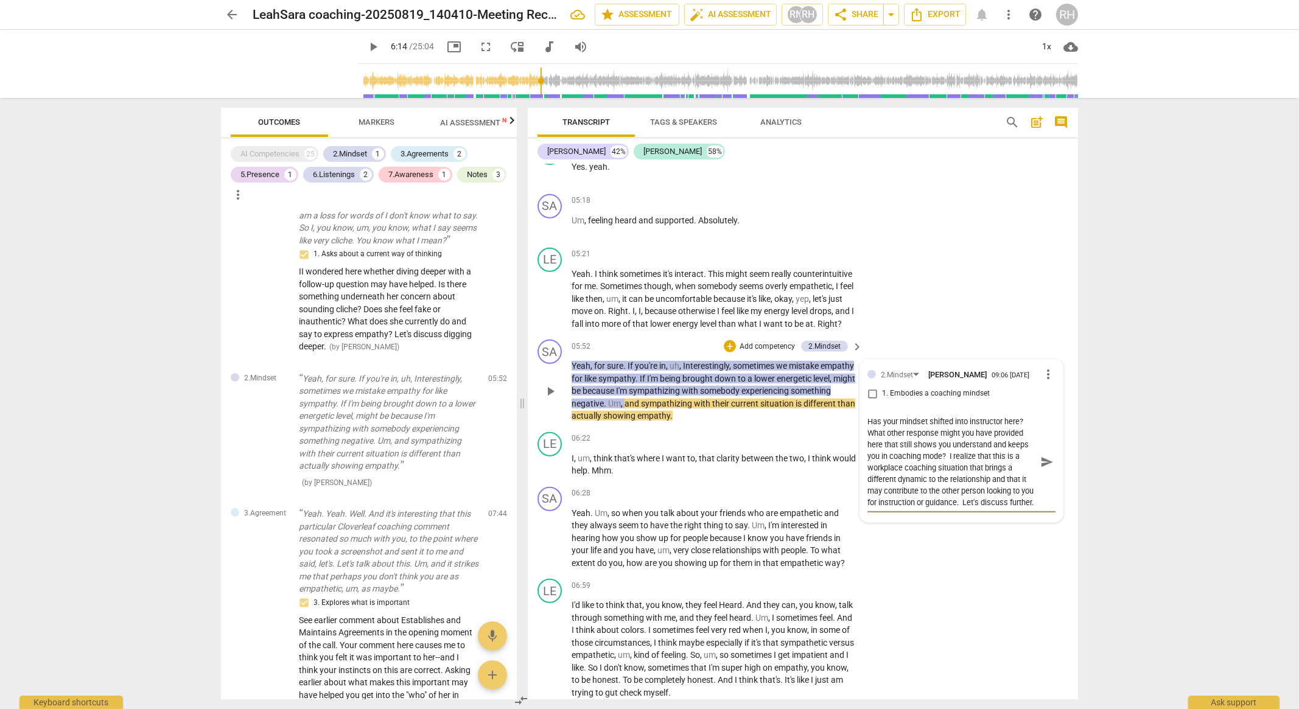
scroll to position [12, 0]
click at [1040, 469] on span "send" at bounding box center [1046, 461] width 13 height 13
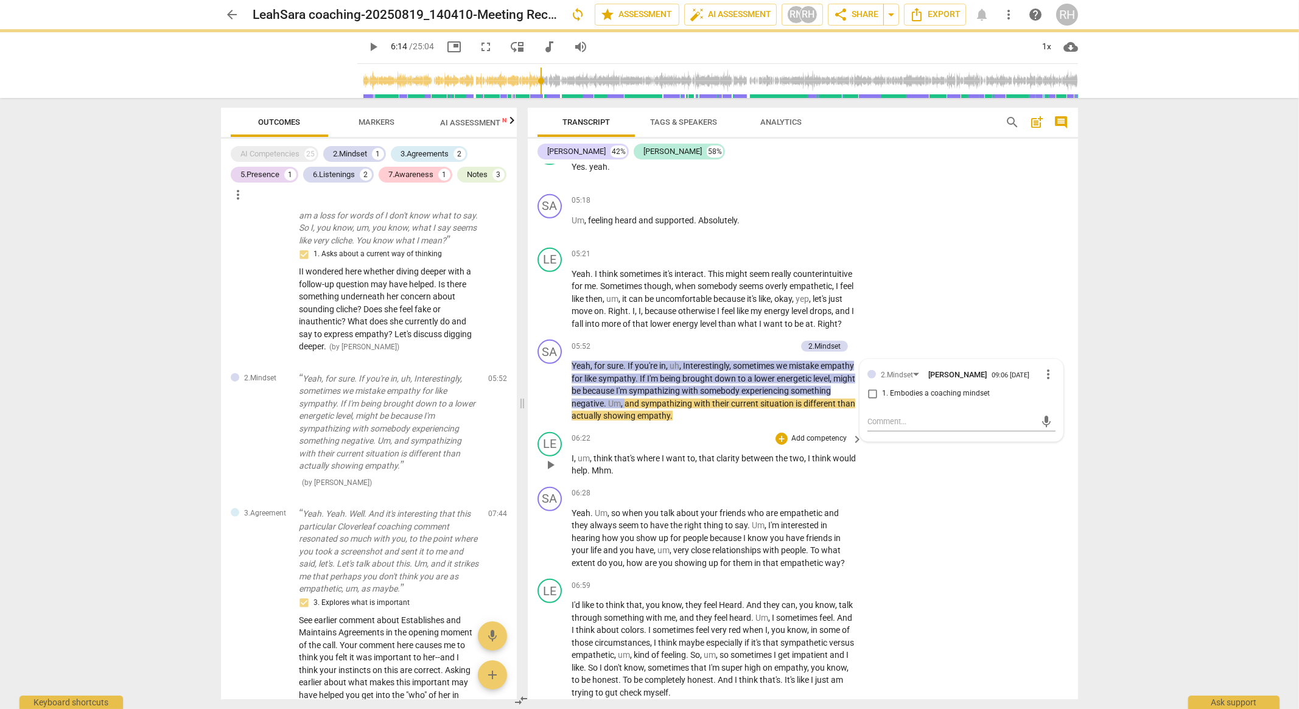
scroll to position [0, 0]
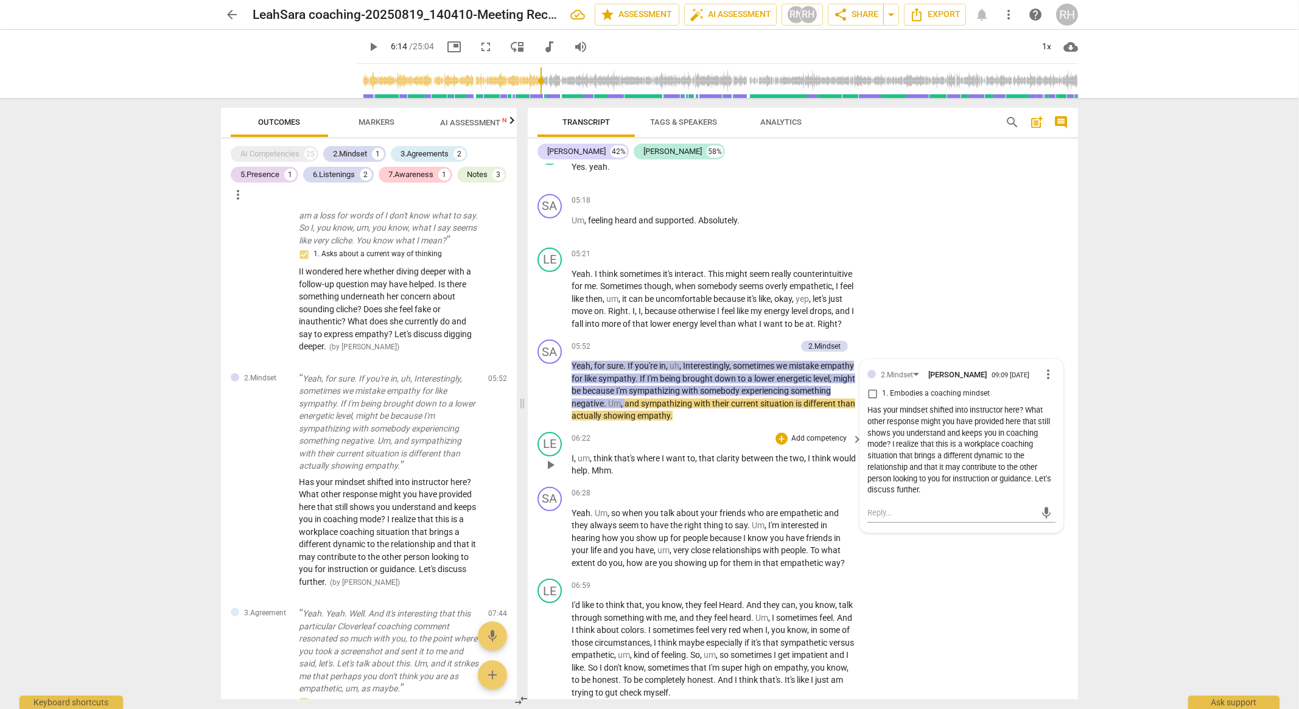
click at [553, 472] on span "play_arrow" at bounding box center [550, 465] width 15 height 15
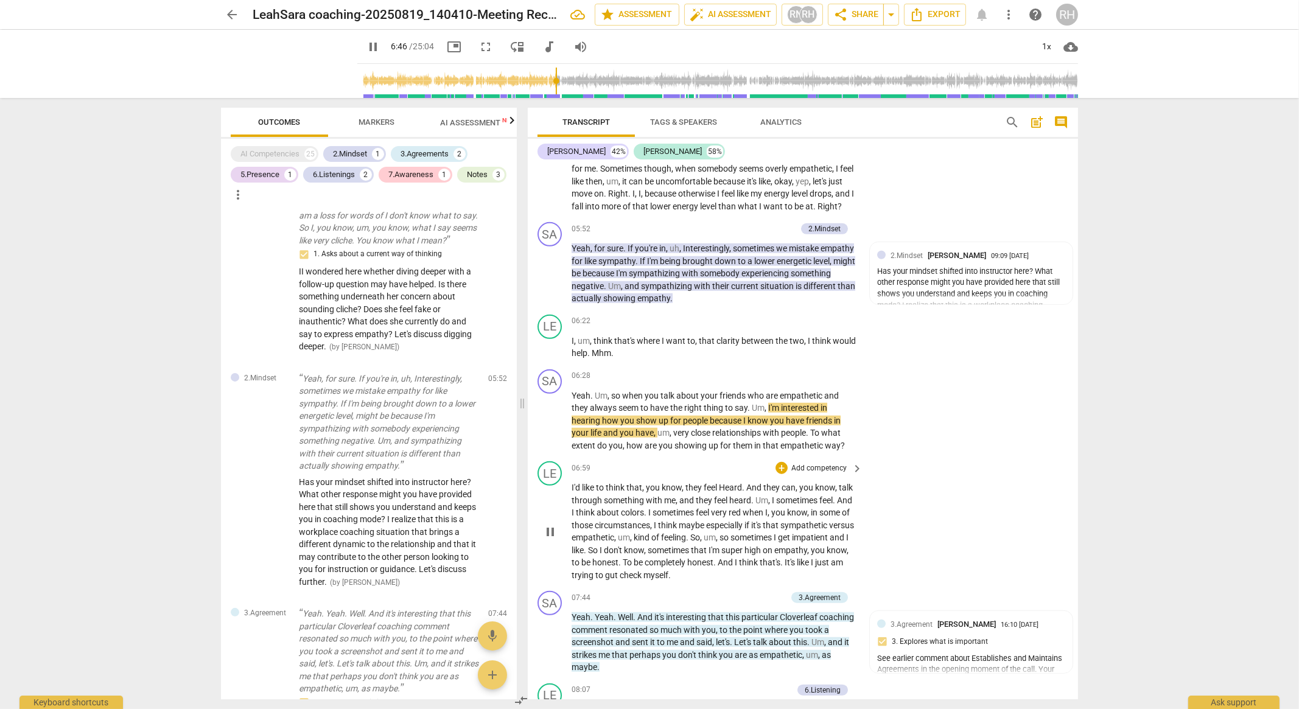
scroll to position [1658, 0]
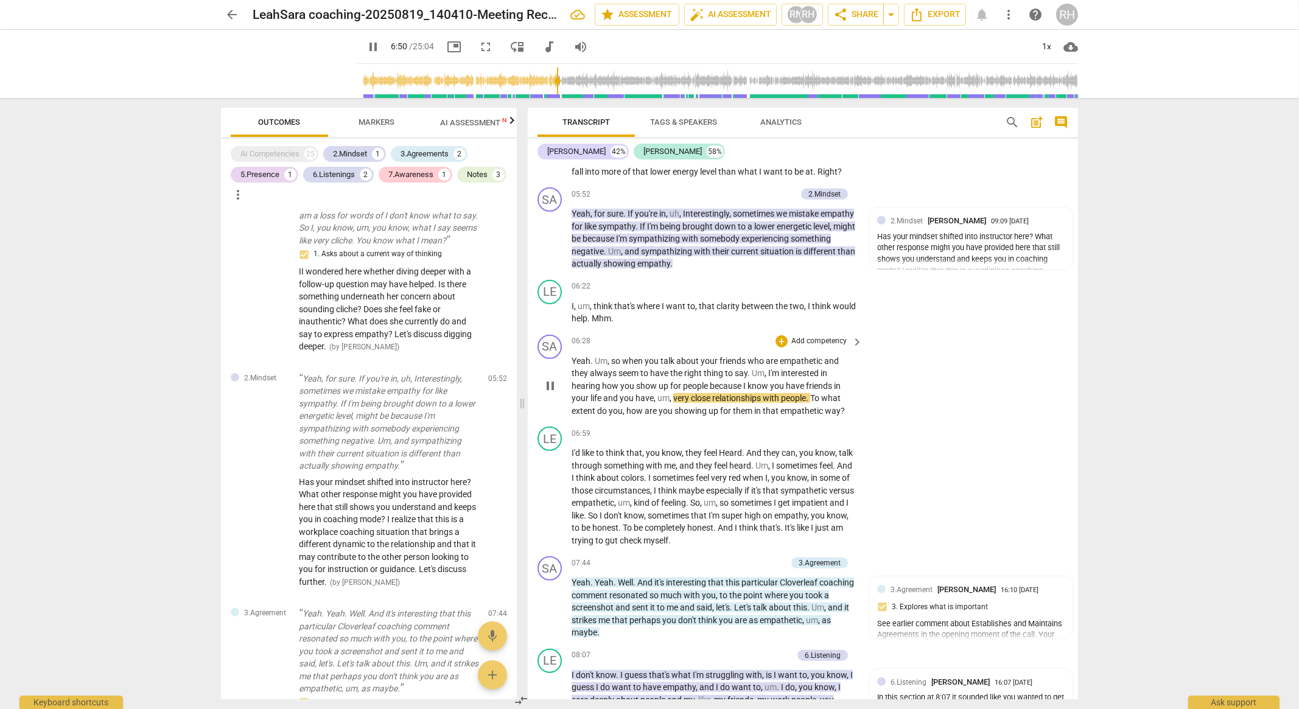
click at [797, 347] on p "Add competency" at bounding box center [819, 341] width 58 height 11
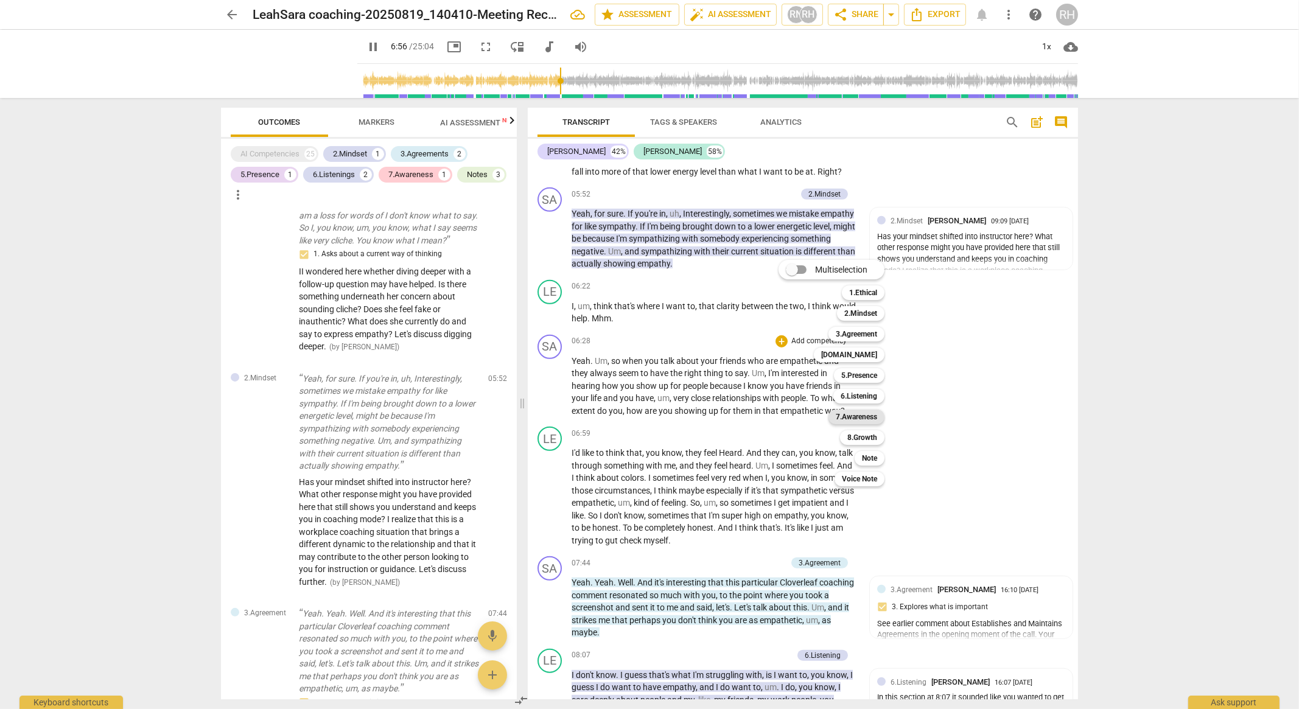
click at [861, 418] on b "7.Awareness" at bounding box center [856, 417] width 41 height 15
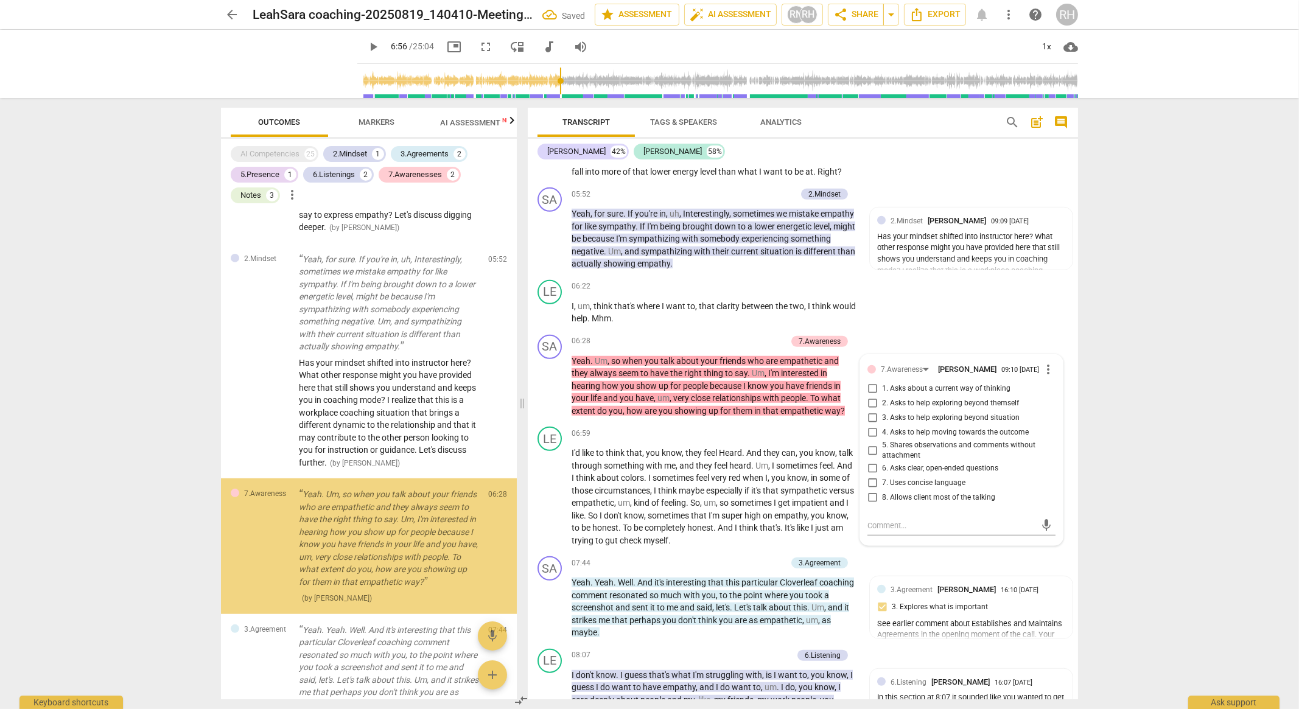
scroll to position [983, 0]
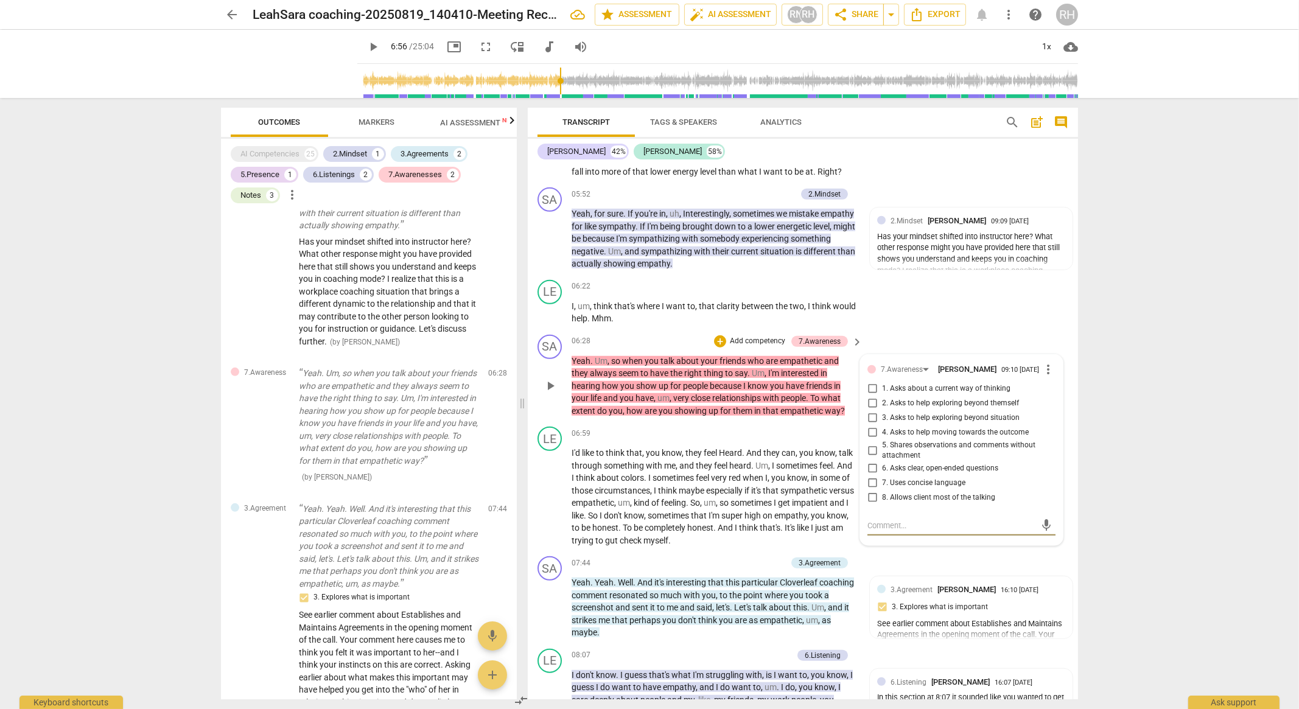
click at [870, 396] on input "1. Asks about a current way of thinking" at bounding box center [871, 389] width 19 height 15
click at [879, 531] on textarea at bounding box center [951, 526] width 169 height 12
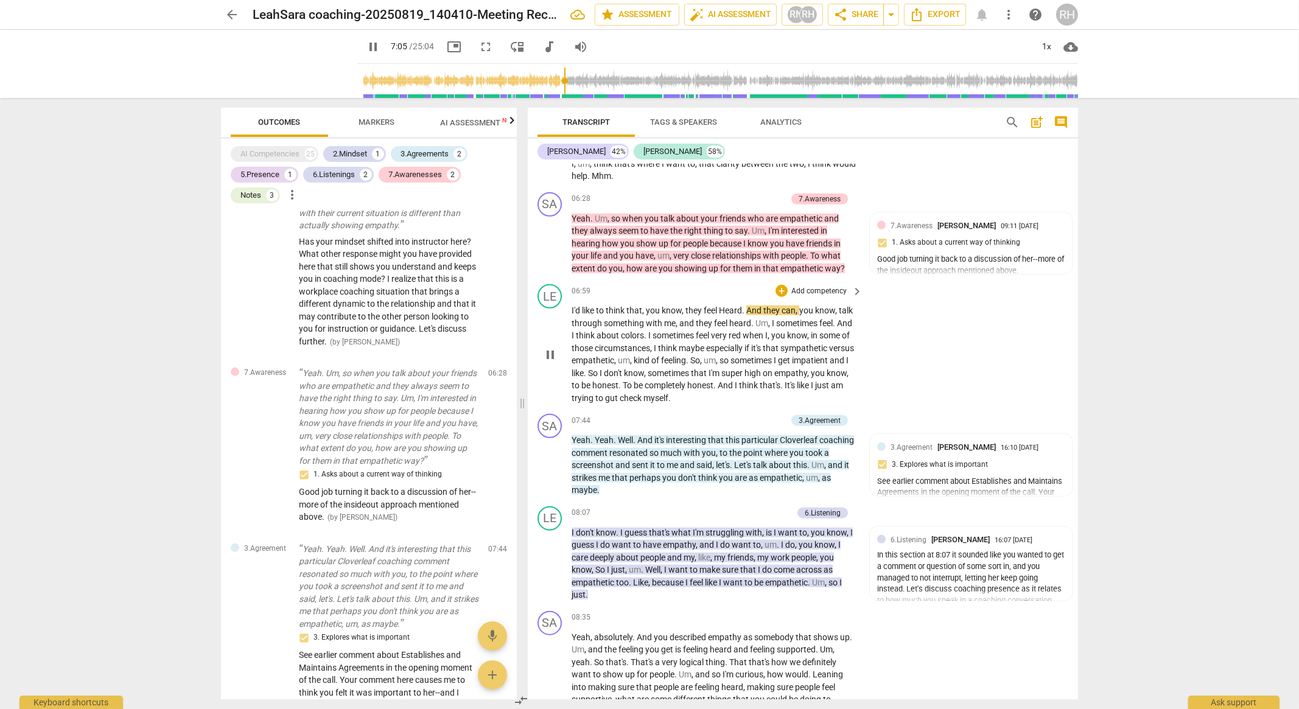
scroll to position [1815, 0]
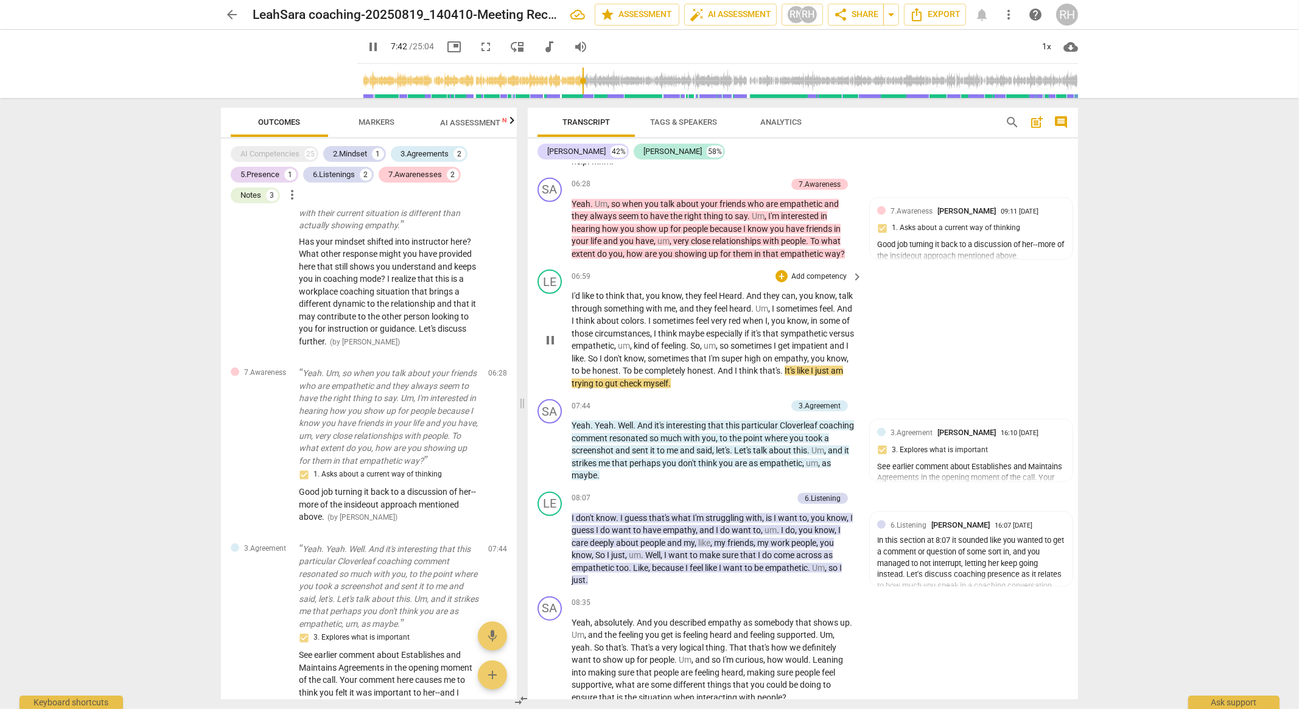
click at [721, 363] on span "I'm" at bounding box center [714, 359] width 13 height 10
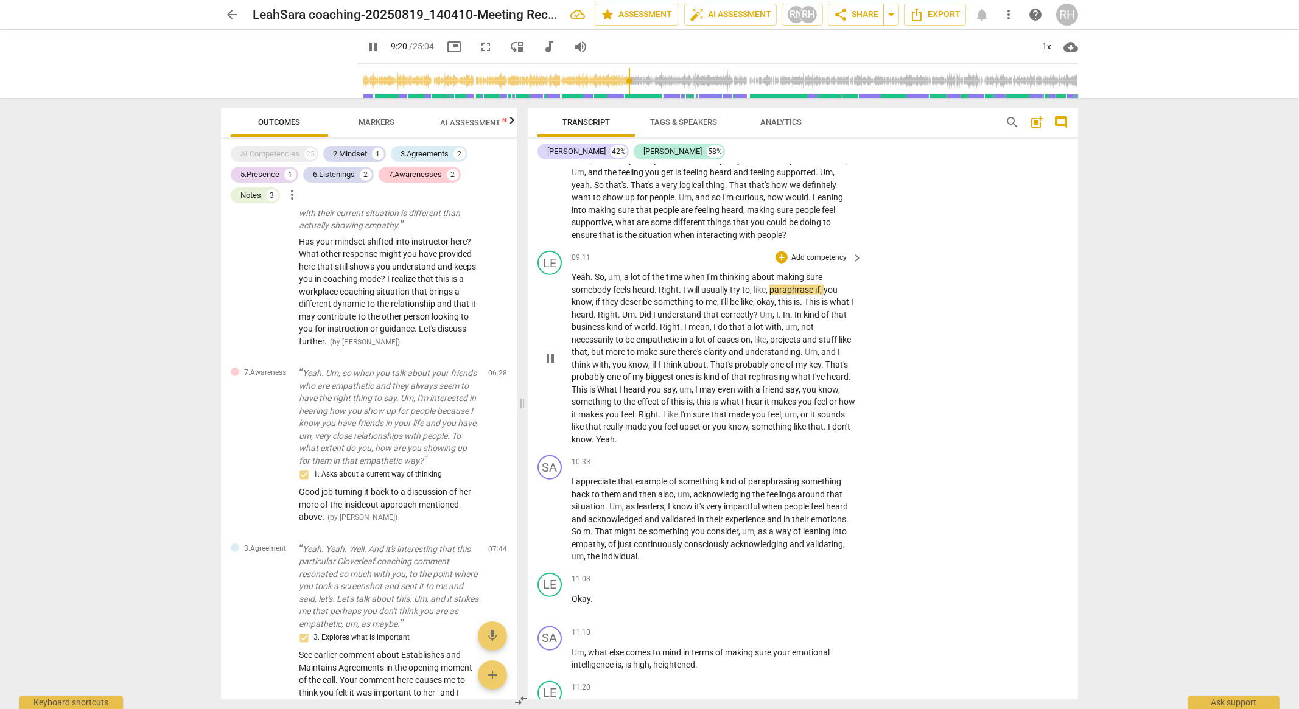
scroll to position [2202, 0]
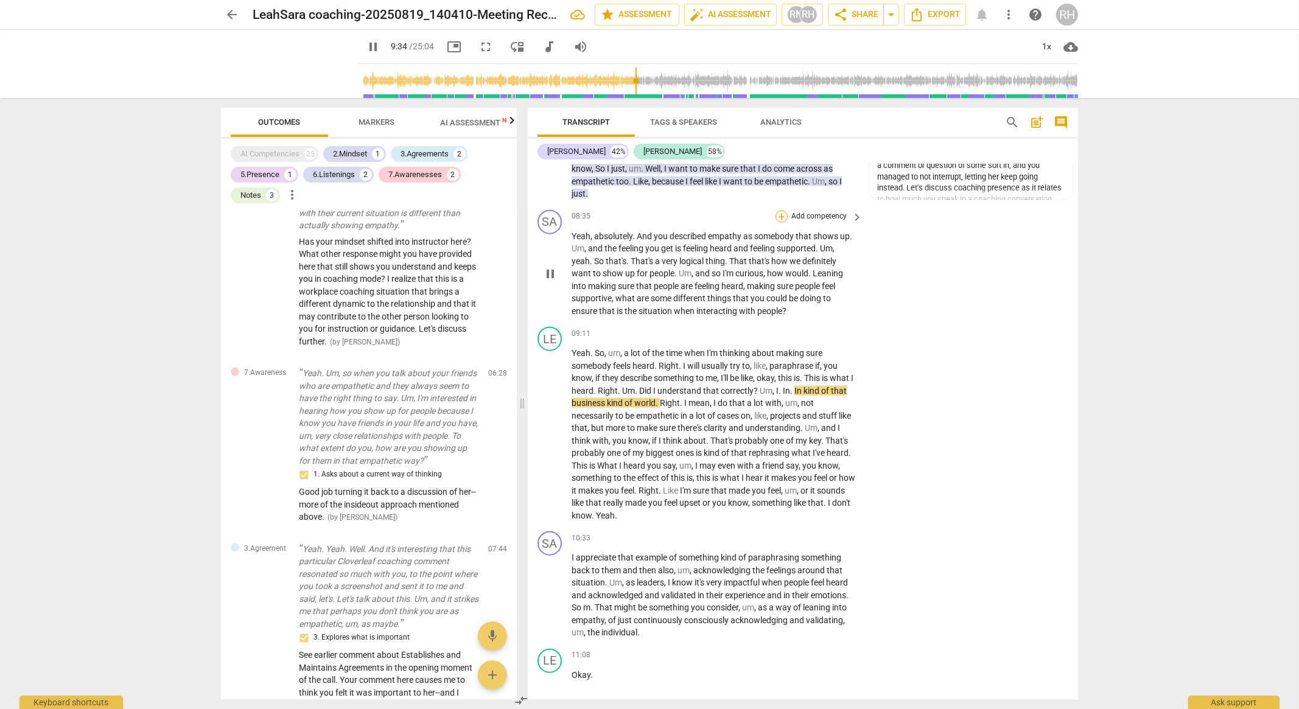
click at [782, 223] on div "+" at bounding box center [781, 217] width 12 height 12
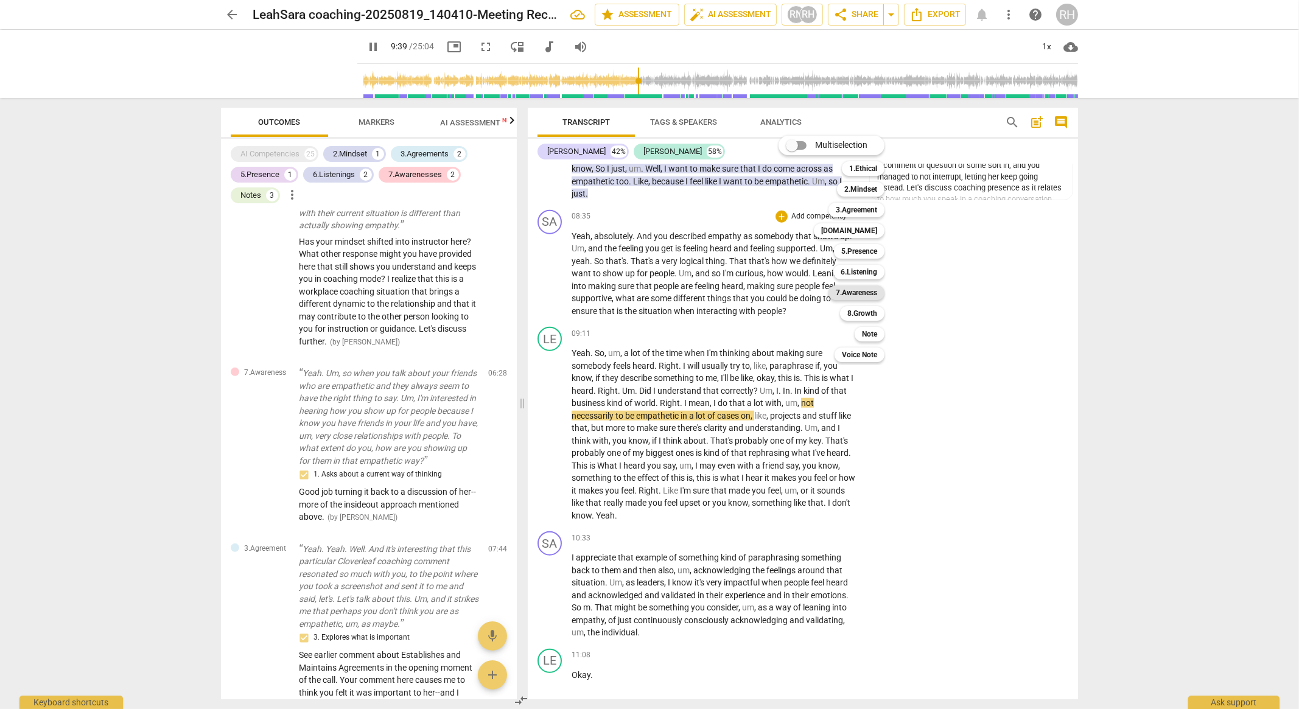
click at [853, 293] on b "7.Awareness" at bounding box center [856, 292] width 41 height 15
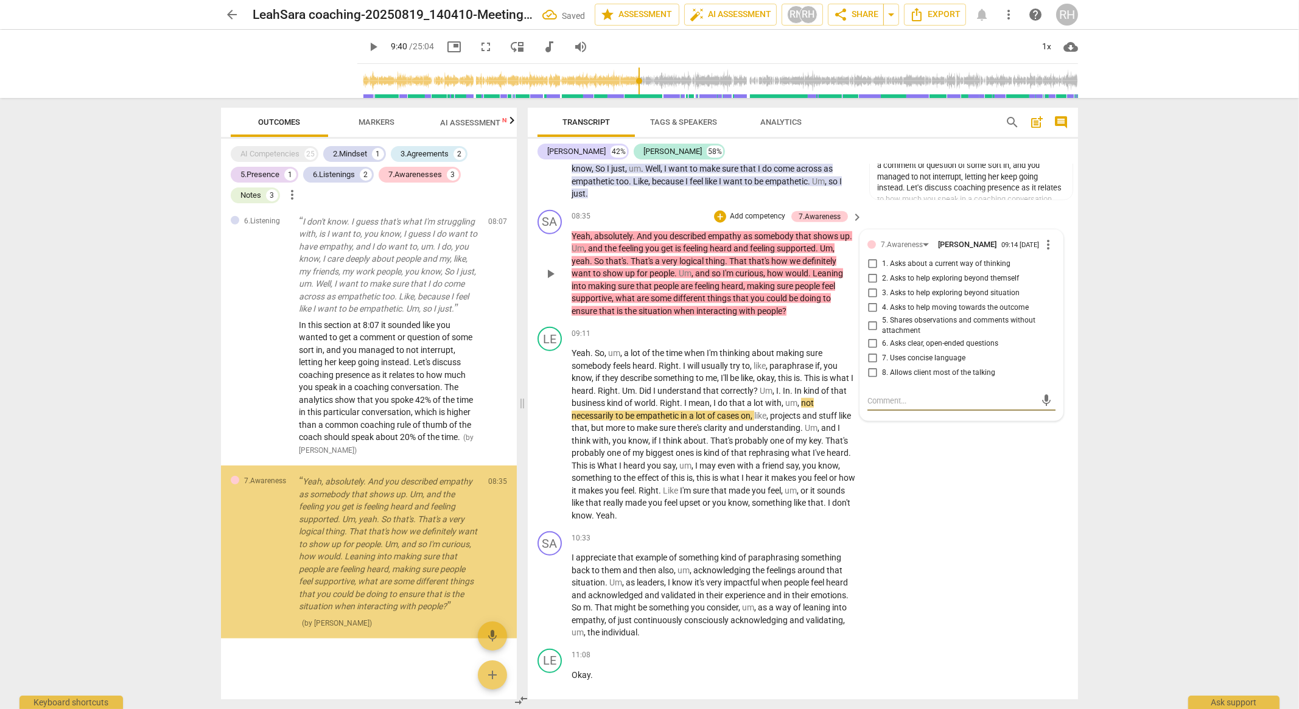
scroll to position [1610, 0]
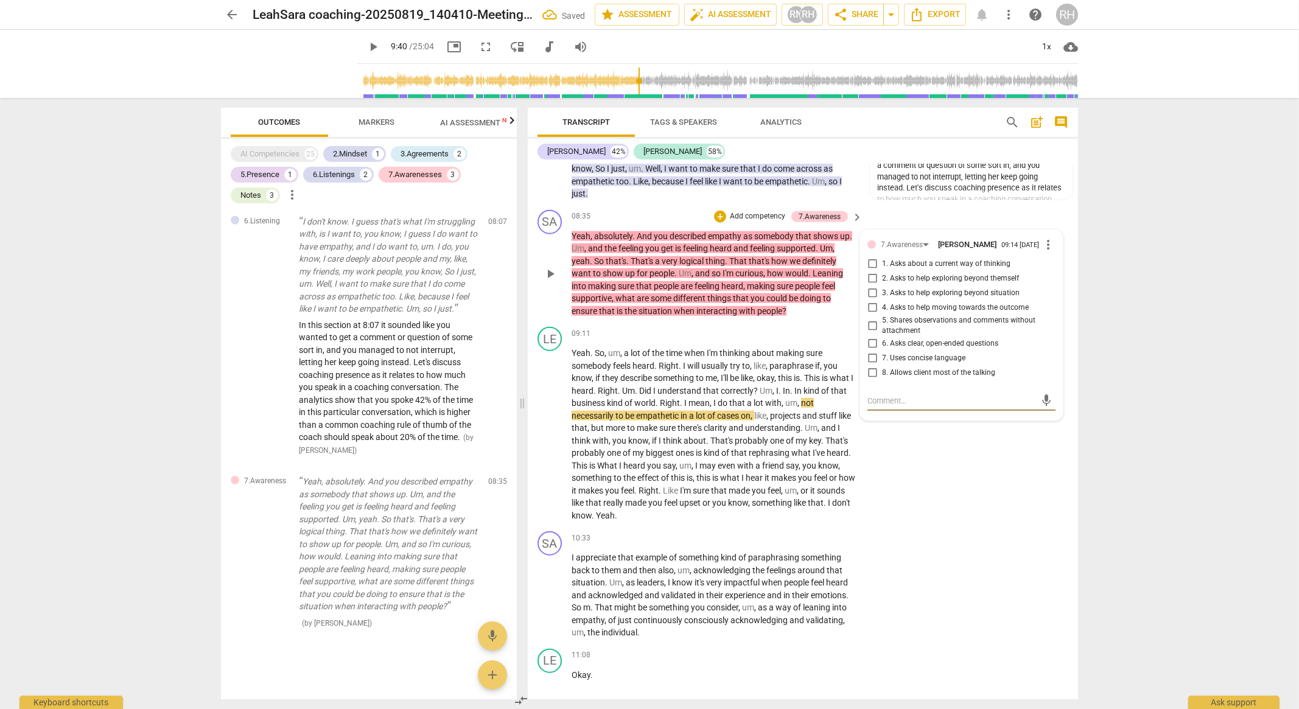
click at [895, 407] on textarea at bounding box center [951, 401] width 169 height 12
click at [1041, 430] on span "send" at bounding box center [1046, 423] width 13 height 13
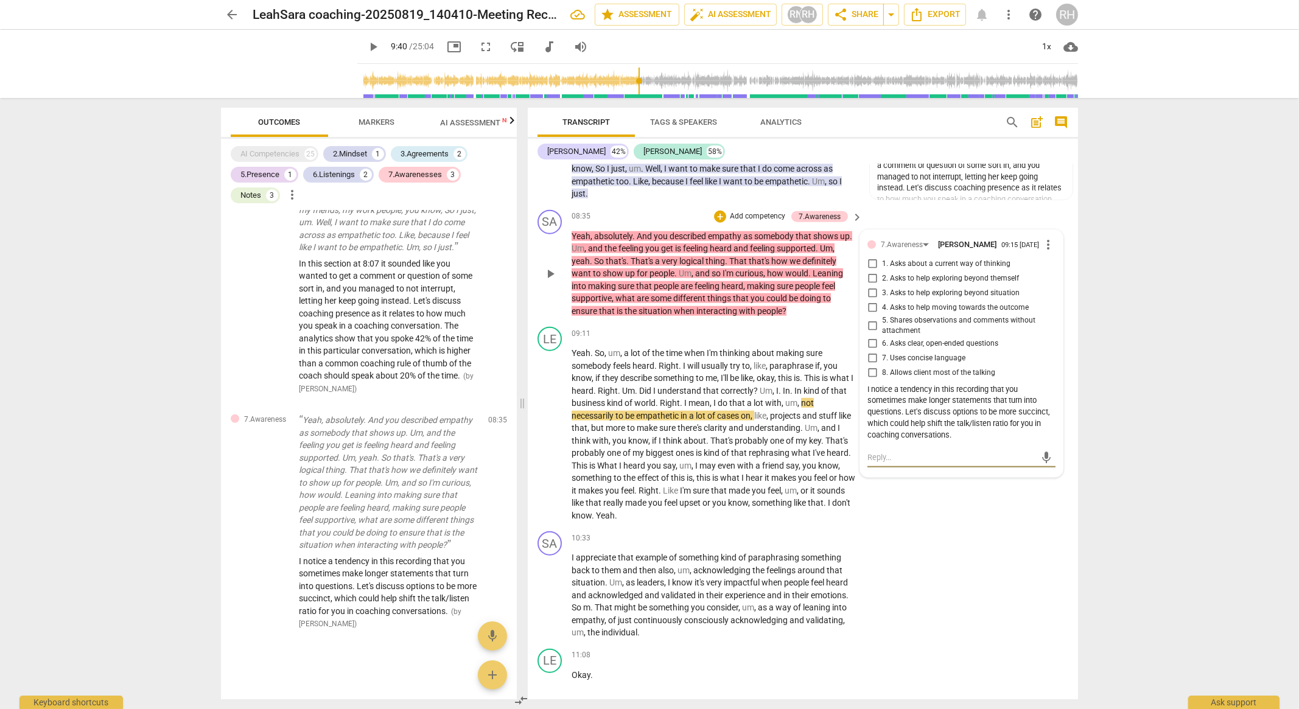
click at [913, 463] on textarea at bounding box center [951, 458] width 169 height 12
click at [1040, 482] on span "send" at bounding box center [1046, 475] width 13 height 13
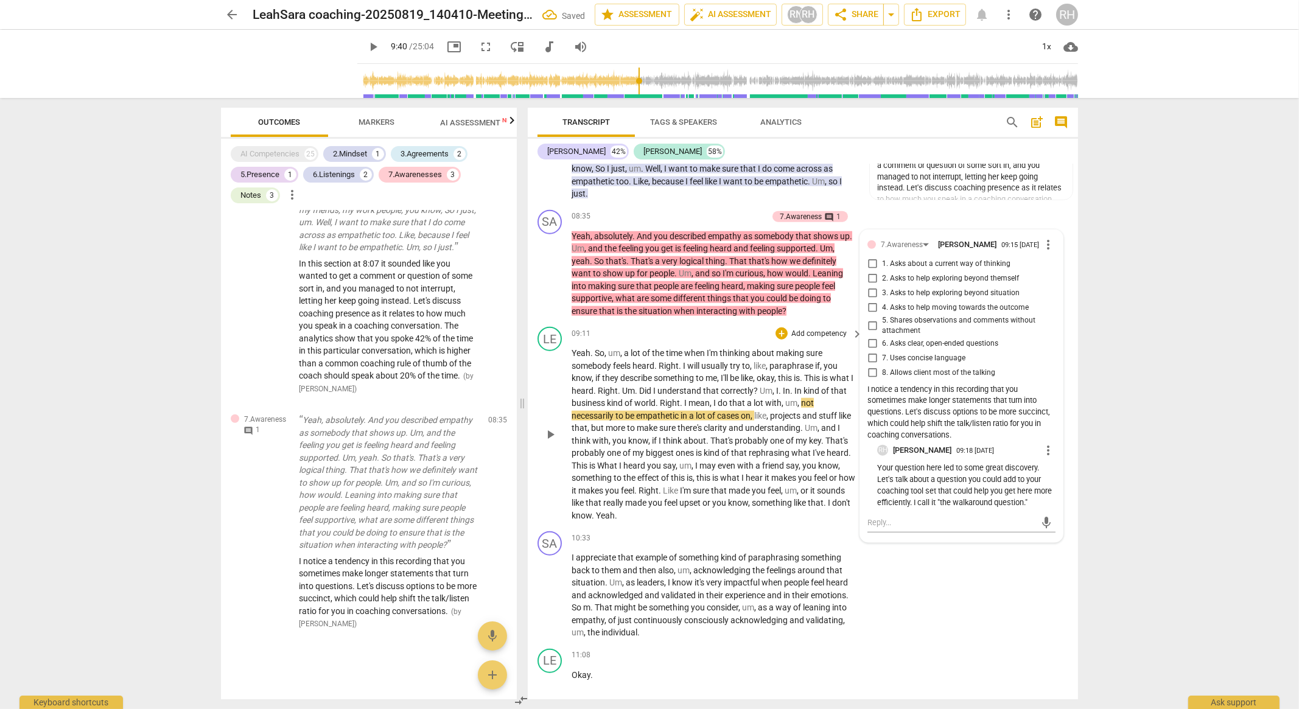
click at [550, 442] on span "play_arrow" at bounding box center [550, 434] width 15 height 15
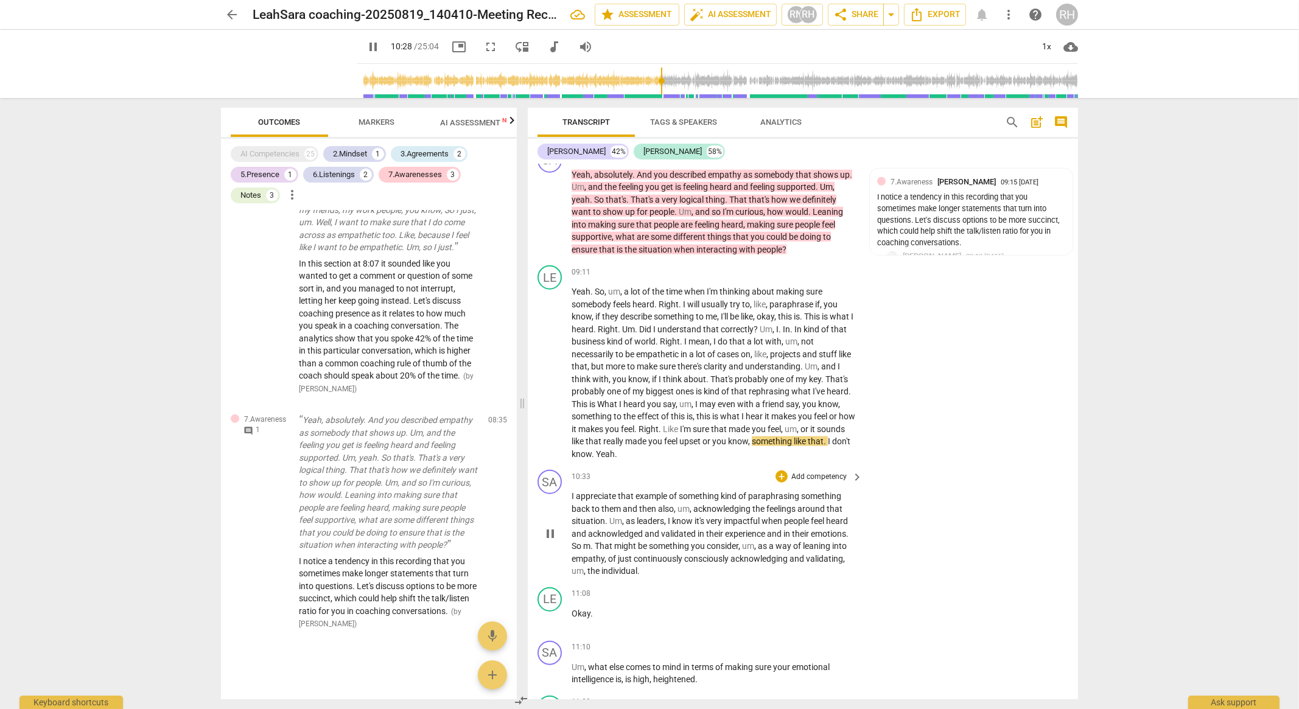
scroll to position [2354, 0]
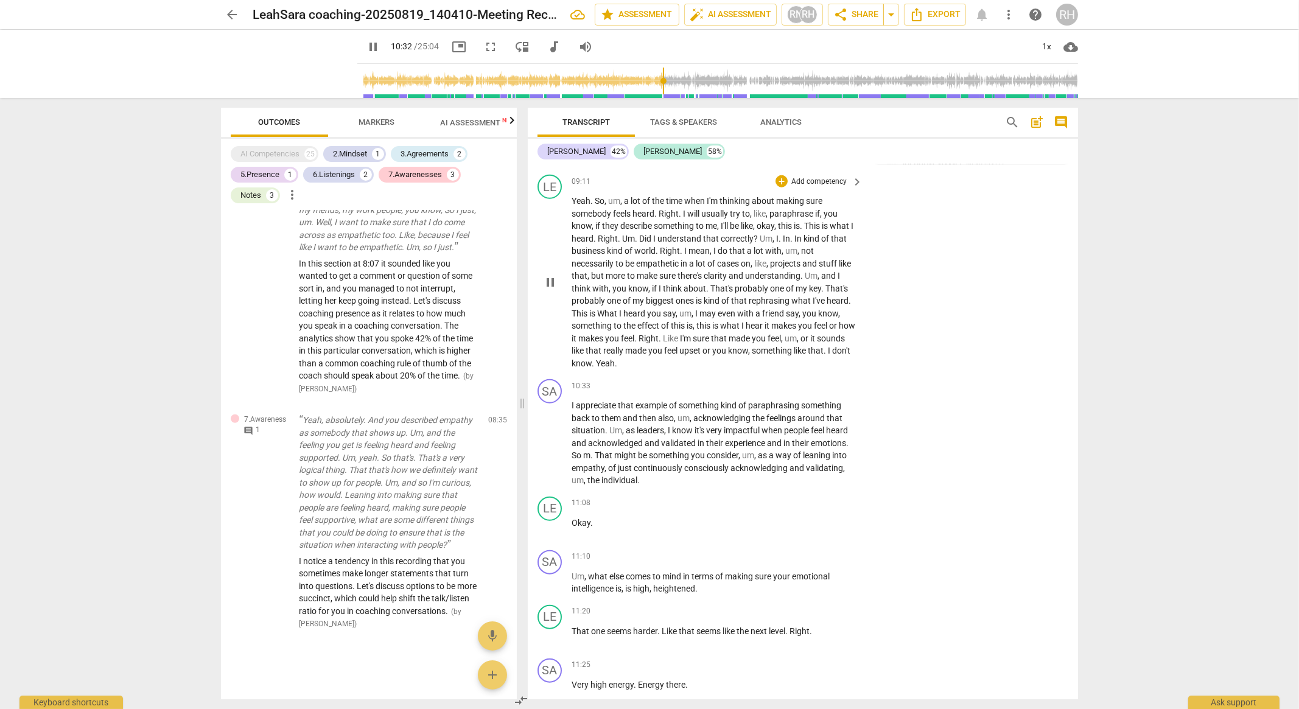
click at [615, 368] on span "Yeah" at bounding box center [605, 363] width 19 height 10
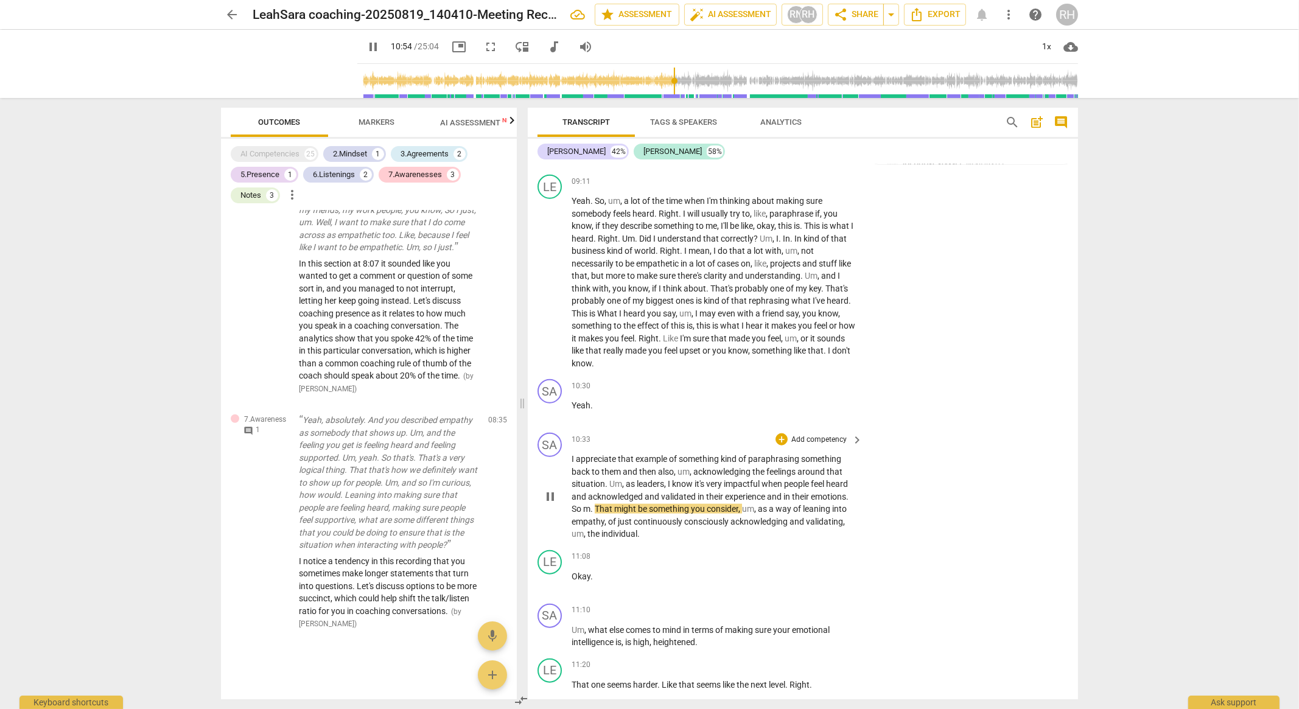
click at [584, 514] on span "m" at bounding box center [586, 509] width 7 height 10
click at [662, 540] on p "I appreciate that example of something kind of paraphrasing something back to t…" at bounding box center [713, 497] width 285 height 88
click at [785, 445] on div "+" at bounding box center [781, 439] width 12 height 12
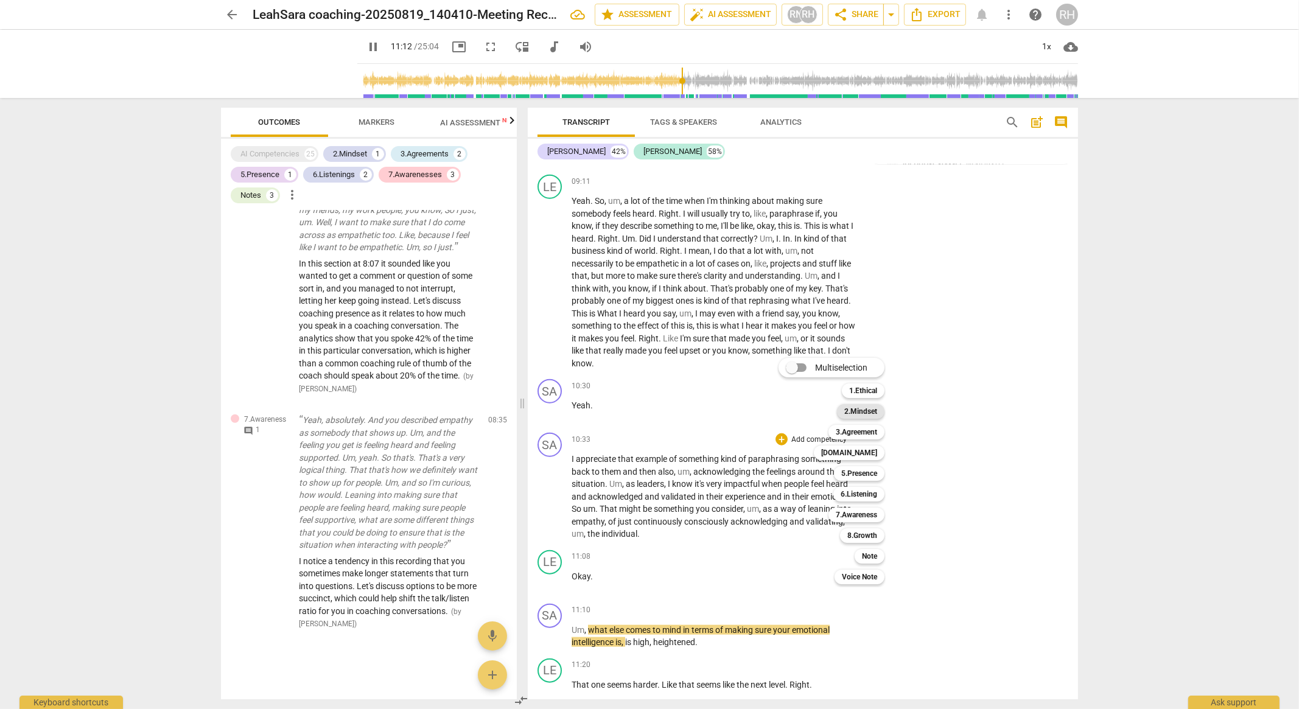
click at [864, 412] on b "2.Mindset" at bounding box center [860, 411] width 33 height 15
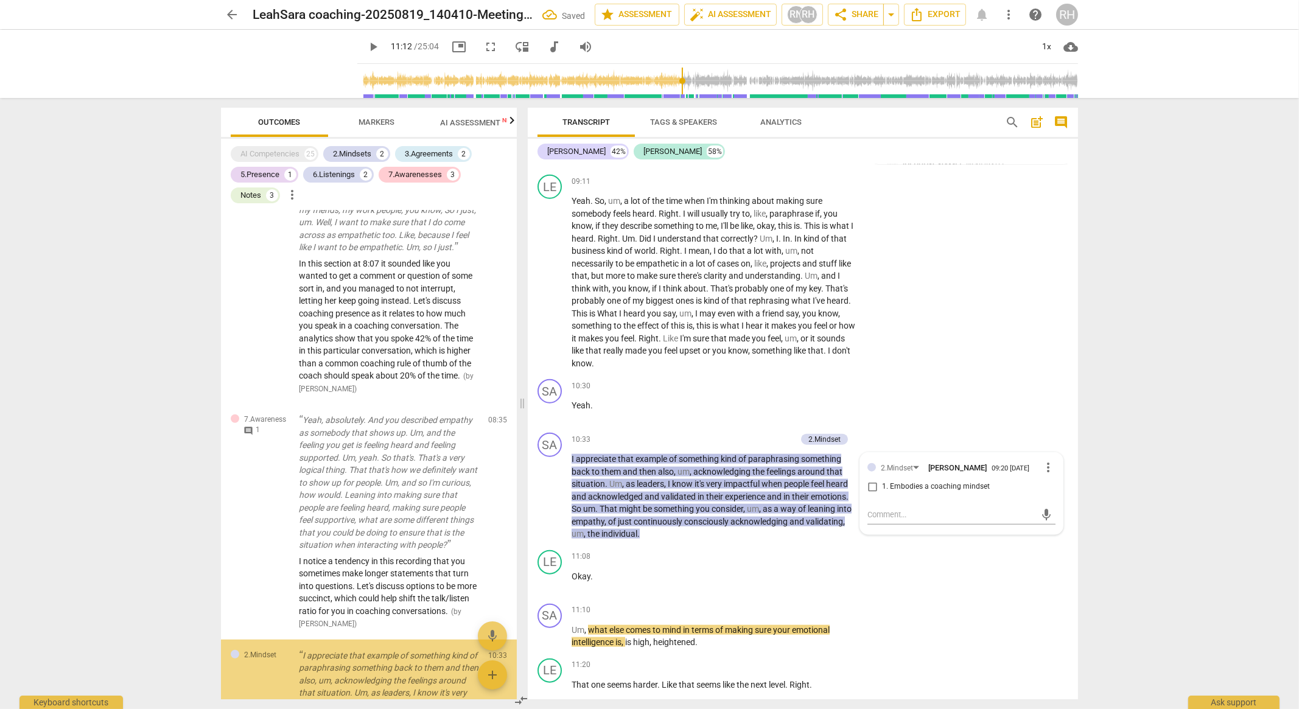
scroll to position [1845, 0]
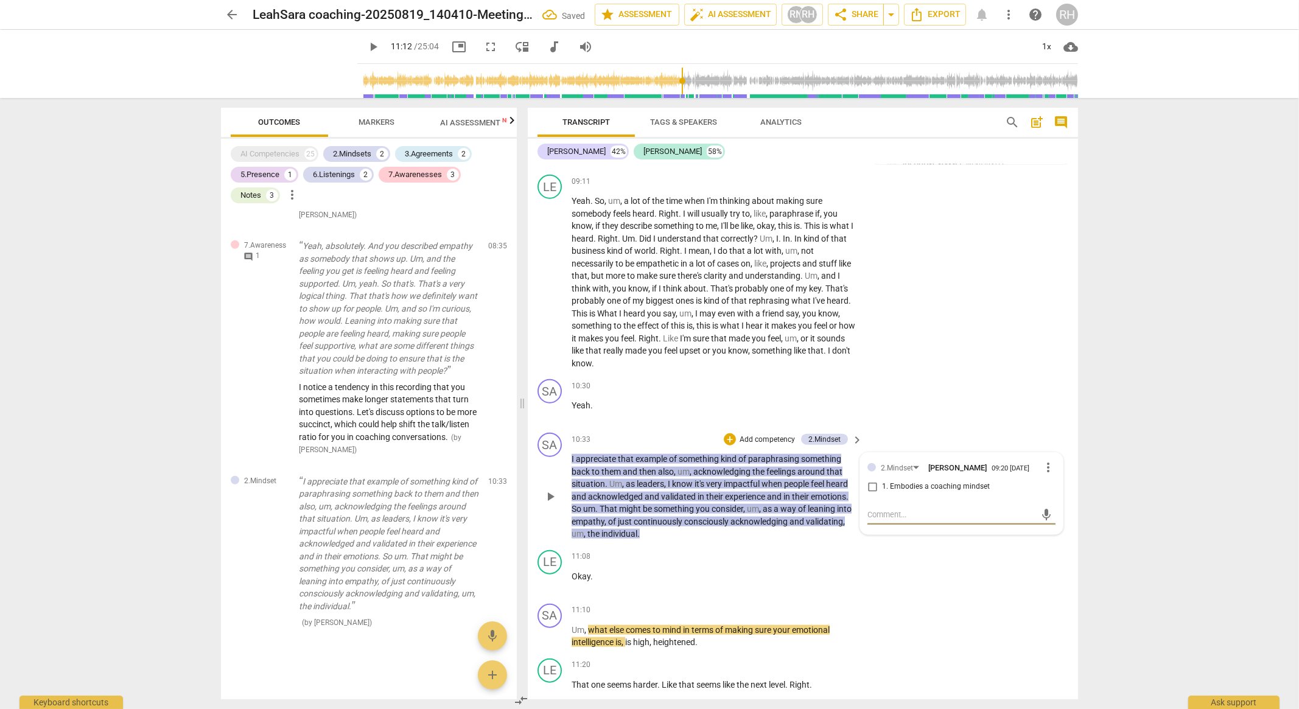
click at [885, 520] on textarea at bounding box center [951, 515] width 169 height 12
click at [935, 555] on textarea "Here is a spot where you seem to have momentarily slipped out of coaching minds…" at bounding box center [951, 532] width 169 height 46
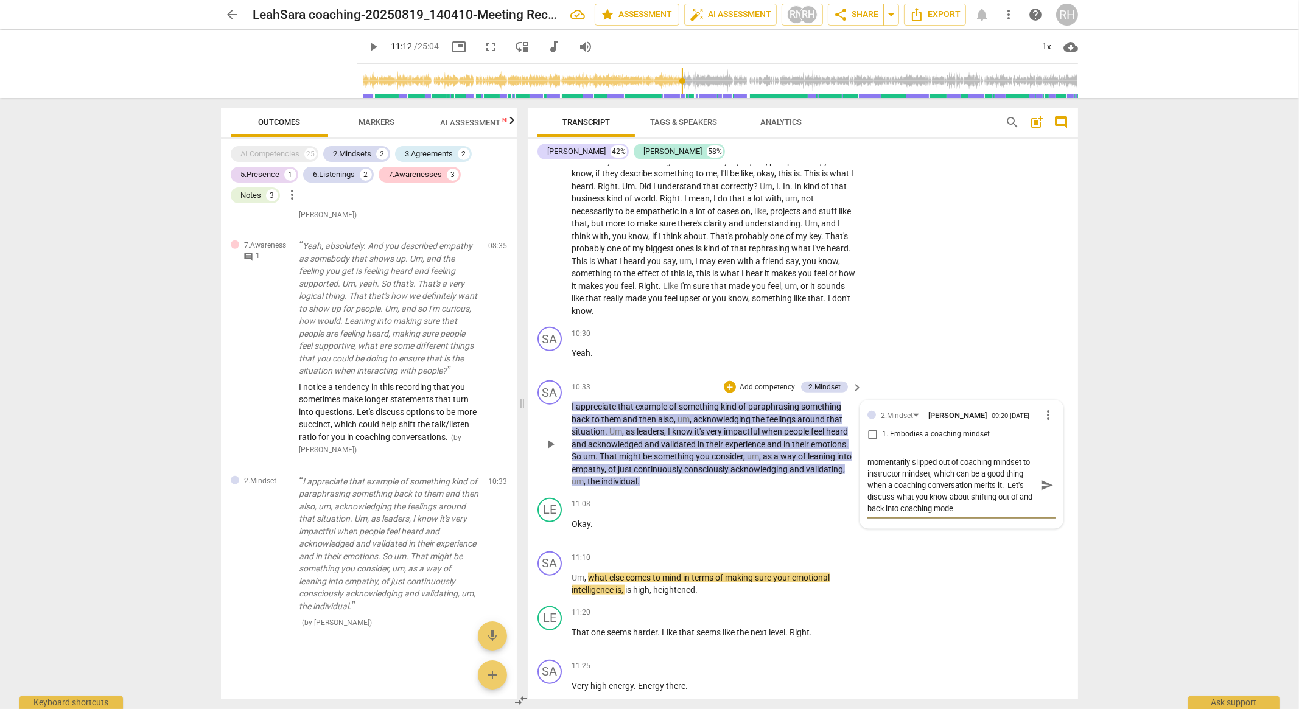
scroll to position [2430, 0]
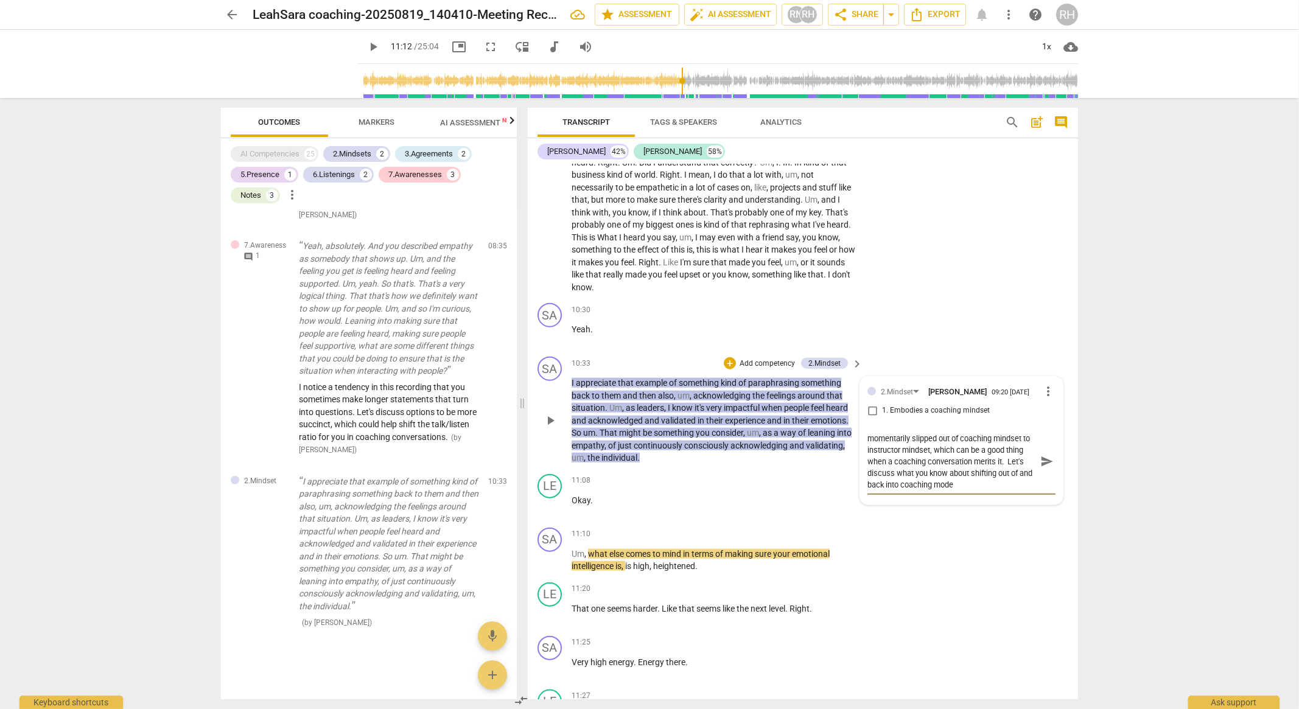
click at [1002, 491] on textarea "Here is a spot where you seem to have momentarily slipped out of coaching minds…" at bounding box center [951, 462] width 169 height 58
click at [1042, 474] on span "send" at bounding box center [1046, 467] width 13 height 13
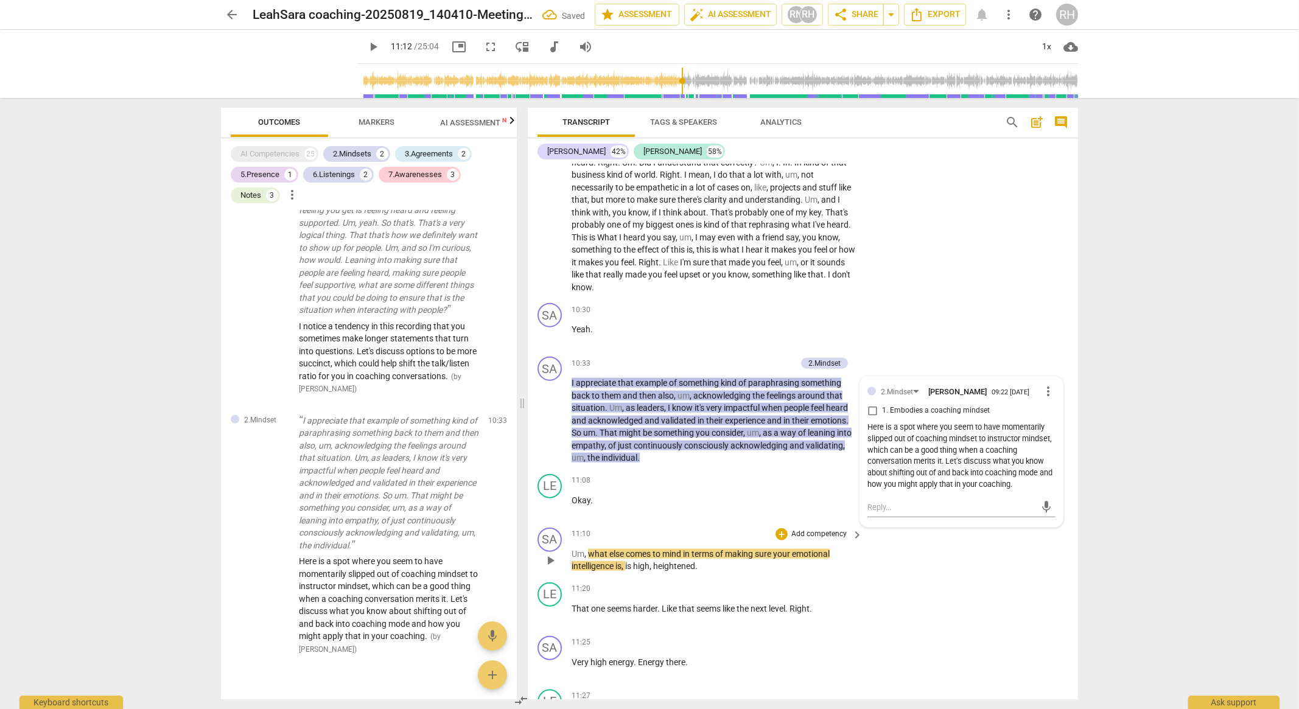
click at [548, 568] on span "play_arrow" at bounding box center [550, 560] width 15 height 15
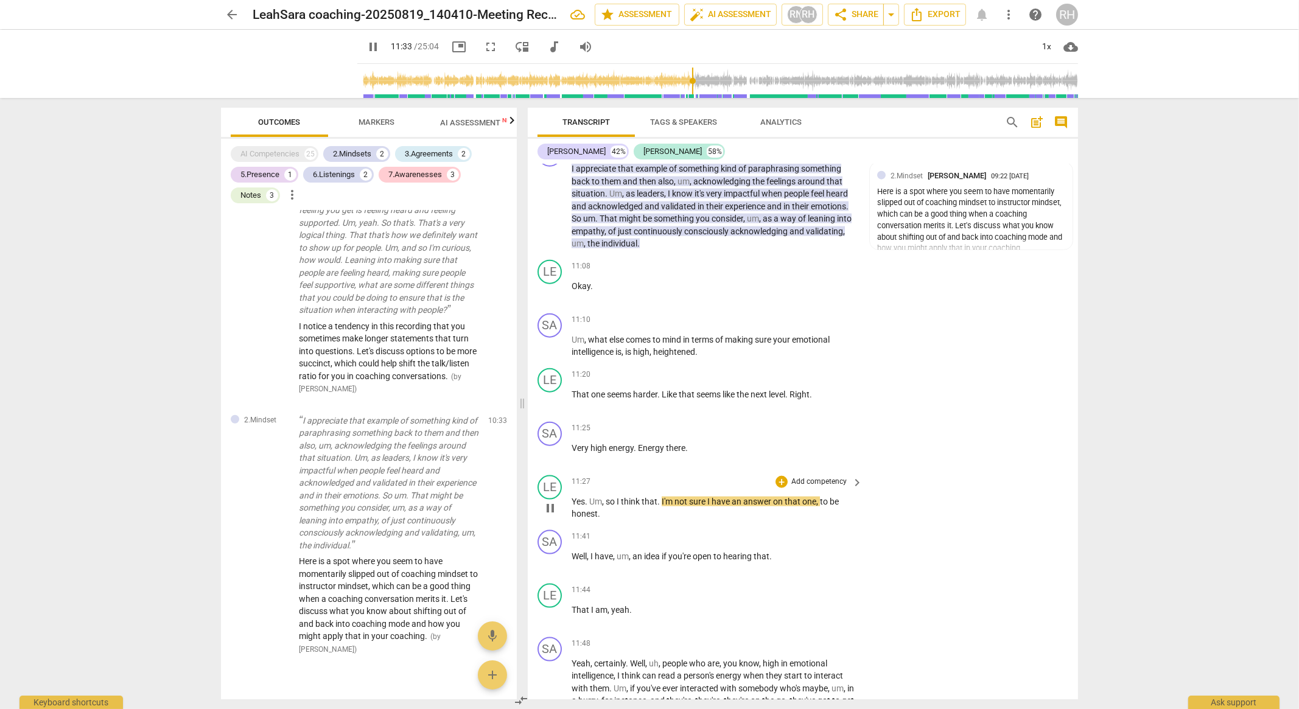
scroll to position [2658, 0]
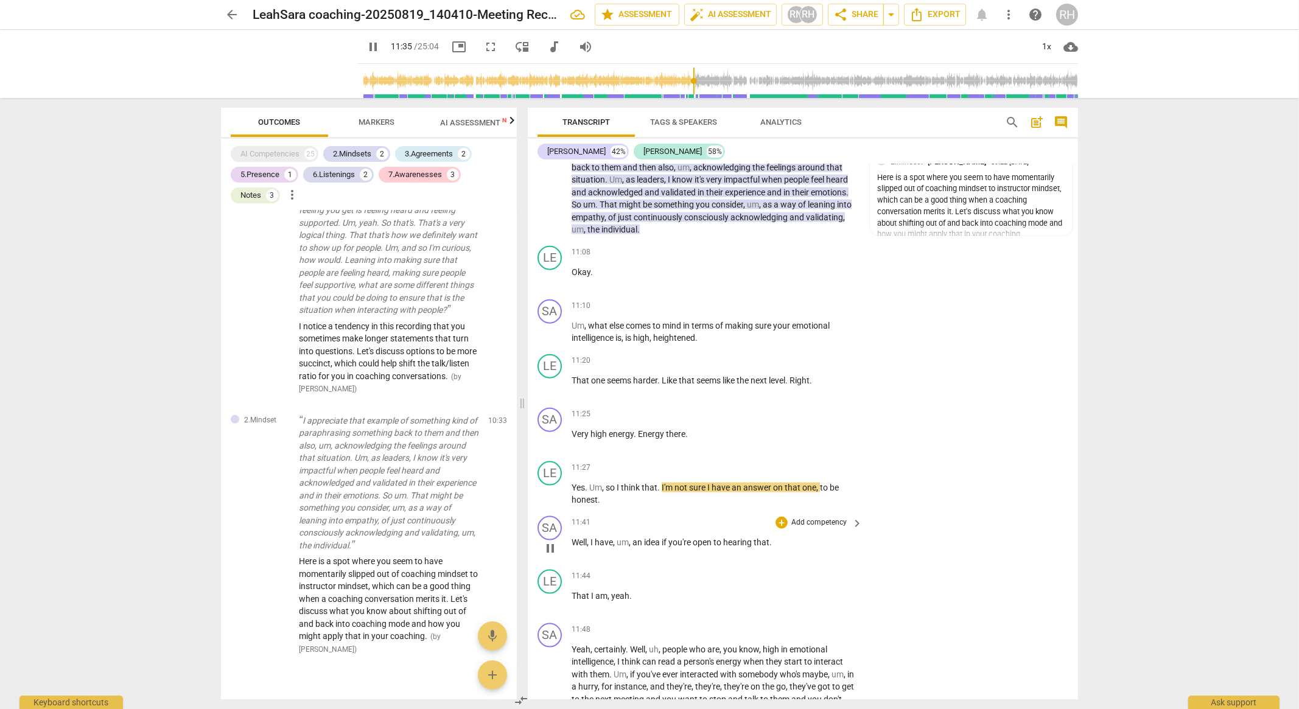
click at [811, 528] on p "Add competency" at bounding box center [819, 522] width 58 height 11
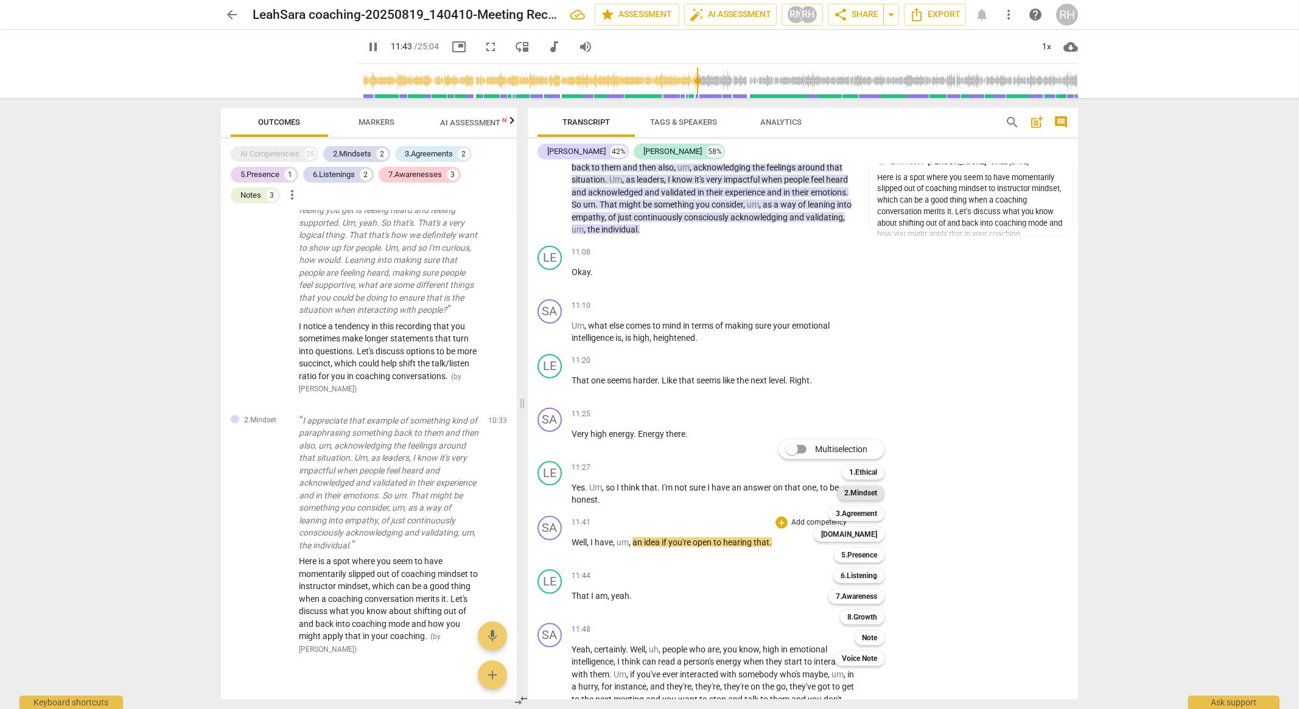
click at [864, 494] on b "2.Mindset" at bounding box center [860, 493] width 33 height 15
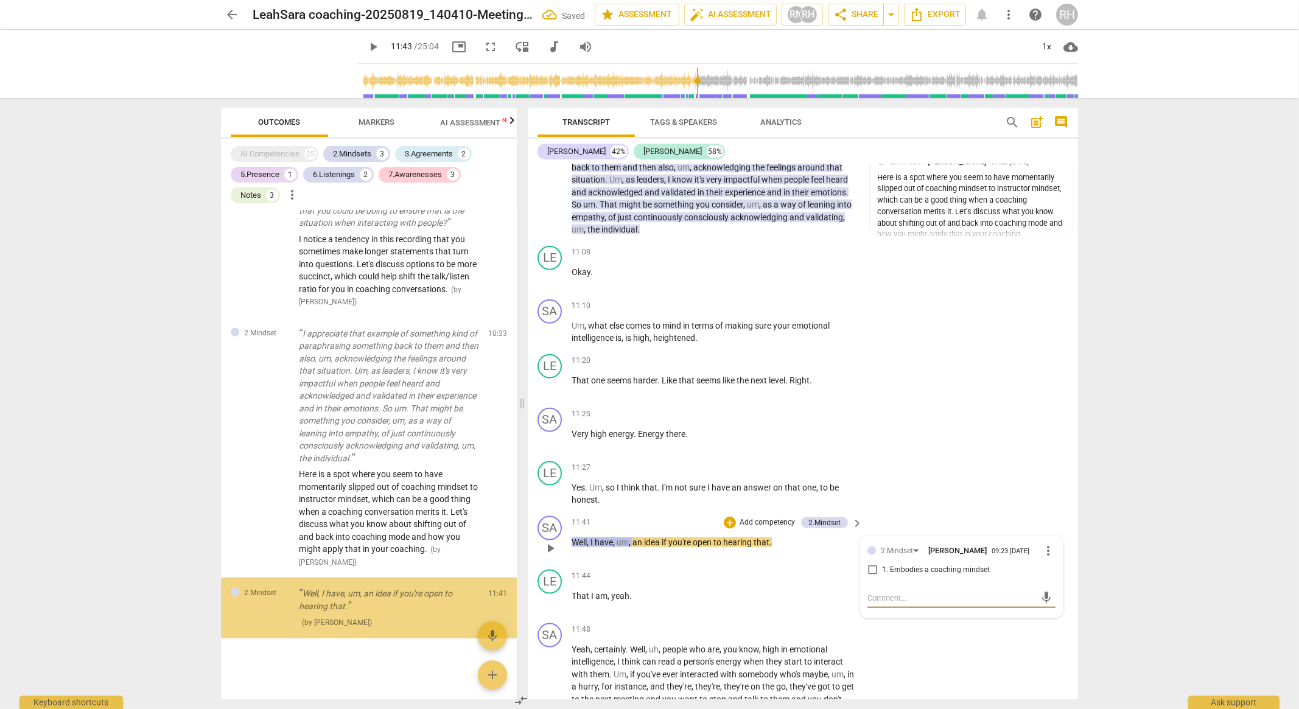
scroll to position [1992, 0]
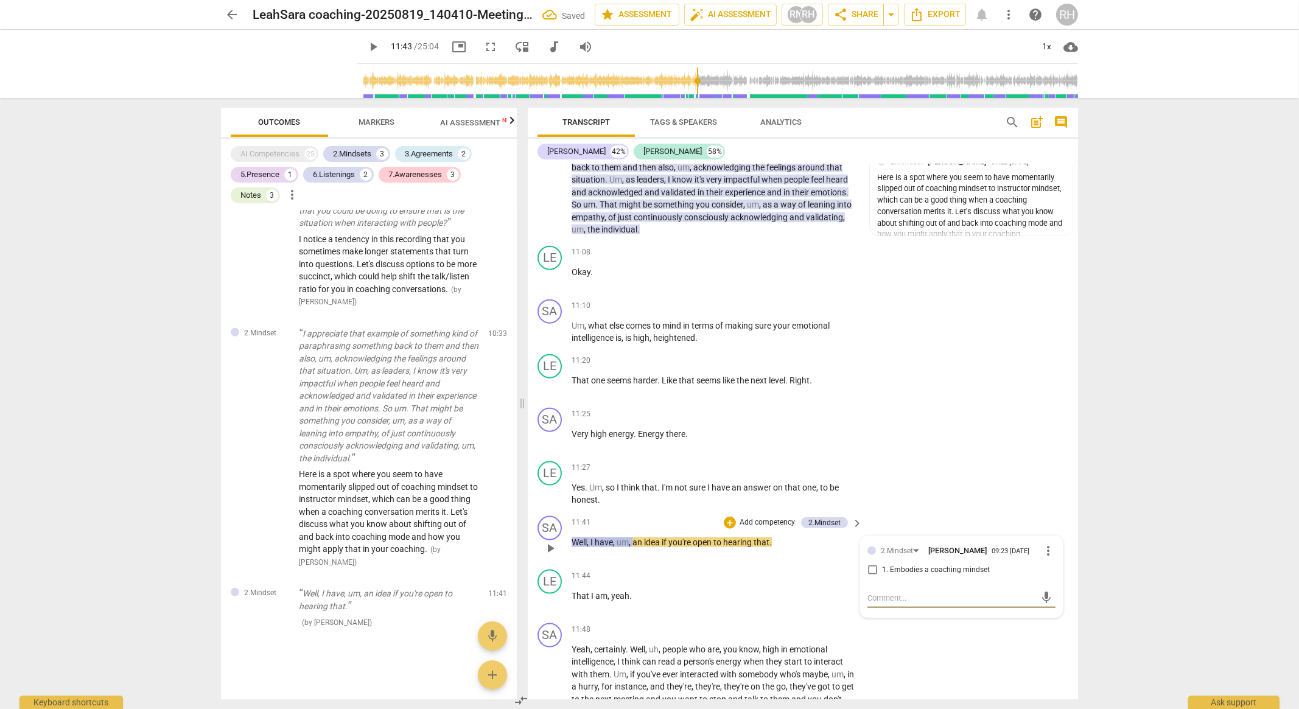
click at [889, 604] on textarea at bounding box center [951, 598] width 169 height 12
click at [543, 609] on span "play_arrow" at bounding box center [550, 602] width 15 height 15
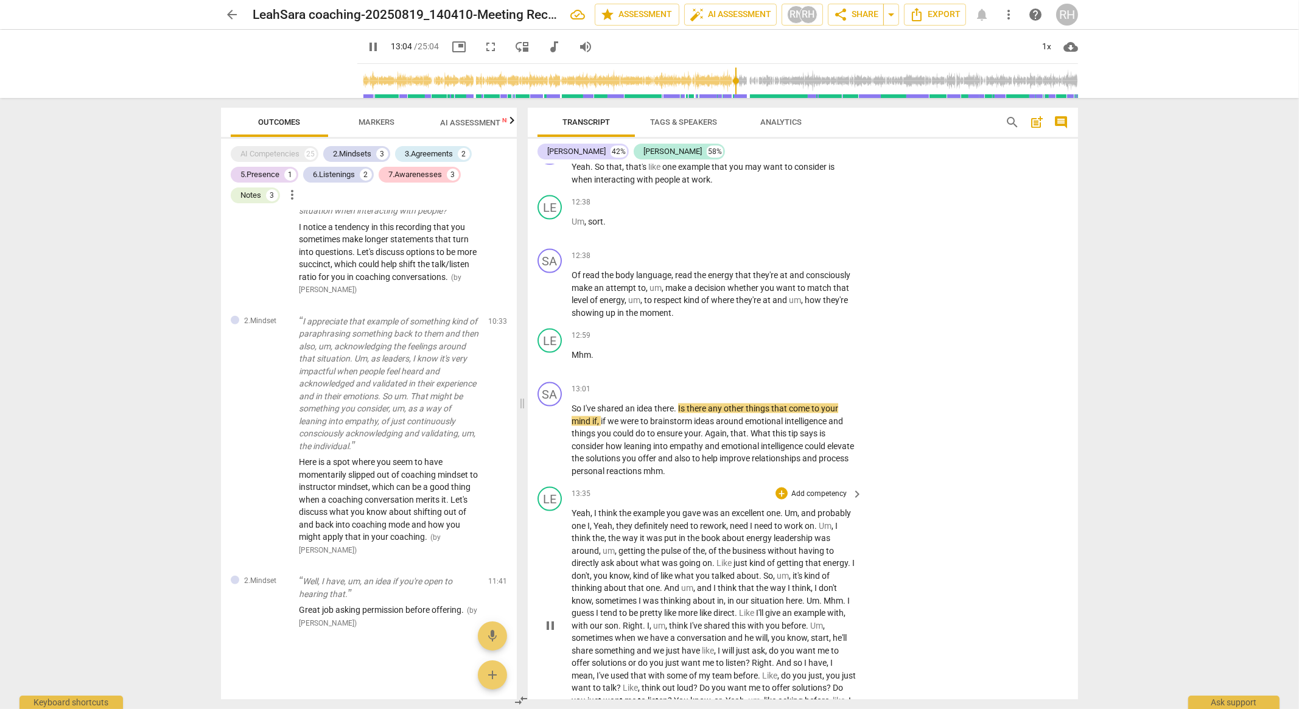
scroll to position [3343, 0]
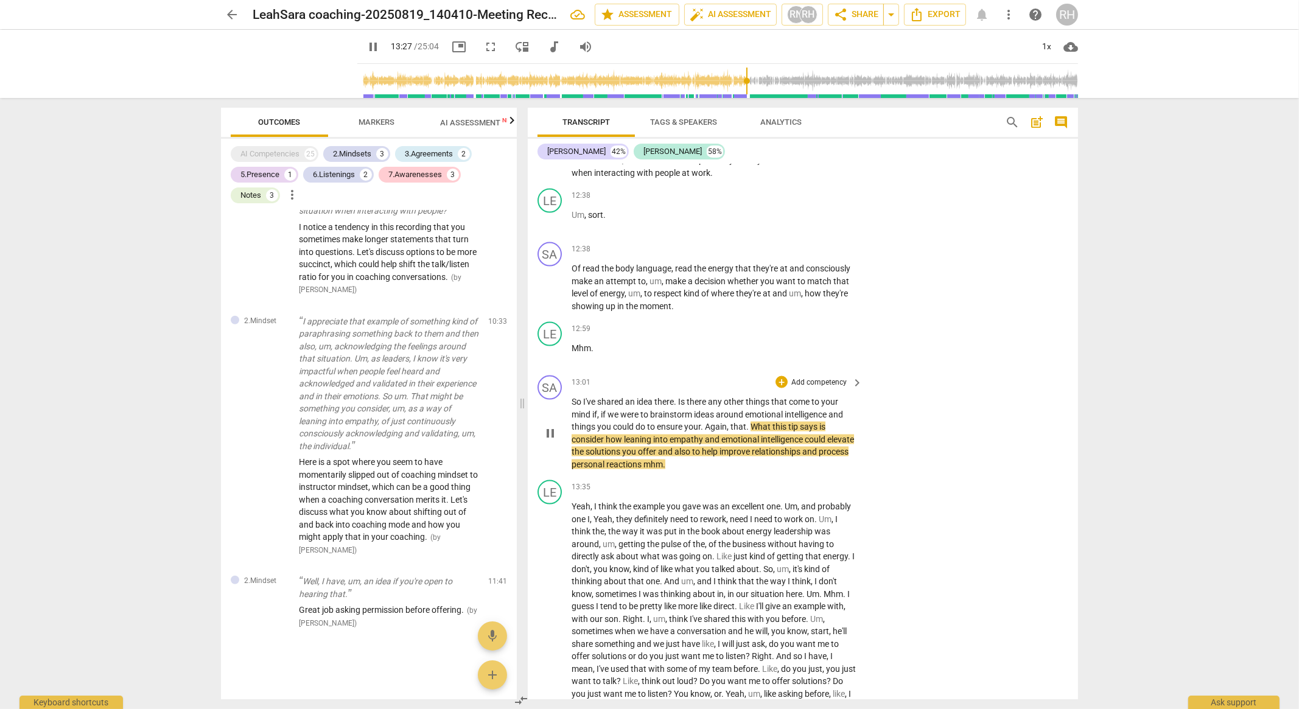
click at [815, 388] on p "Add competency" at bounding box center [819, 382] width 58 height 11
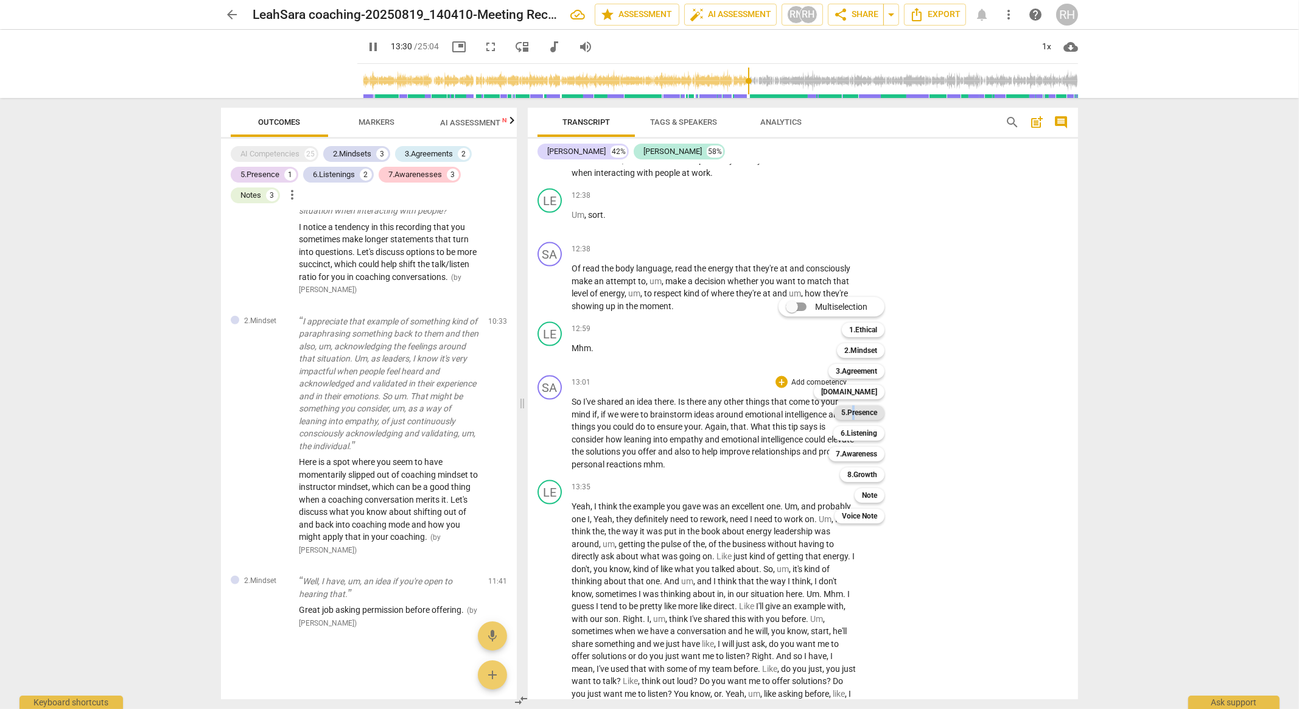
click at [853, 413] on b "5.Presence" at bounding box center [859, 412] width 36 height 15
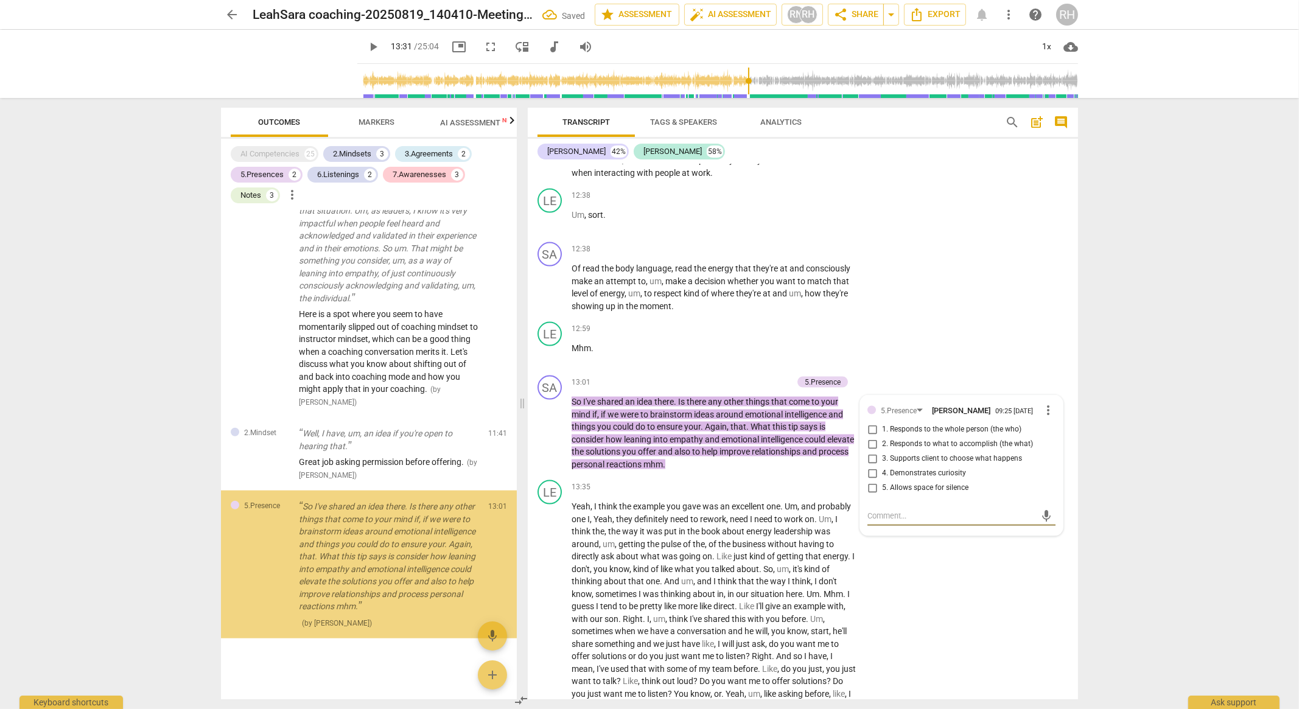
scroll to position [2152, 0]
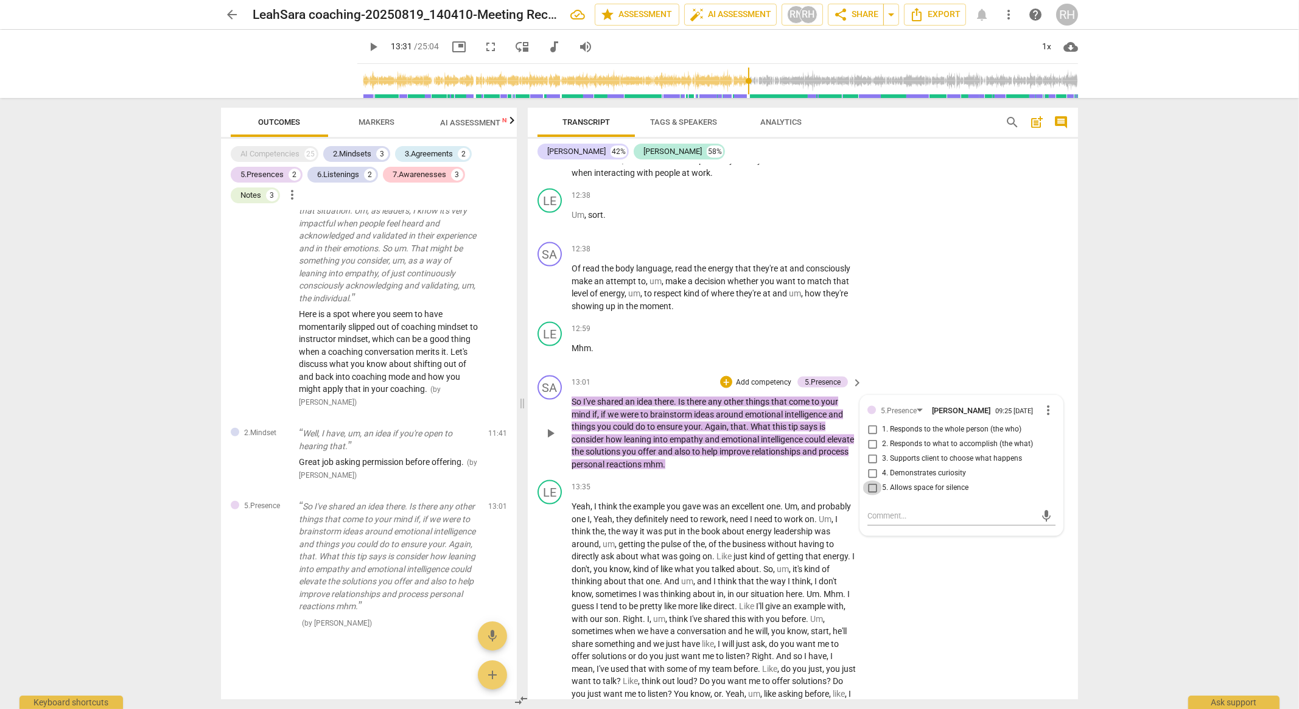
click at [870, 495] on input "5. Allows space for silence" at bounding box center [871, 488] width 19 height 15
click at [882, 522] on textarea at bounding box center [951, 516] width 169 height 12
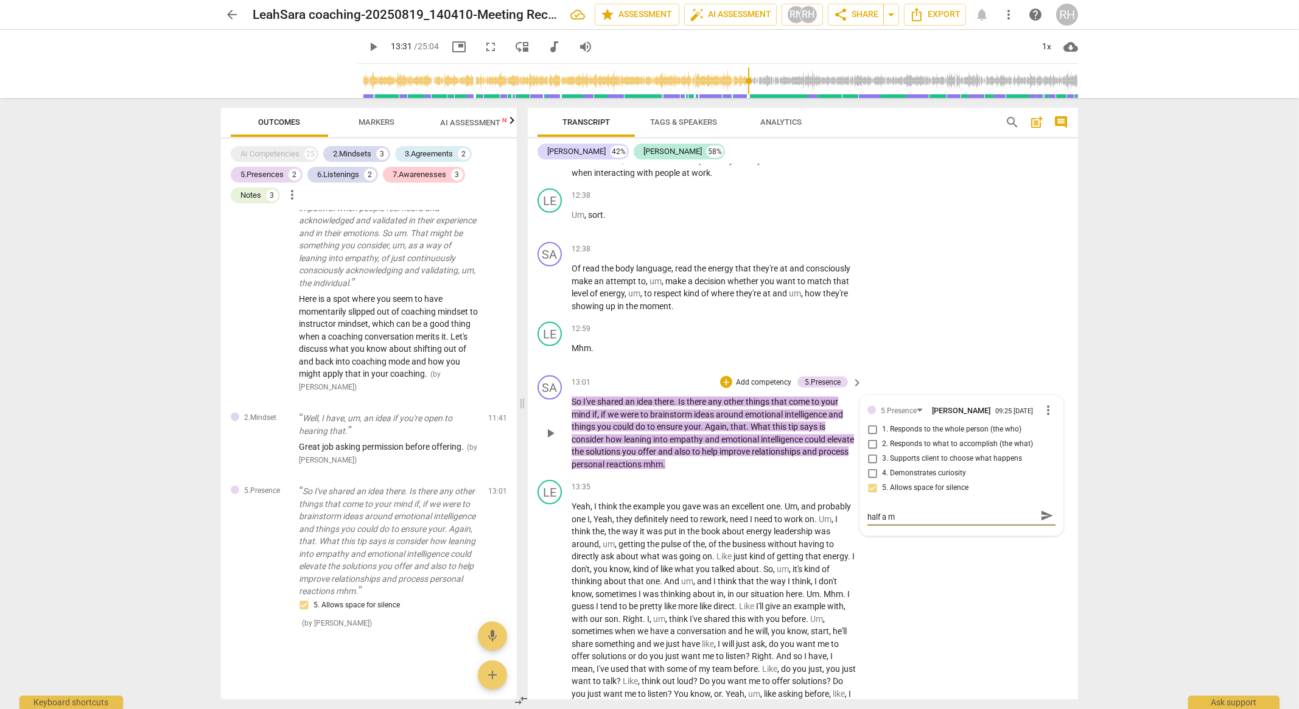
scroll to position [0, 0]
click at [1042, 528] on span "send" at bounding box center [1046, 521] width 13 height 13
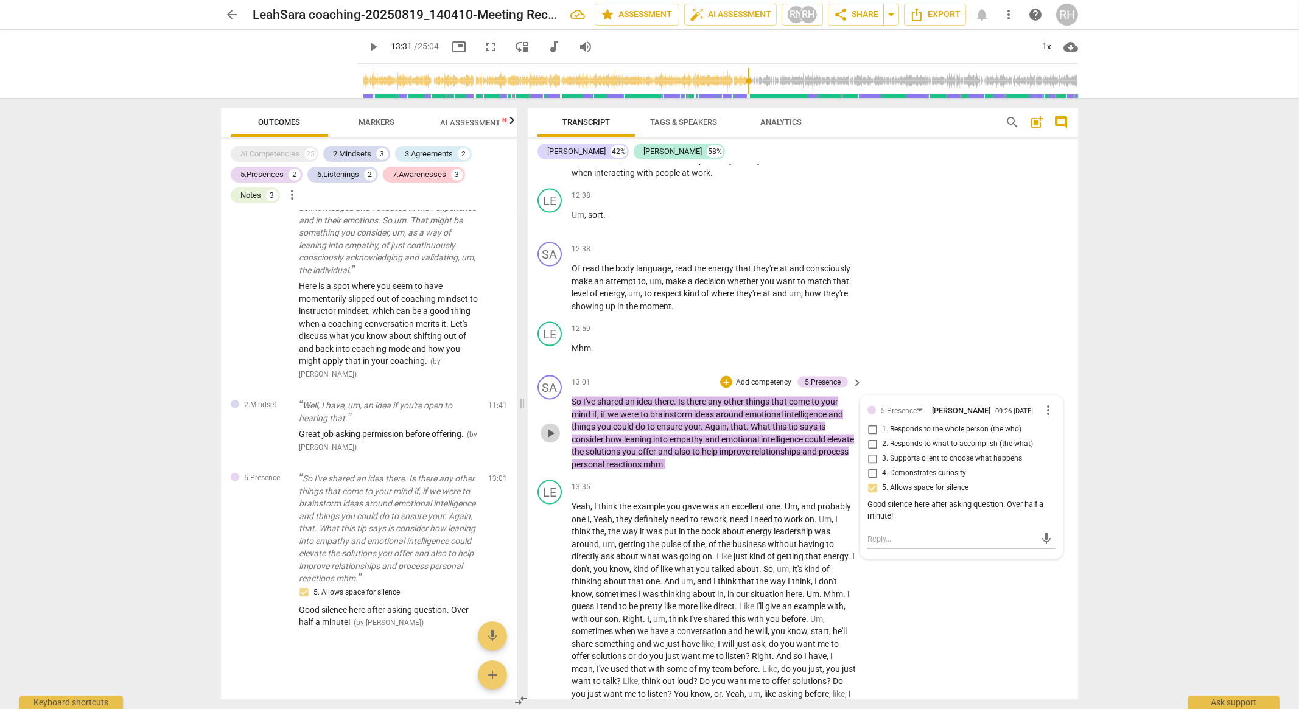
click at [551, 441] on span "play_arrow" at bounding box center [550, 433] width 15 height 15
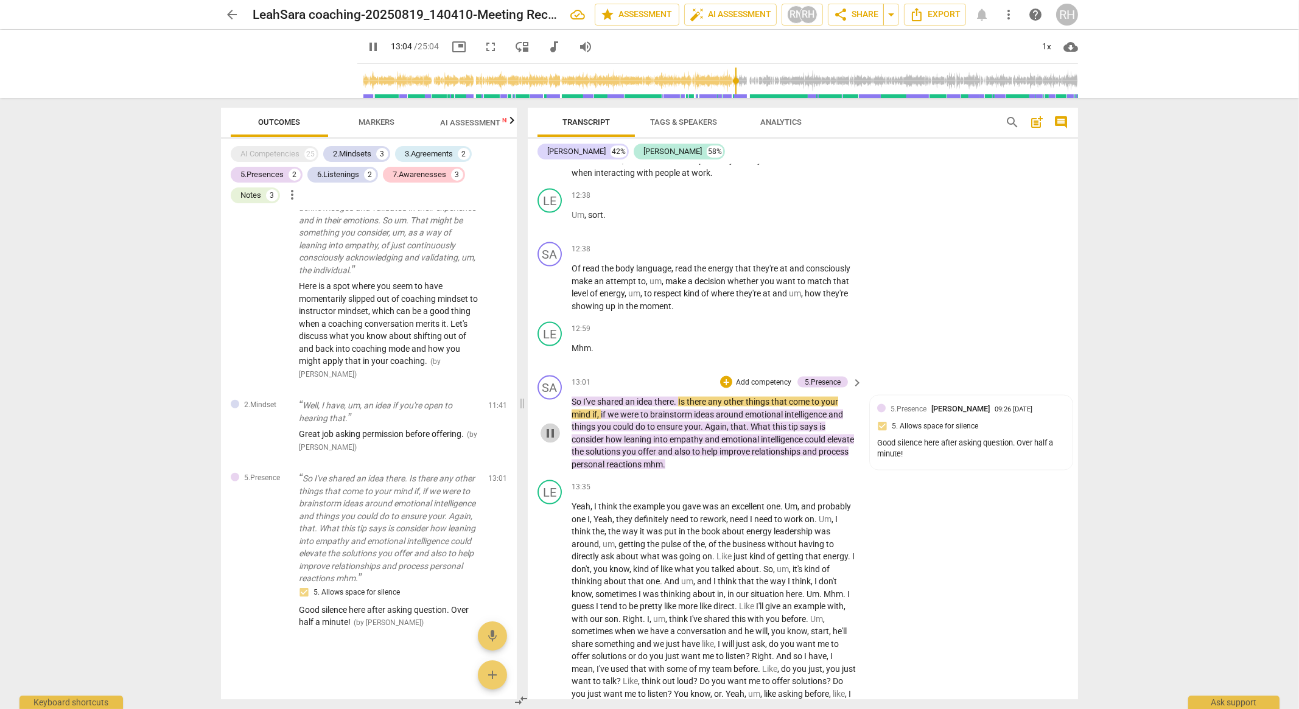
click at [551, 441] on span "pause" at bounding box center [550, 433] width 15 height 15
click at [551, 441] on span "play_arrow" at bounding box center [550, 433] width 15 height 15
click at [881, 456] on div "5.Presence [PERSON_NAME] 09:26 [DATE] 5. Allows space for silence Good silence …" at bounding box center [971, 433] width 188 height 60
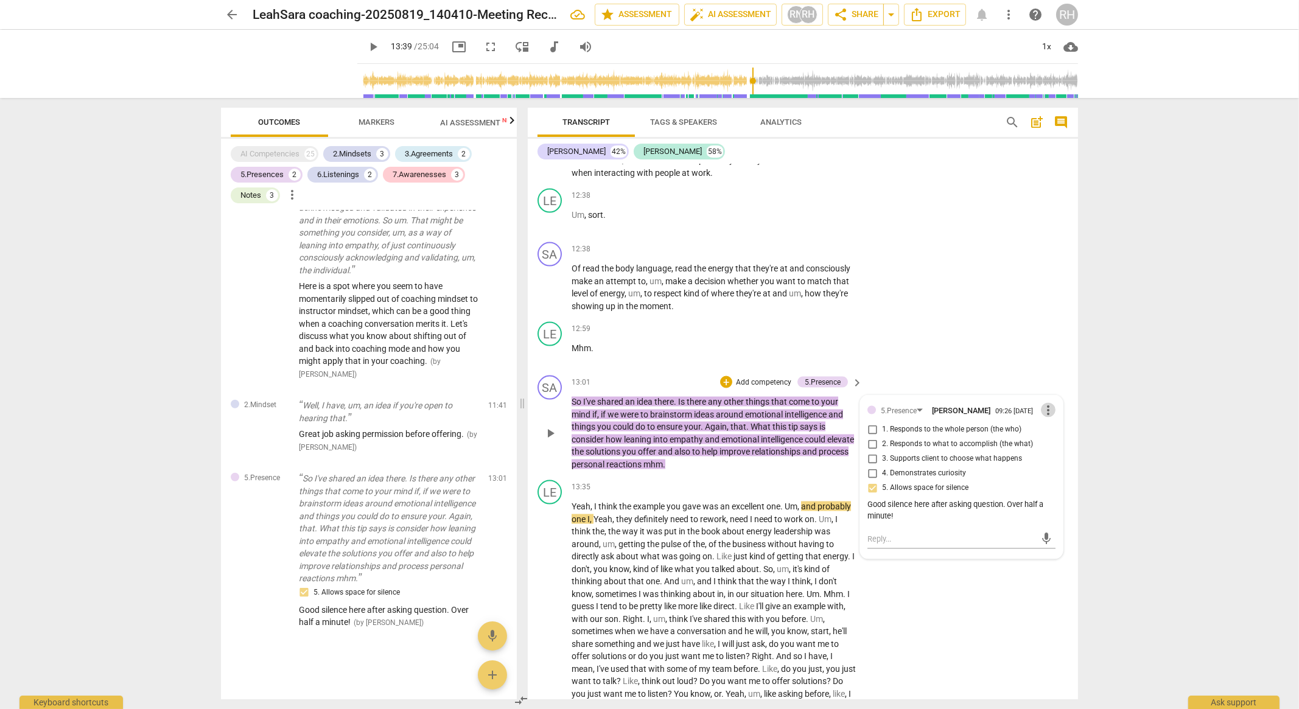
click at [1045, 417] on span "more_vert" at bounding box center [1048, 410] width 15 height 15
click at [1056, 459] on li "Delete" at bounding box center [1058, 463] width 42 height 23
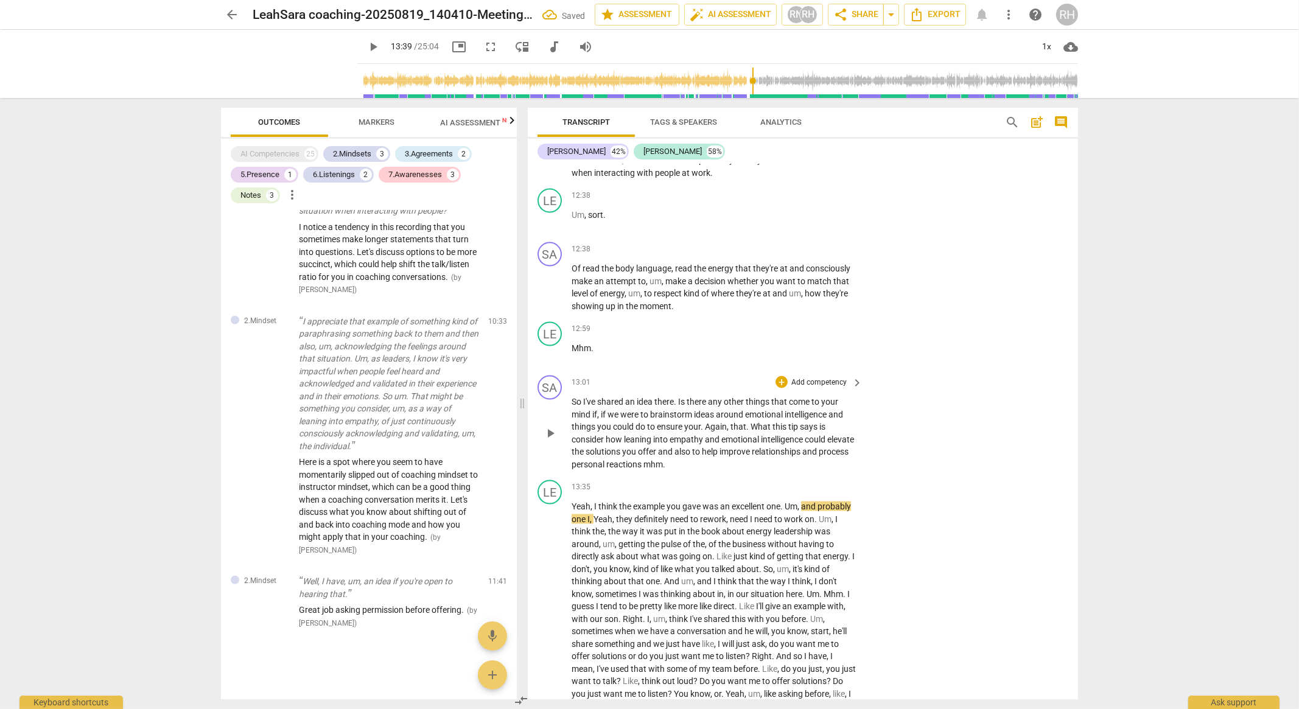
scroll to position [2005, 0]
click at [815, 388] on p "Add competency" at bounding box center [819, 382] width 58 height 11
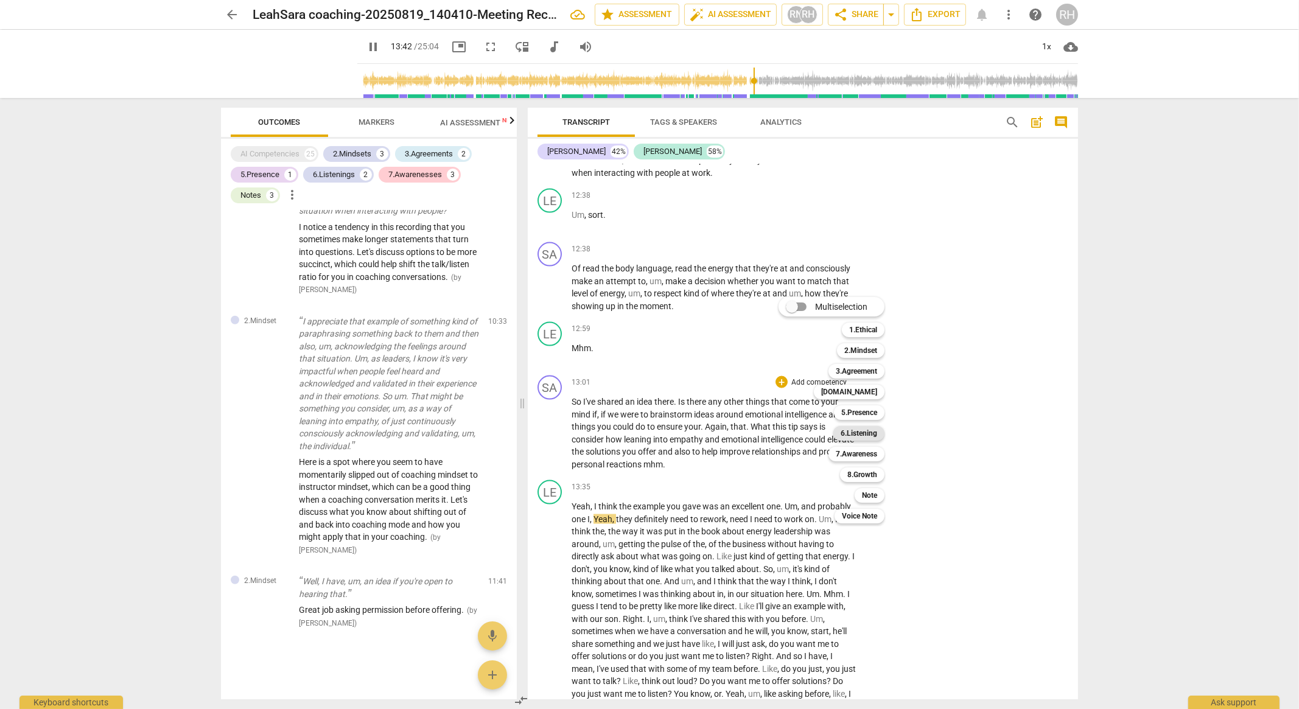
click at [851, 433] on b "6.Listening" at bounding box center [858, 433] width 37 height 15
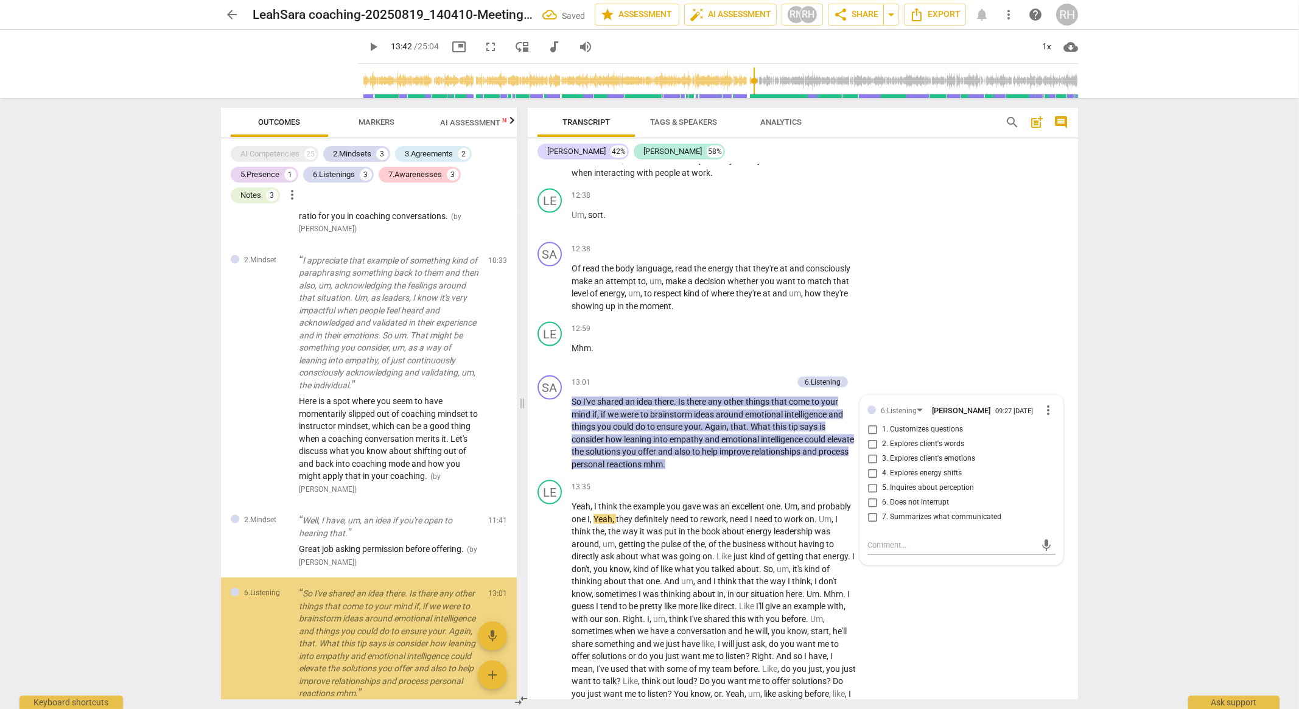
scroll to position [2152, 0]
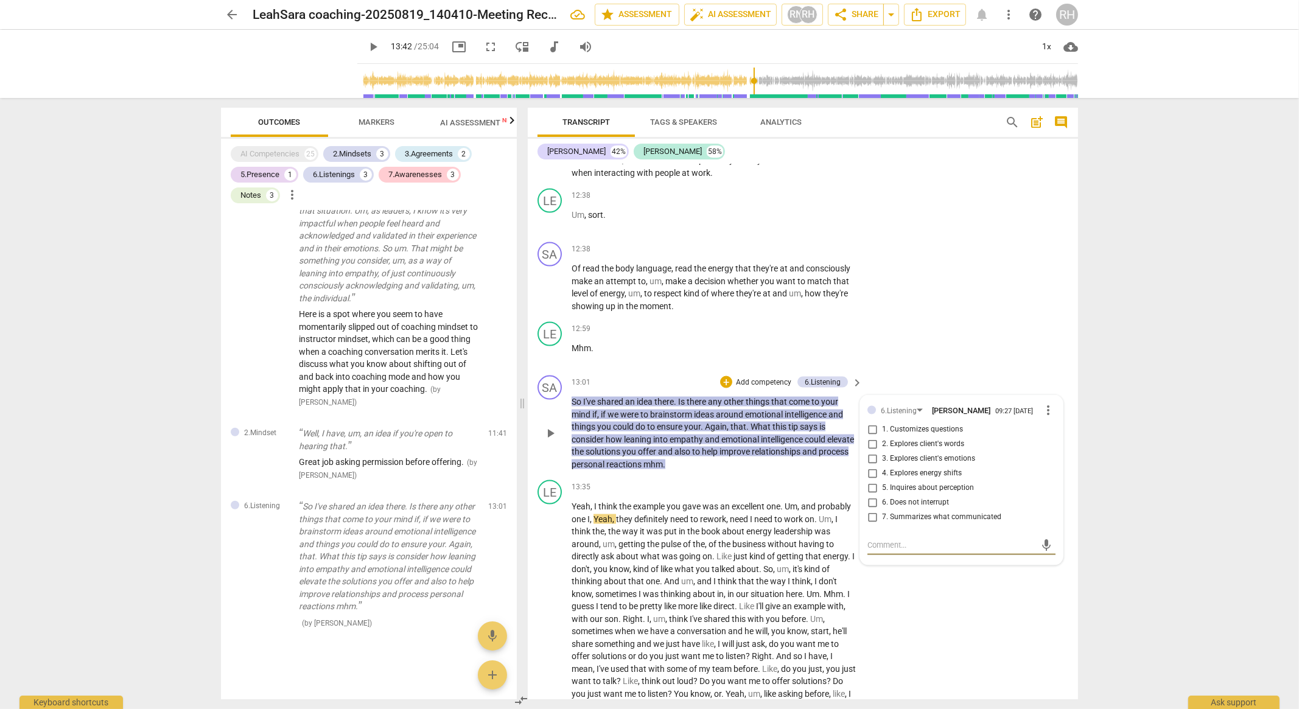
click at [898, 551] on textarea at bounding box center [951, 545] width 169 height 12
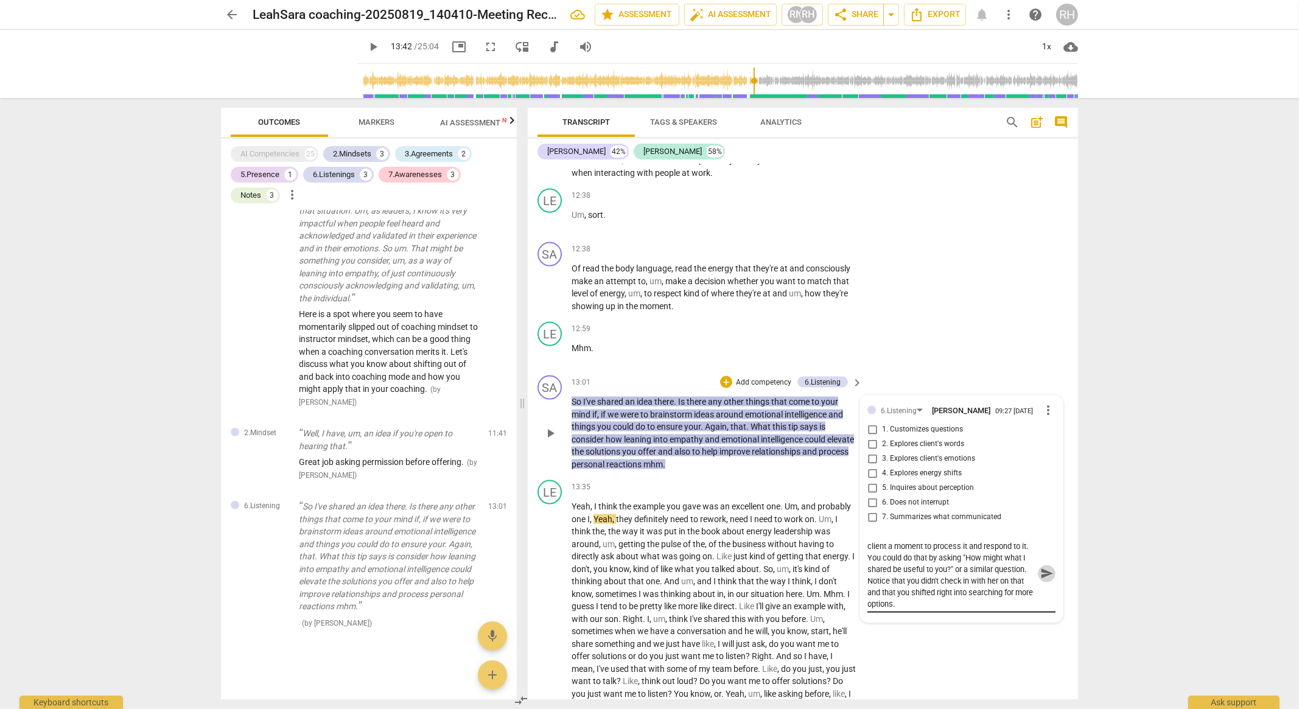
click at [1040, 581] on span "send" at bounding box center [1046, 573] width 13 height 13
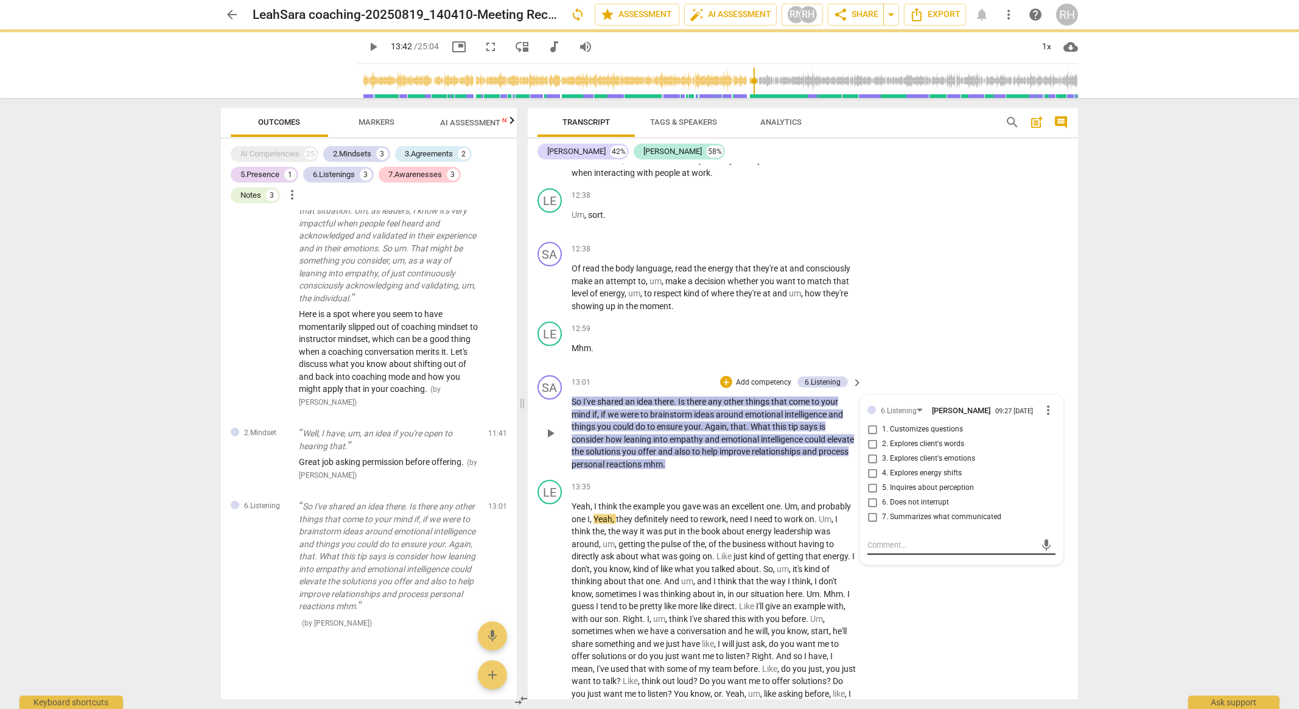
scroll to position [0, 0]
